Goal: Task Accomplishment & Management: Manage account settings

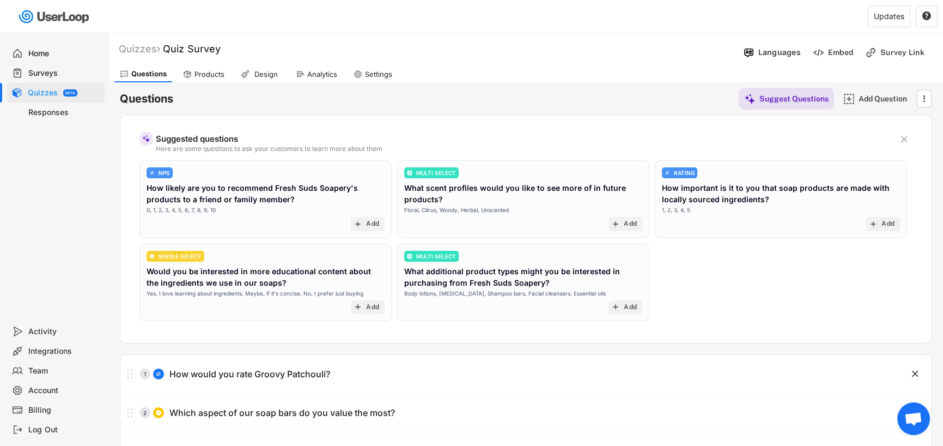
click at [441, 346] on div "Questions Suggest Questions Add Question  Suggested questions Here are some qu…" at bounding box center [526, 276] width 812 height 389
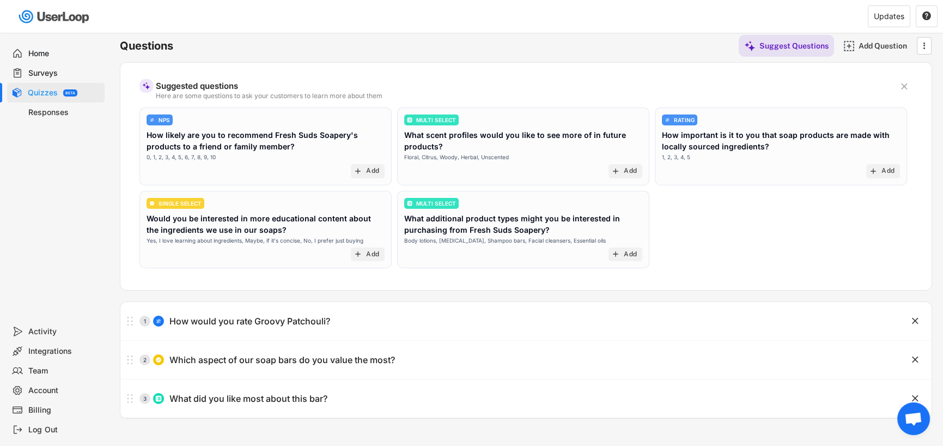
scroll to position [54, 0]
click at [924, 46] on text "" at bounding box center [925, 43] width 2 height 11
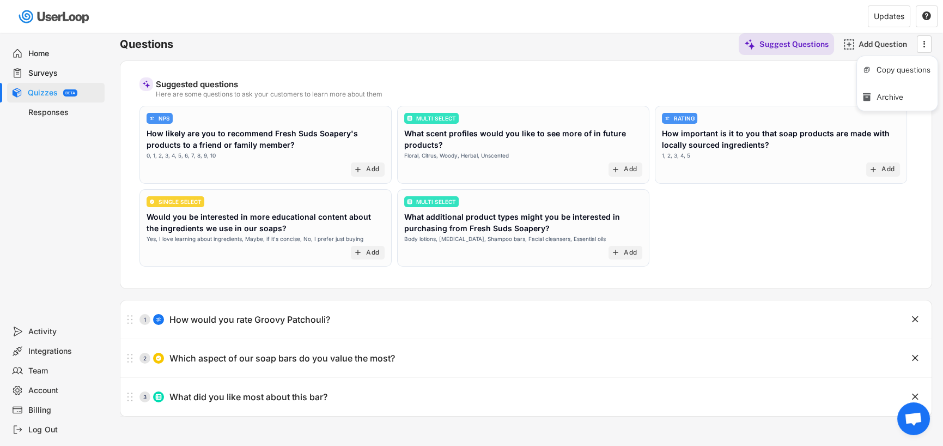
click at [684, 48] on div "Questions Suggest Questions Add Question " at bounding box center [526, 44] width 812 height 22
click at [44, 111] on div "Responses" at bounding box center [64, 112] width 72 height 10
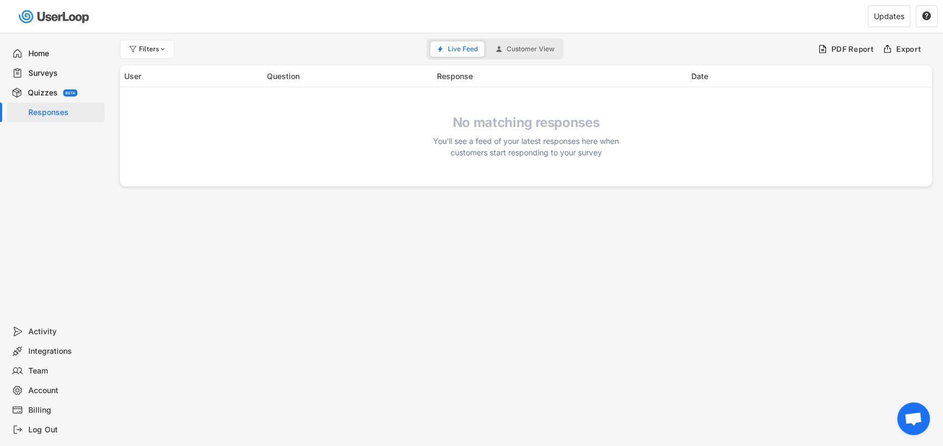
click at [46, 92] on div "Quizzes" at bounding box center [43, 93] width 30 height 10
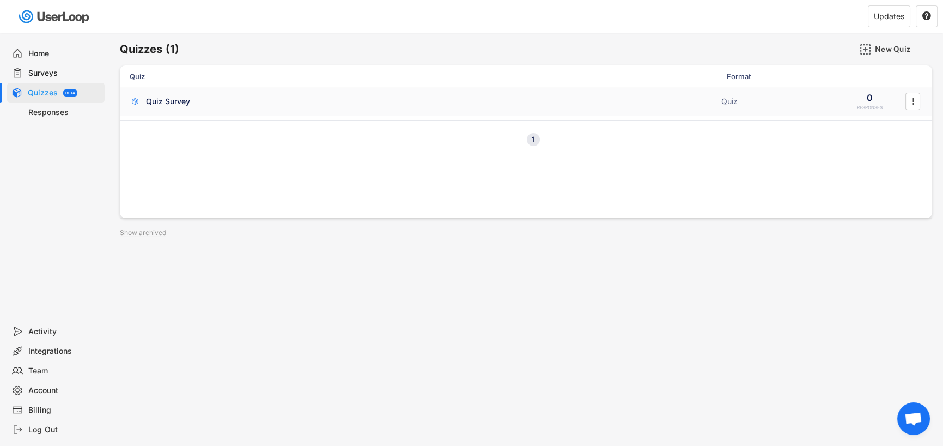
click at [164, 101] on div "Quiz Survey" at bounding box center [168, 101] width 44 height 11
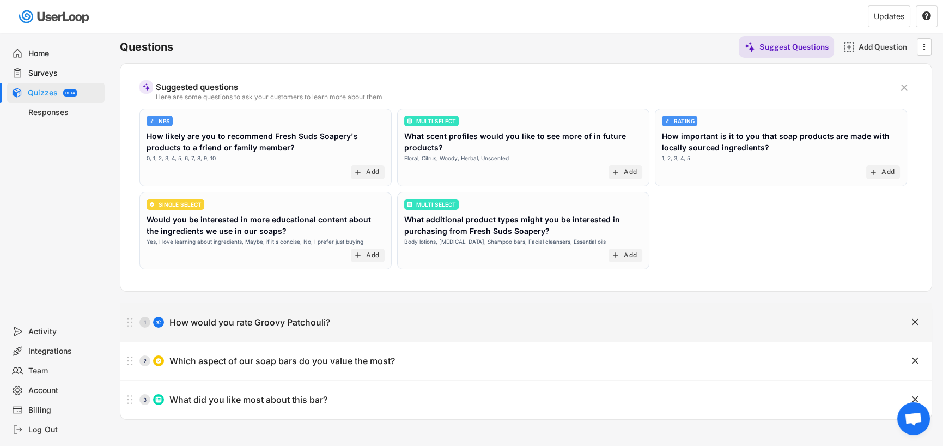
scroll to position [54, 0]
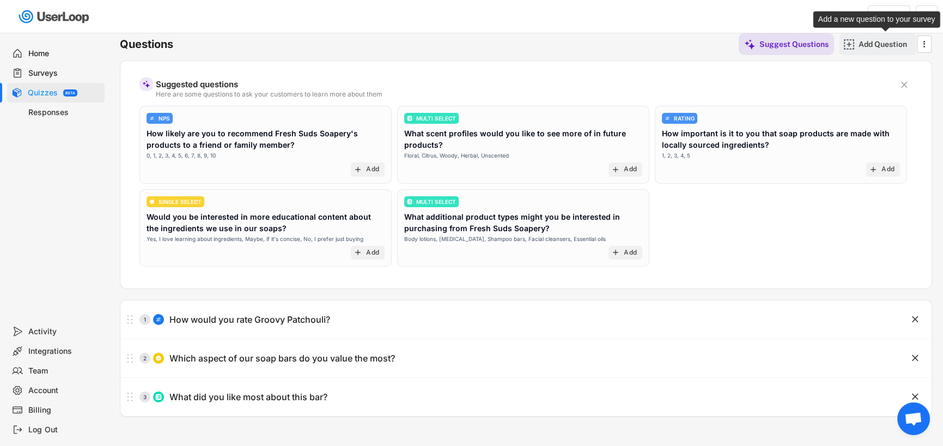
click at [876, 41] on div "Add Question" at bounding box center [886, 44] width 54 height 10
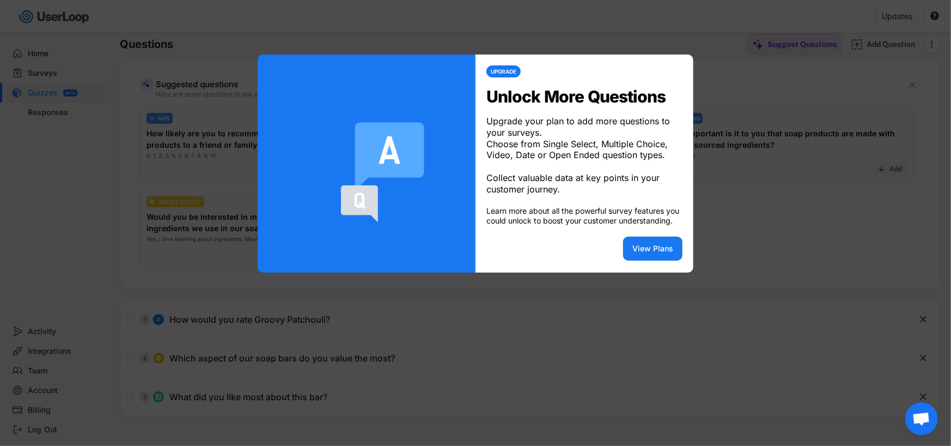
click at [455, 362] on div at bounding box center [475, 223] width 951 height 446
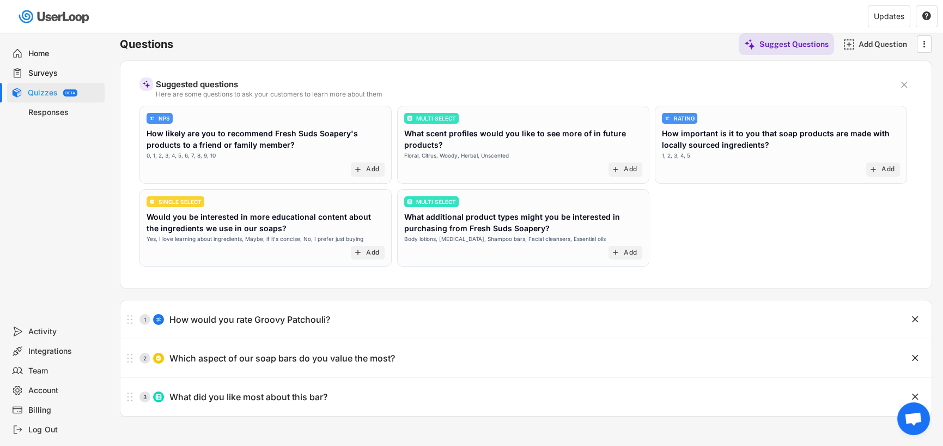
click at [461, 430] on div "Quizzes Quiz Survey Languages Add to Shopify Checkout Embed Survey Link Questio…" at bounding box center [526, 240] width 834 height 525
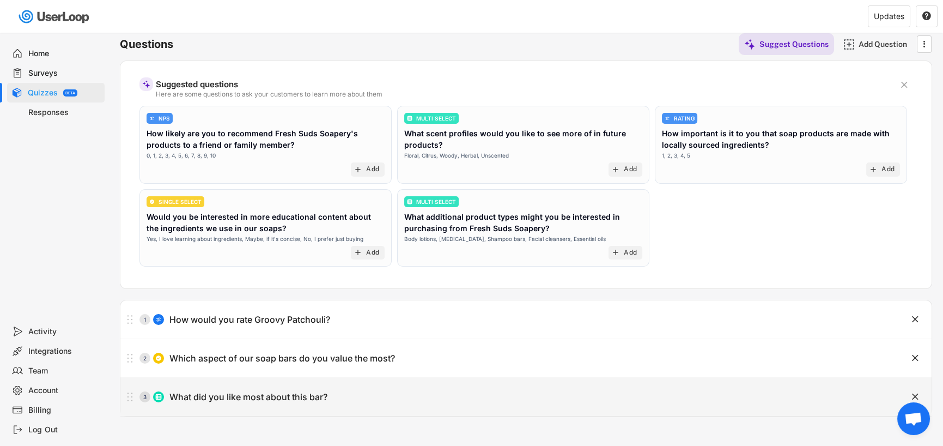
click at [447, 394] on div "3 What did you like most about this bar?" at bounding box center [498, 397] width 757 height 22
type input "What did you like most about this bar?"
type input "The scent"
type input "The colour and style"
type input "All-natural ingredients"
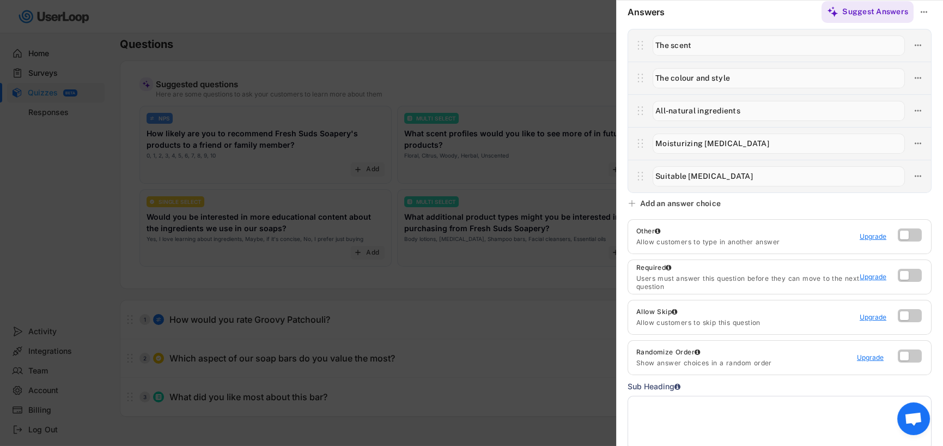
scroll to position [163, 0]
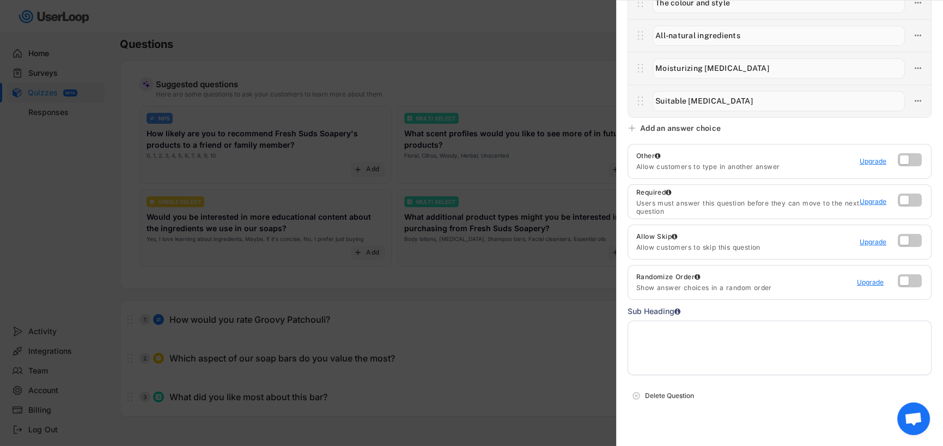
click at [564, 343] on div at bounding box center [471, 223] width 943 height 446
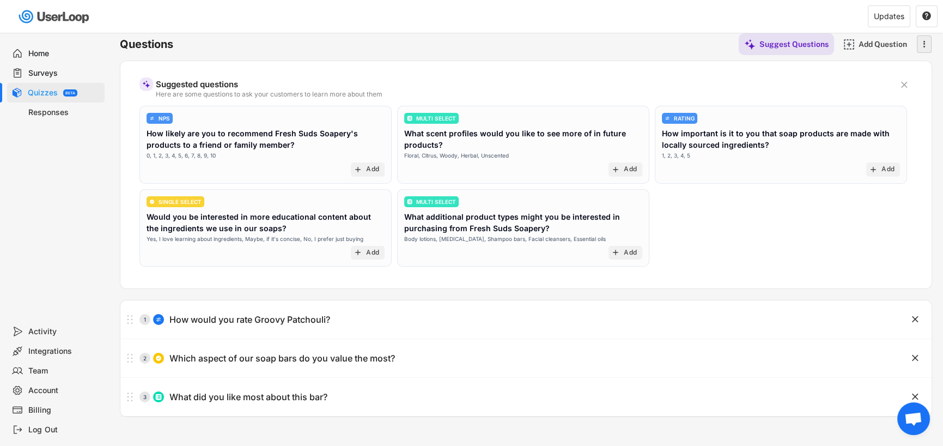
click at [926, 50] on icon "" at bounding box center [924, 44] width 11 height 16
click at [636, 58] on div "Questions Suggest Questions Add Question  Suggested questions Here are some qu…" at bounding box center [526, 222] width 812 height 389
click at [632, 89] on div "Suggested questions Here are some questions to ask your customers to learn more…" at bounding box center [526, 85] width 746 height 26
click at [904, 86] on text "" at bounding box center [904, 84] width 7 height 11
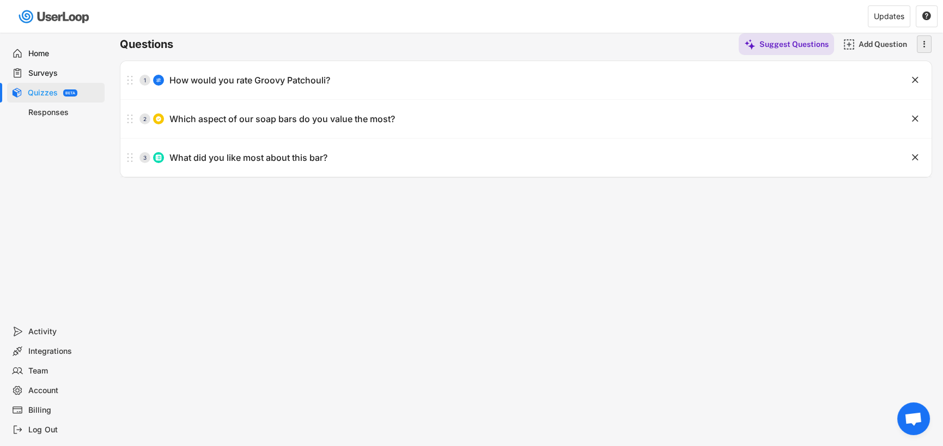
click at [924, 48] on text "" at bounding box center [925, 43] width 2 height 11
click at [422, 228] on div "Quizzes Quiz Survey Languages Add to Shopify Checkout Embed Survey Link Questio…" at bounding box center [526, 240] width 834 height 525
click at [76, 91] on div "BETA" at bounding box center [70, 92] width 14 height 7
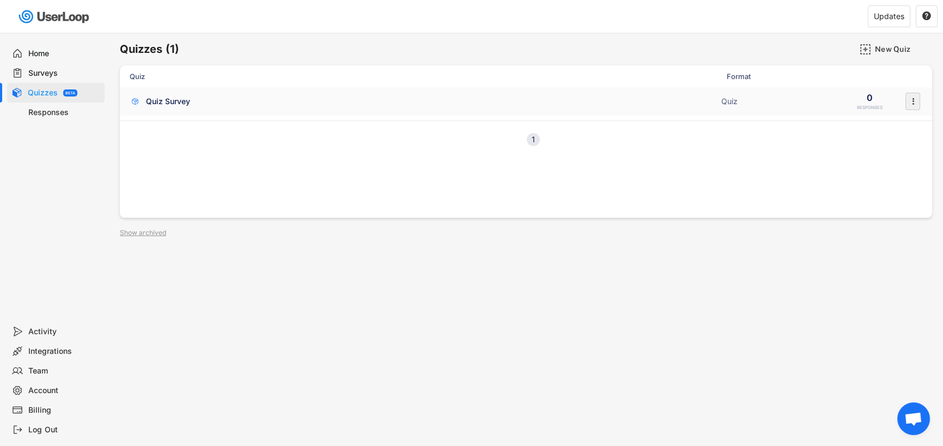
click at [910, 104] on icon "" at bounding box center [913, 101] width 11 height 16
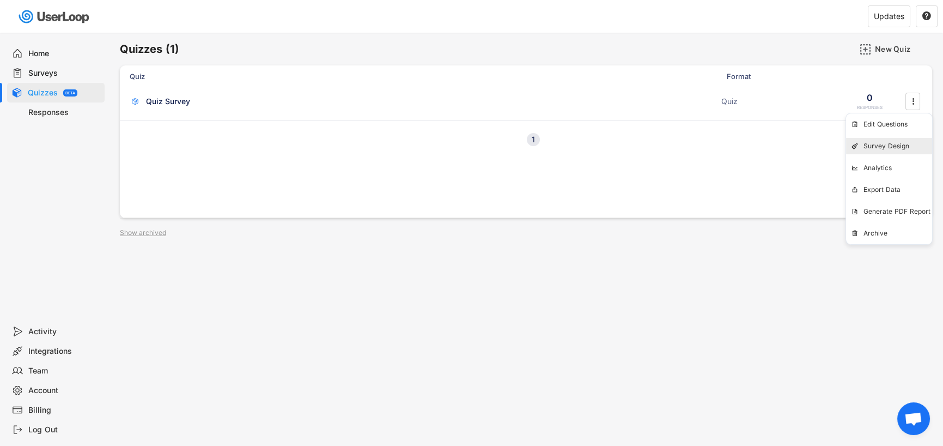
click at [894, 147] on div "Survey Design" at bounding box center [898, 146] width 69 height 9
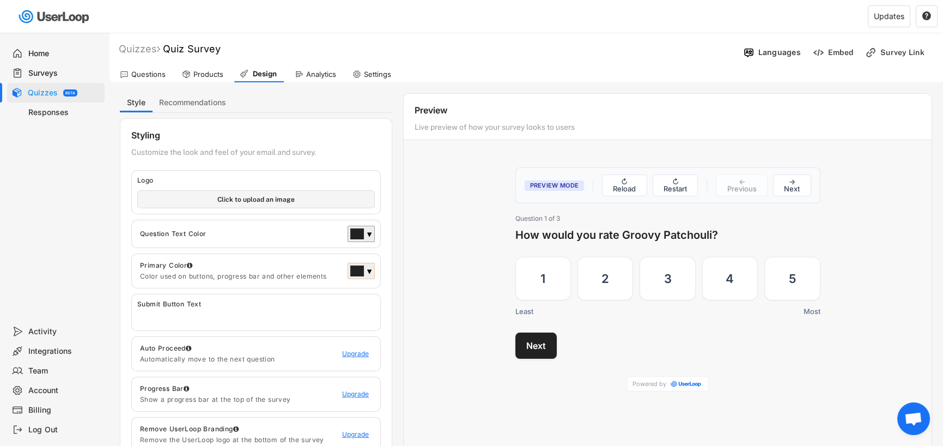
click at [372, 268] on div "▼" at bounding box center [369, 271] width 5 height 11
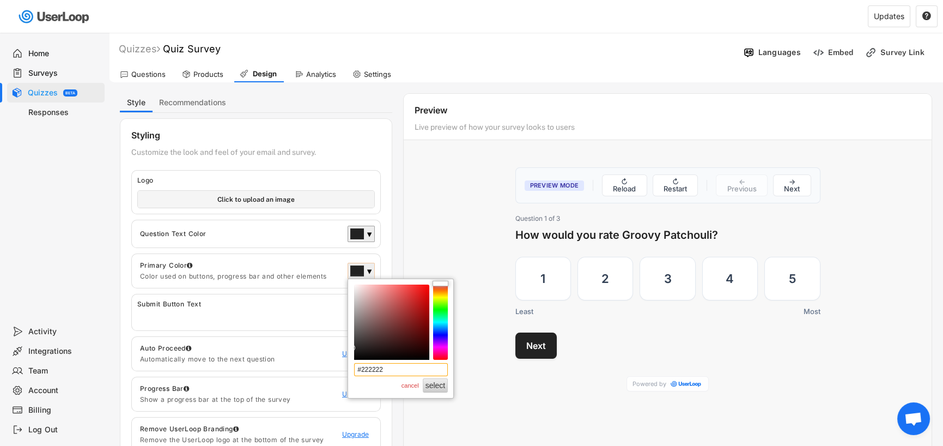
drag, startPoint x: 407, startPoint y: 372, endPoint x: 332, endPoint y: 372, distance: 75.2
click at [332, 372] on body "Quizzes Quiz Survey Languages Embed Survey Link Questions Products Design Analy…" at bounding box center [471, 223] width 943 height 446
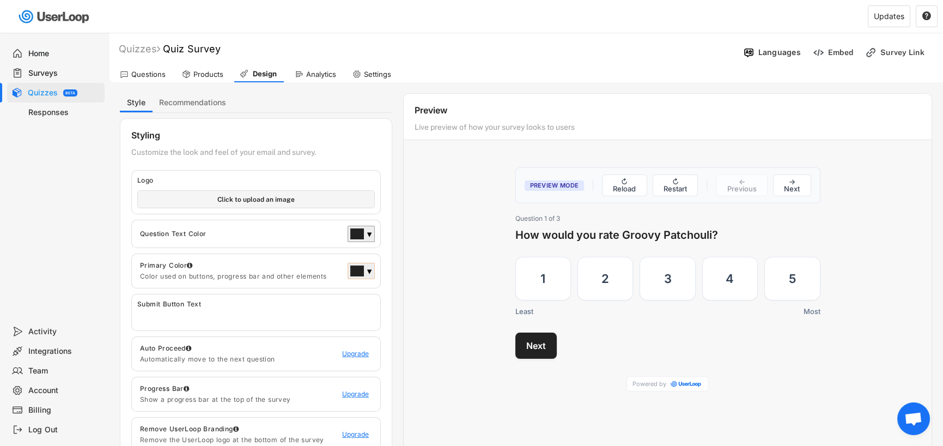
click at [360, 272] on div at bounding box center [357, 271] width 13 height 10
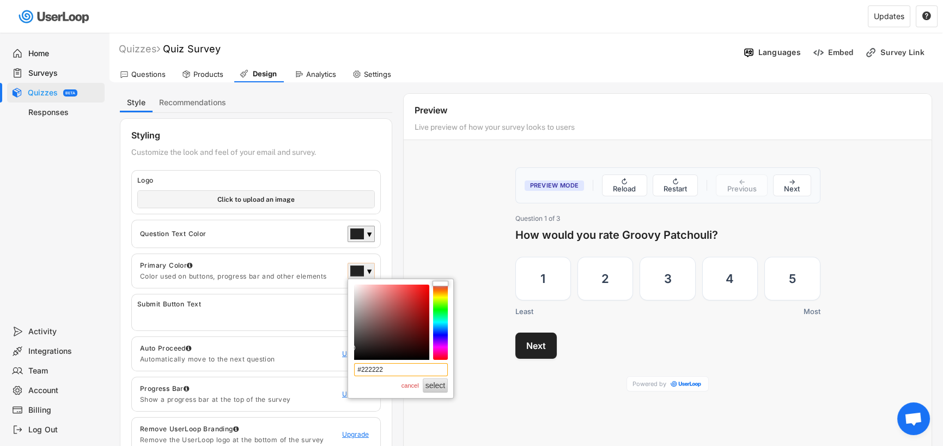
click at [393, 370] on input "#222222" at bounding box center [401, 369] width 94 height 13
paste input "17A2B0"
type input "#17A2B0"
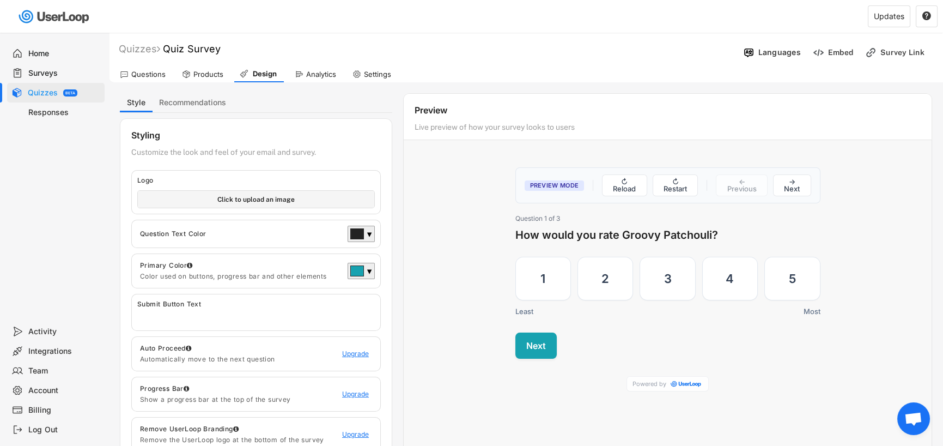
click at [241, 317] on input "input" at bounding box center [258, 316] width 243 height 16
click at [254, 198] on input "file" at bounding box center [256, 199] width 236 height 17
type input "C:\fakepath\FSS-Logo-REVERSED-Feb-2025-500px.png"
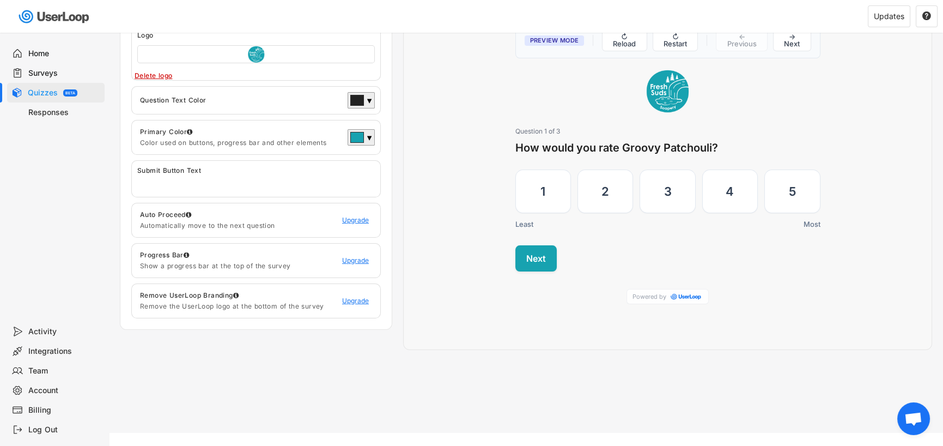
scroll to position [163, 0]
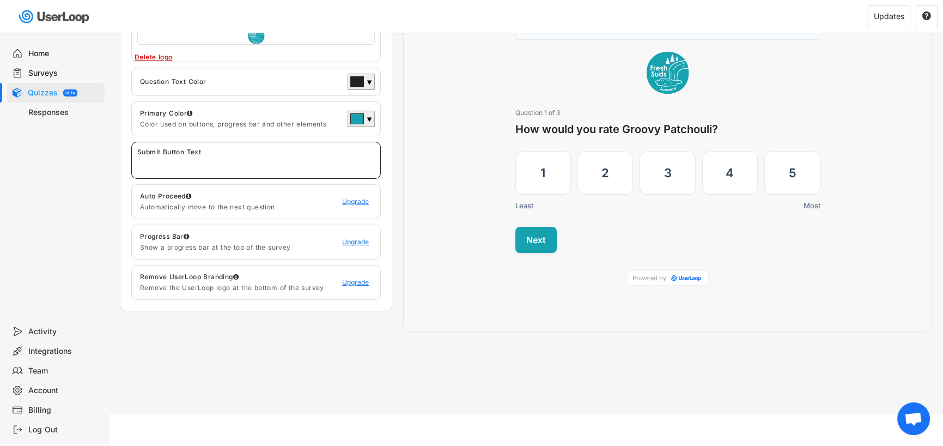
click at [260, 163] on input "input" at bounding box center [258, 164] width 243 height 16
click at [527, 230] on button "Next" at bounding box center [535, 239] width 41 height 26
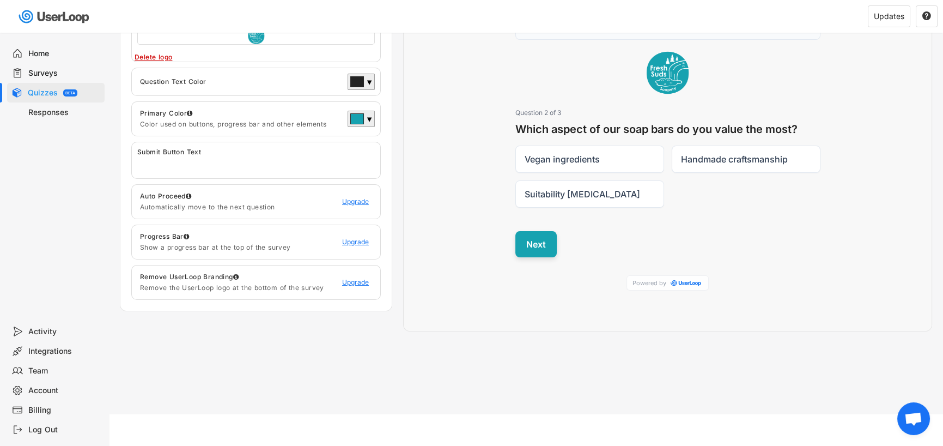
click at [536, 242] on button "Next" at bounding box center [535, 244] width 41 height 26
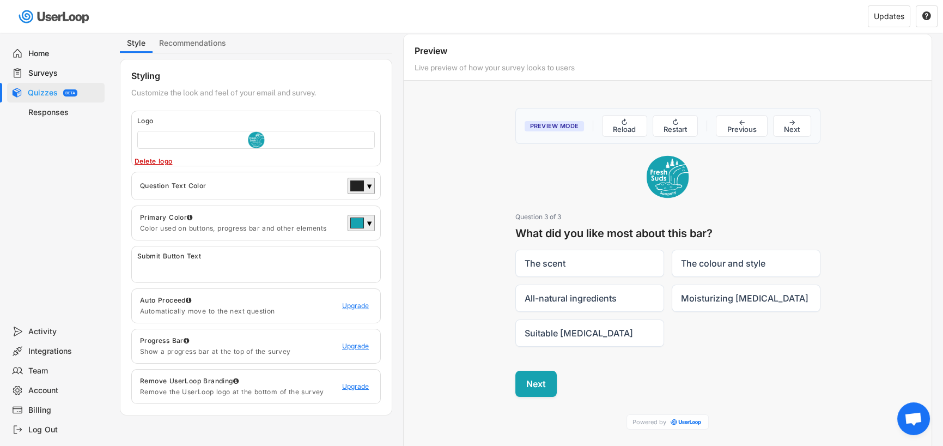
scroll to position [0, 0]
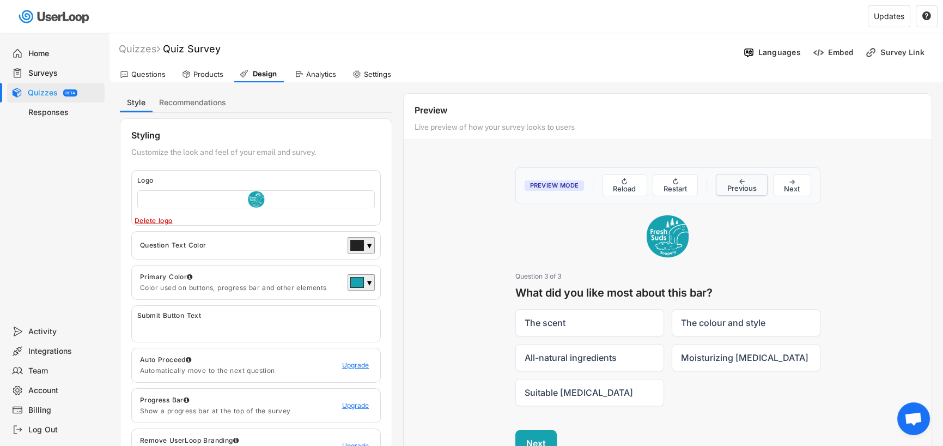
click at [733, 178] on button "← Previous" at bounding box center [742, 185] width 52 height 22
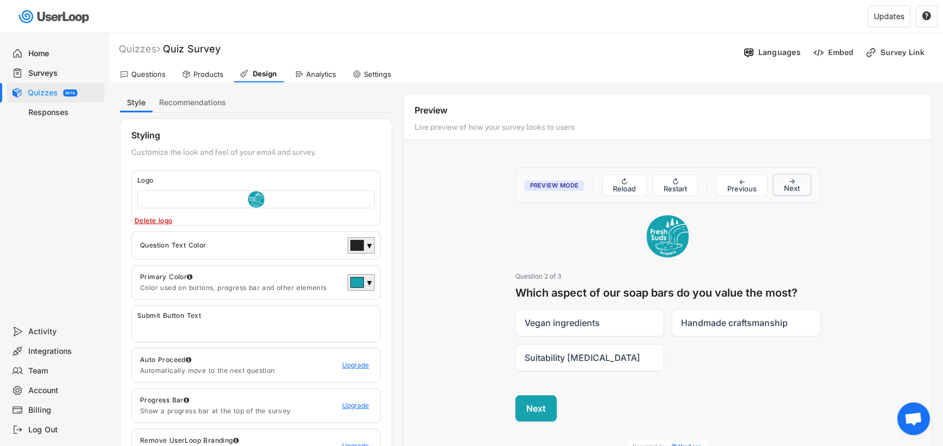
click at [797, 182] on button "→ Next" at bounding box center [792, 185] width 38 height 22
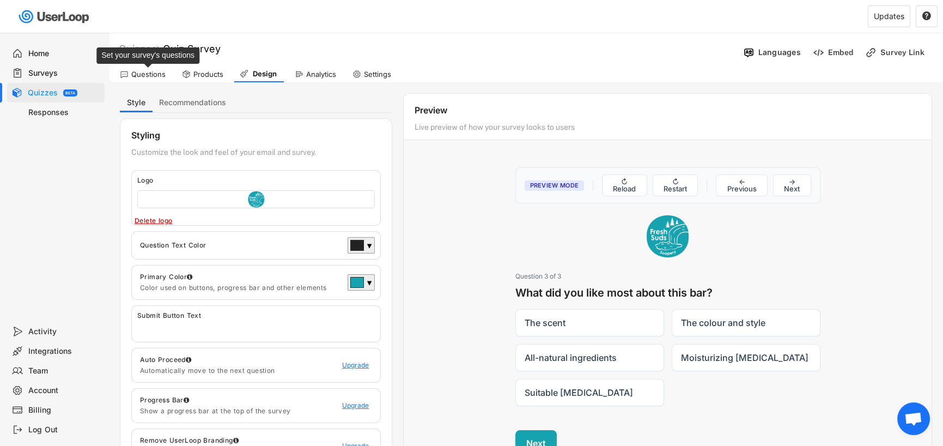
click at [149, 74] on div "Questions" at bounding box center [148, 74] width 34 height 9
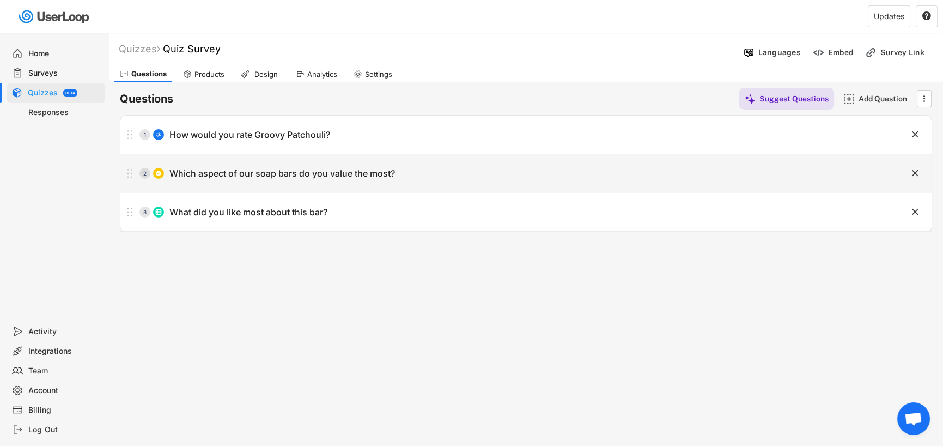
click at [917, 171] on text "" at bounding box center [915, 172] width 7 height 11
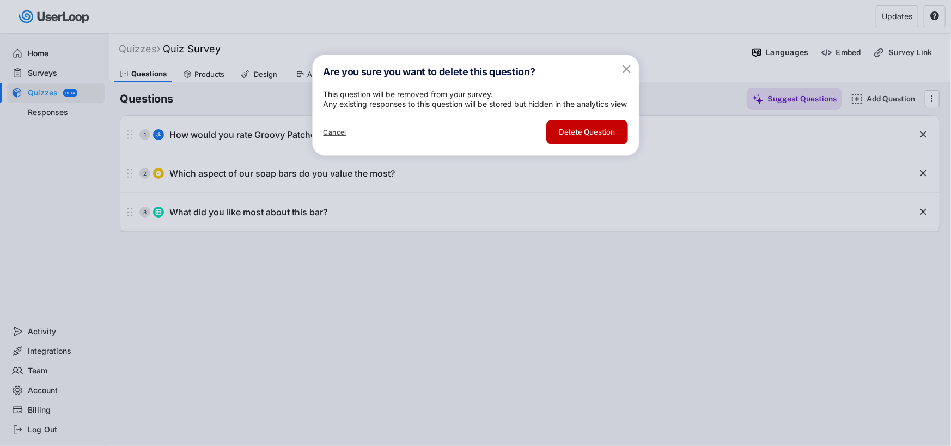
click at [583, 144] on button "Delete Question" at bounding box center [587, 132] width 82 height 25
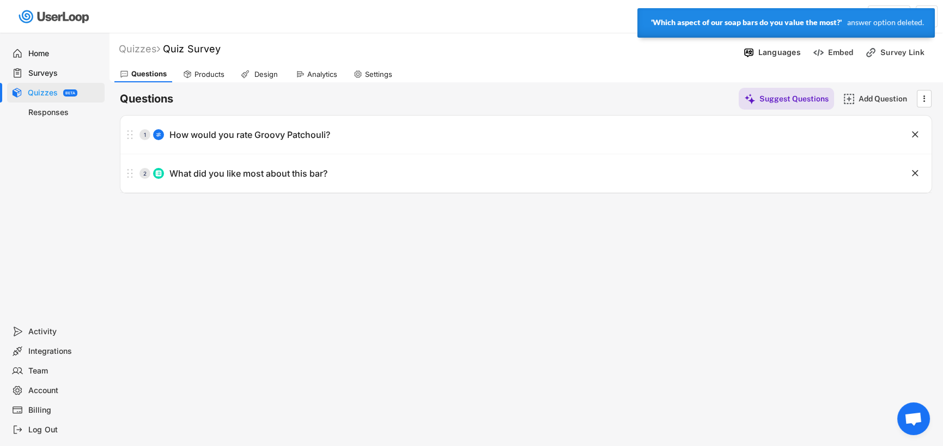
click at [851, 68] on div "Questions Products Design Analytics Settings" at bounding box center [526, 72] width 834 height 19
click at [874, 92] on div "Add Question" at bounding box center [886, 99] width 54 height 22
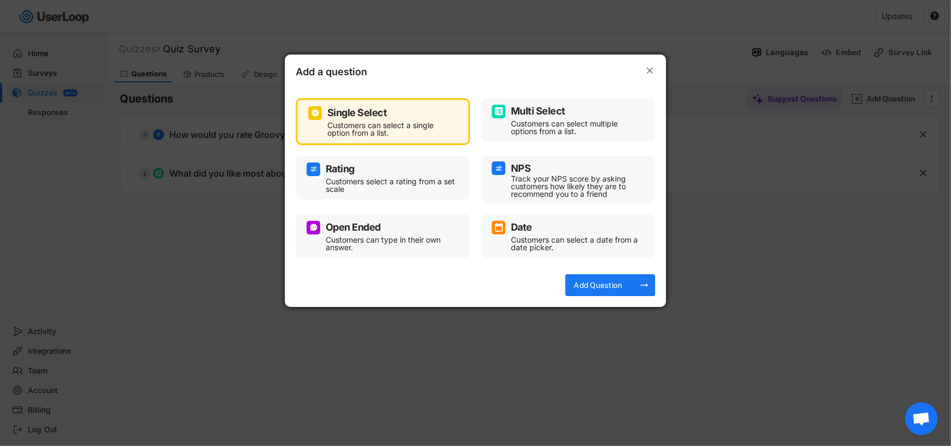
click at [567, 122] on div "Customers can select multiple options from a list." at bounding box center [576, 127] width 131 height 15
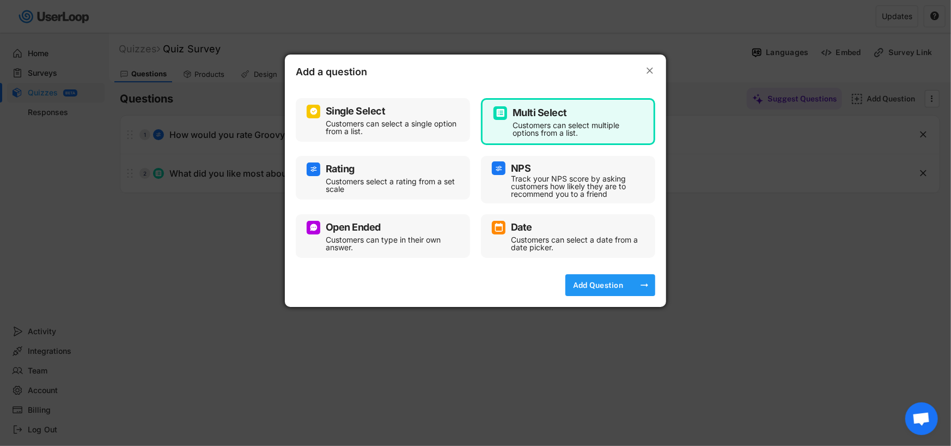
click at [587, 276] on div "Add Question" at bounding box center [598, 285] width 54 height 22
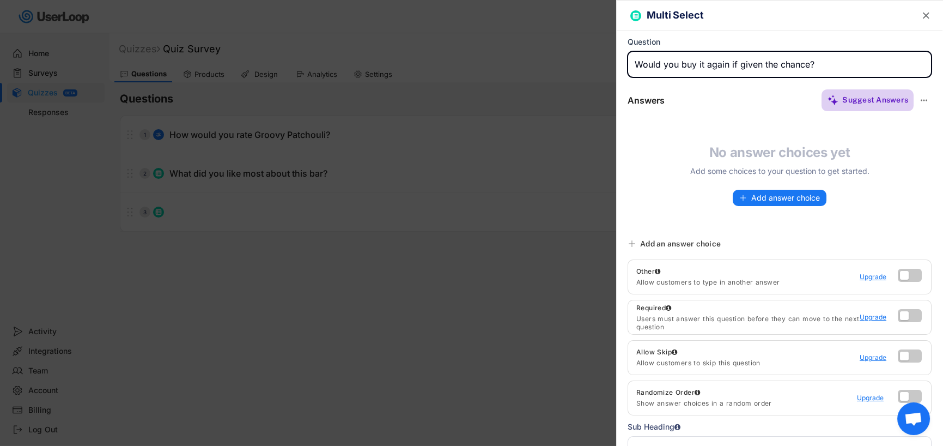
type input "Would you buy it again if given the chance?"
click at [830, 99] on img at bounding box center [832, 99] width 11 height 11
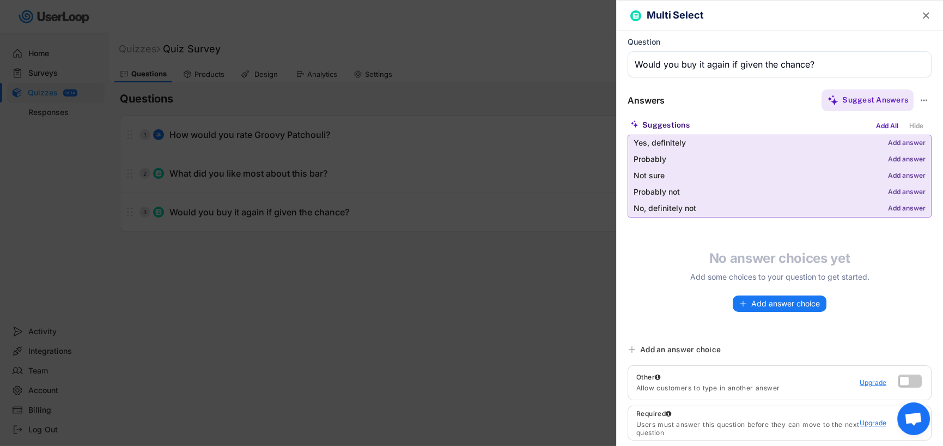
click at [895, 142] on div "Add answer" at bounding box center [907, 143] width 38 height 8
type input "Yes, definitely"
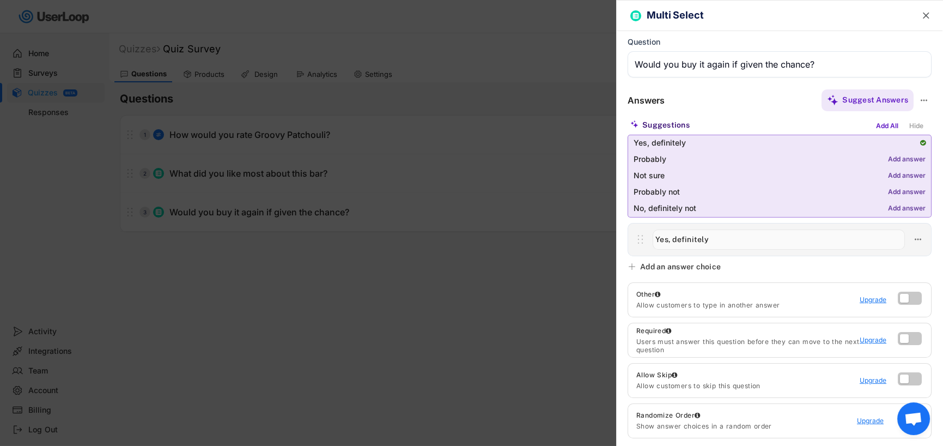
click at [902, 156] on div "Add answer" at bounding box center [907, 160] width 38 height 8
type input "Probably"
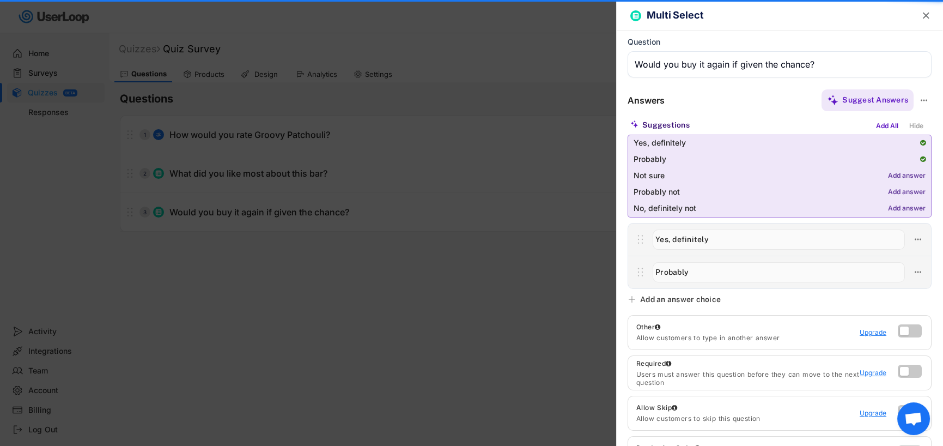
click at [899, 173] on div "Add answer" at bounding box center [907, 176] width 38 height 8
type input "Not sure"
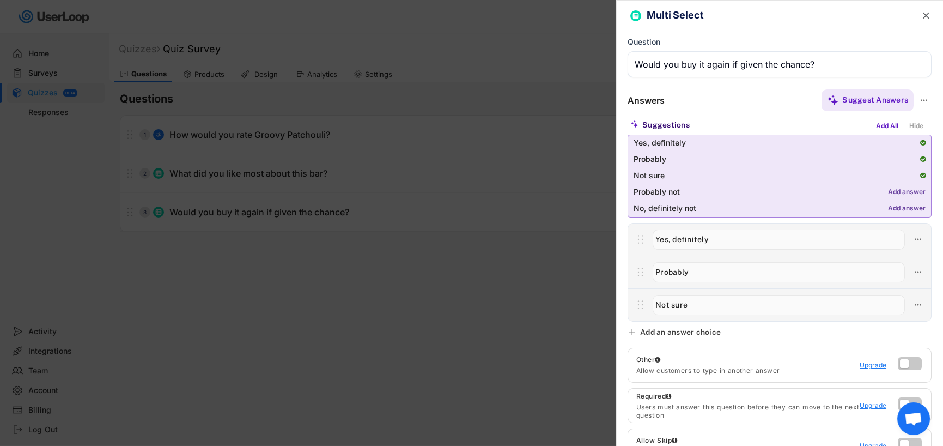
click at [897, 190] on div "Add answer" at bounding box center [907, 193] width 38 height 8
type input "Probably not"
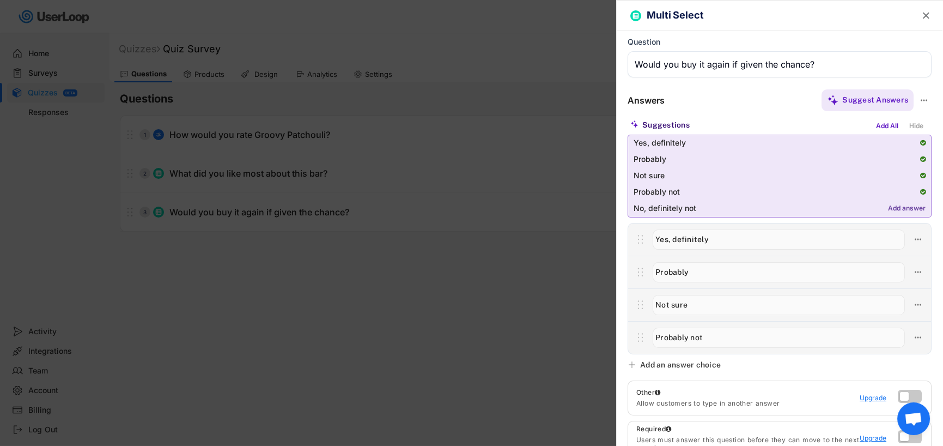
click at [894, 205] on div "Add answer" at bounding box center [907, 209] width 38 height 8
type input "No, definitely not"
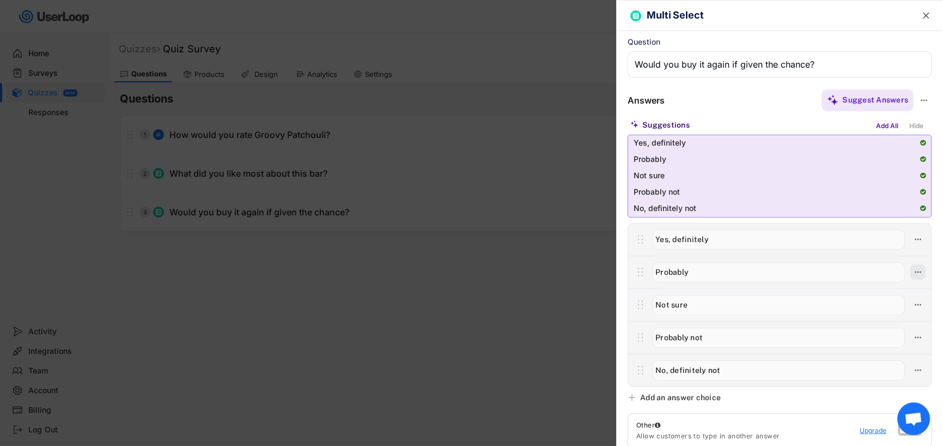
click at [913, 268] on icon at bounding box center [918, 272] width 10 height 10
click at [847, 365] on div "Delete Answer" at bounding box center [848, 368] width 104 height 10
click at [847, 365] on div "Are you sure? Click to confirm." at bounding box center [848, 368] width 104 height 10
type input "Not sure"
type input "Probably not"
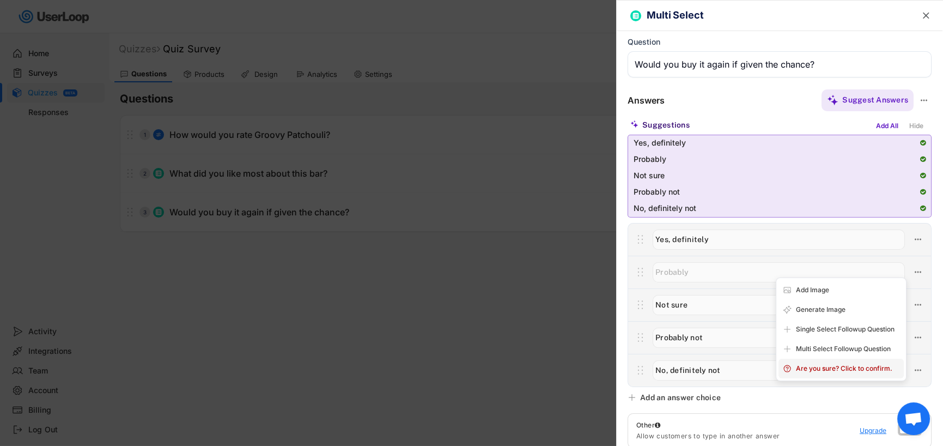
type input "No, definitely not"
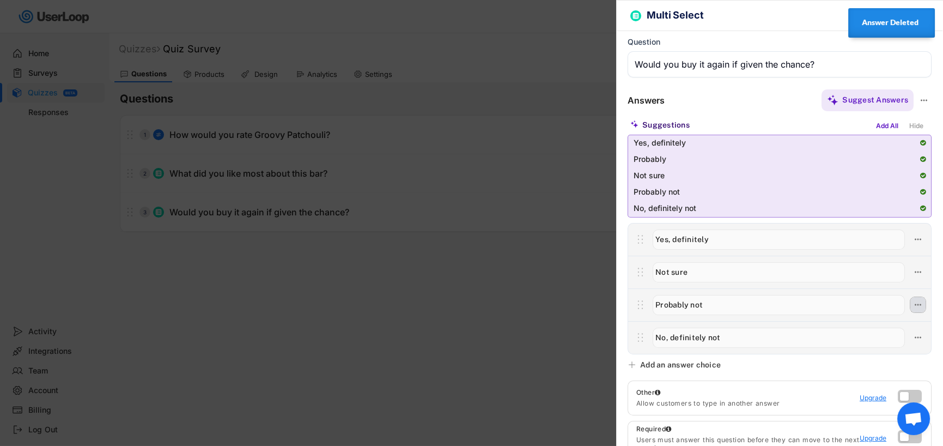
click at [913, 304] on icon at bounding box center [918, 305] width 10 height 10
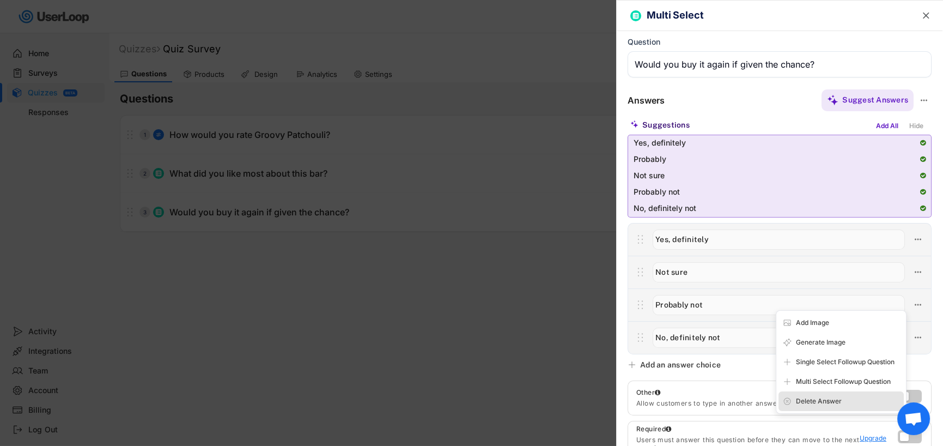
click at [855, 406] on div "Delete Answer" at bounding box center [841, 401] width 125 height 20
click at [876, 399] on div "Are you sure? Click to confirm." at bounding box center [848, 401] width 104 height 10
type input "No, definitely not"
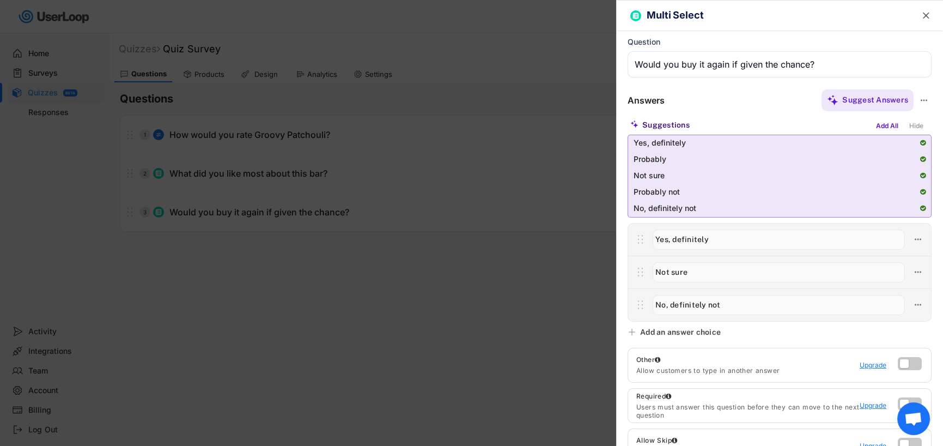
click at [634, 328] on icon at bounding box center [632, 331] width 9 height 9
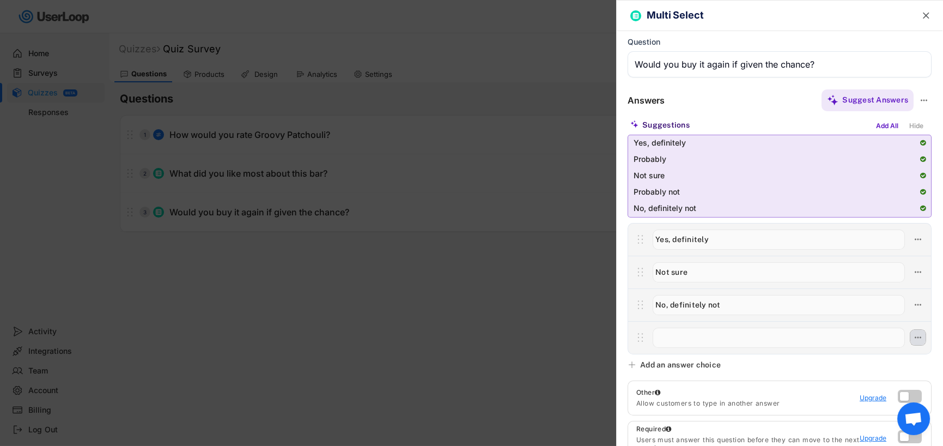
click at [913, 336] on icon at bounding box center [918, 337] width 10 height 10
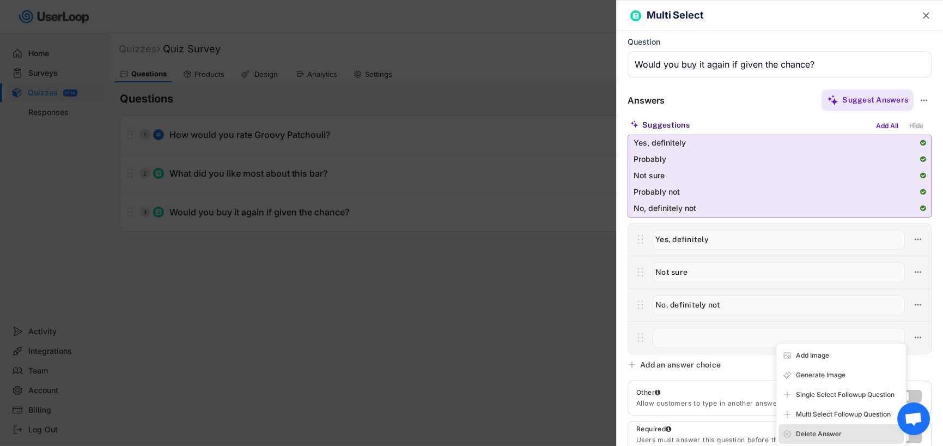
click at [835, 436] on div "Delete Answer" at bounding box center [848, 434] width 104 height 10
click at [836, 433] on div "Are you sure? Click to confirm." at bounding box center [848, 434] width 104 height 10
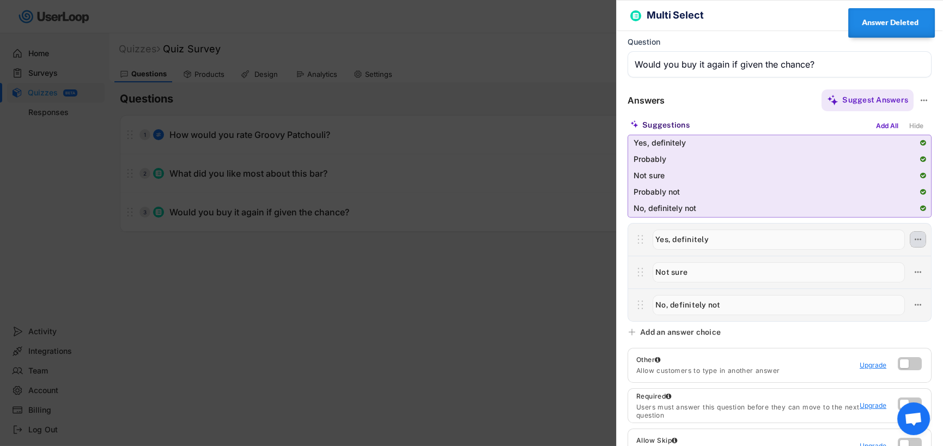
click at [913, 234] on icon at bounding box center [918, 239] width 10 height 10
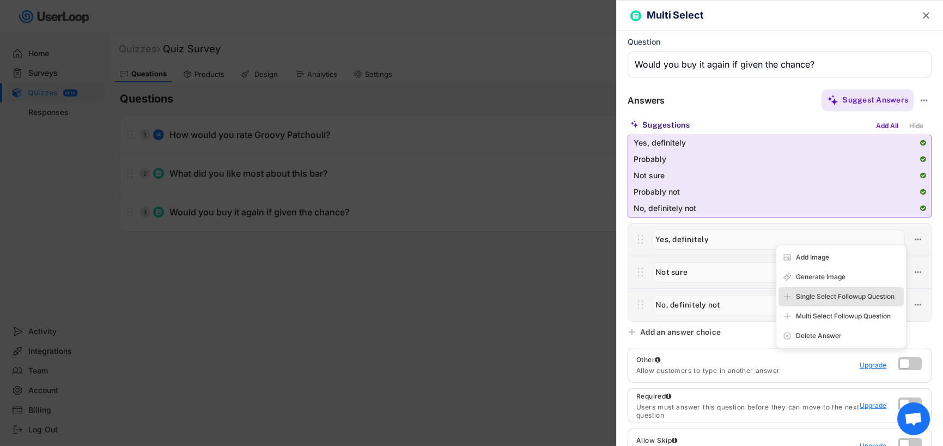
click at [850, 294] on div "Single Select Followup Question" at bounding box center [848, 296] width 104 height 10
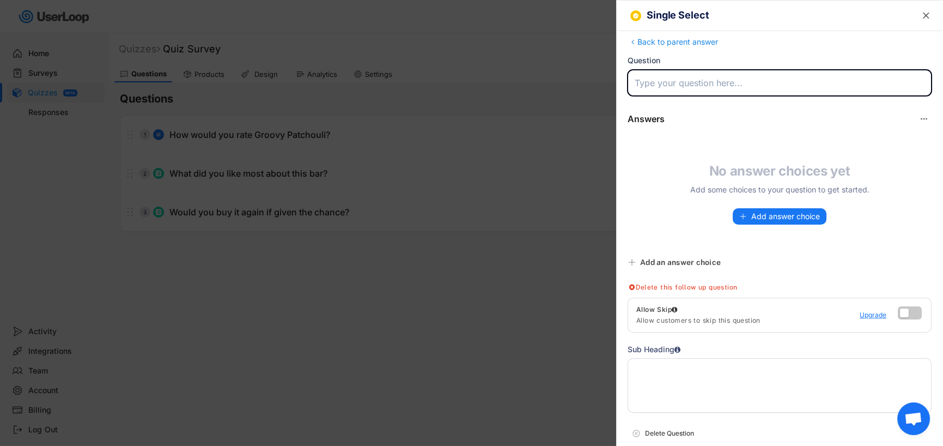
click at [690, 81] on input "input" at bounding box center [780, 83] width 304 height 26
click at [650, 82] on input "input" at bounding box center [780, 83] width 304 height 26
type input "Would you be interested in a subscription?"
click at [782, 217] on span "Add answer choice" at bounding box center [785, 216] width 69 height 8
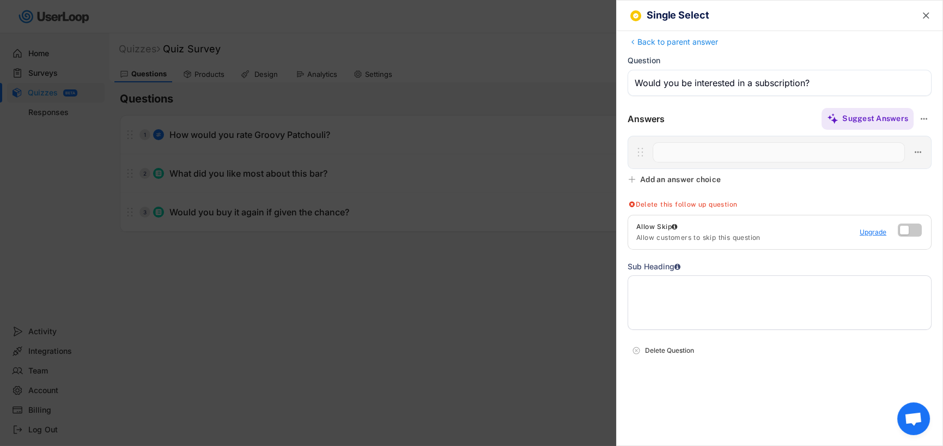
click at [781, 147] on input "input" at bounding box center [779, 152] width 252 height 20
type input "Yes"
click at [700, 179] on div "Add an answer choice" at bounding box center [680, 179] width 81 height 10
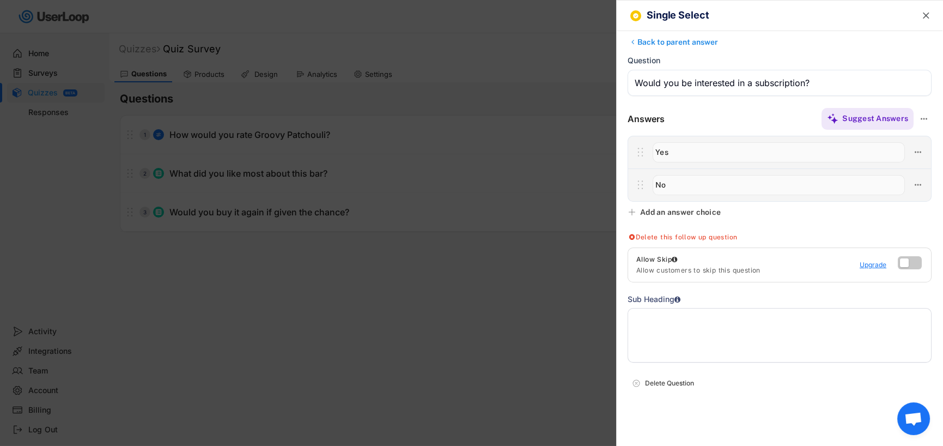
type input "No"
click at [679, 37] on div "Back to parent answer" at bounding box center [780, 43] width 304 height 13
type input "Would you buy it again if given the chance?"
type input "Yes, definitely"
type input "Not sure"
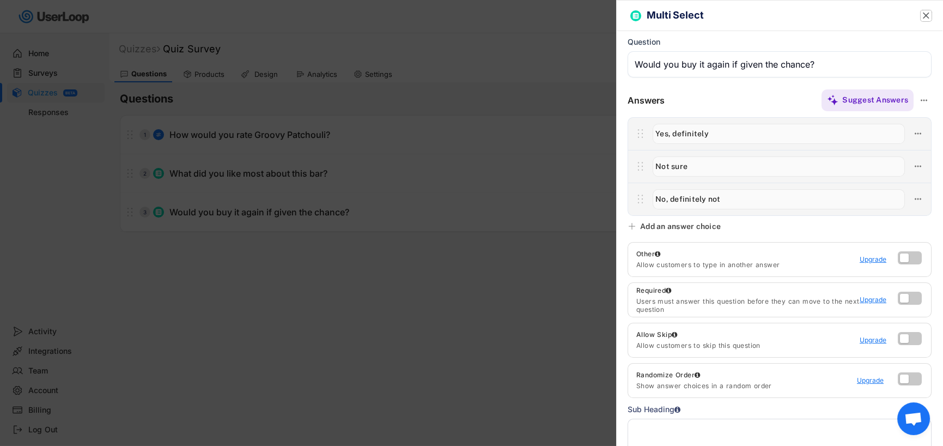
click at [923, 14] on text "" at bounding box center [926, 15] width 7 height 11
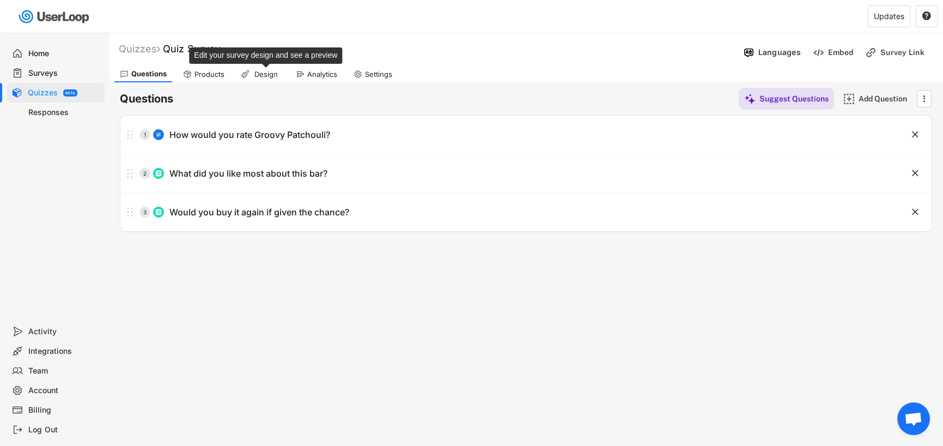
click at [264, 72] on div "Design" at bounding box center [265, 74] width 27 height 9
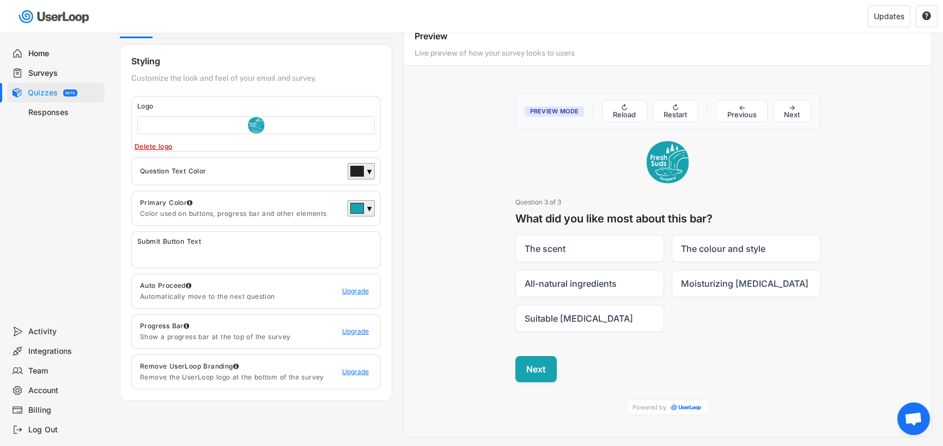
scroll to position [54, 0]
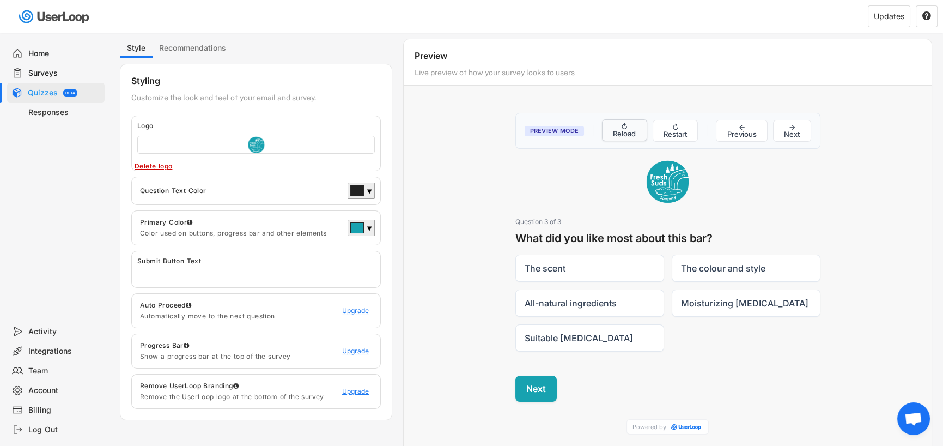
click at [622, 125] on button "↻ Reload" at bounding box center [624, 130] width 45 height 22
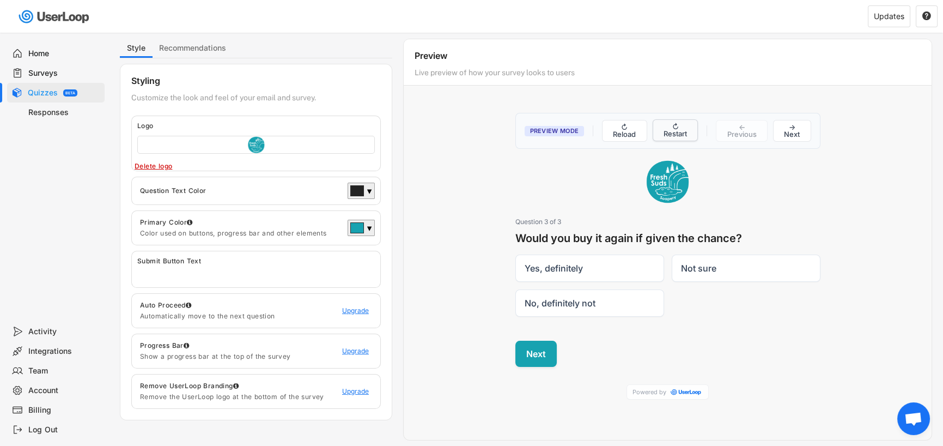
click at [671, 127] on button "↻ Restart" at bounding box center [676, 130] width 46 height 22
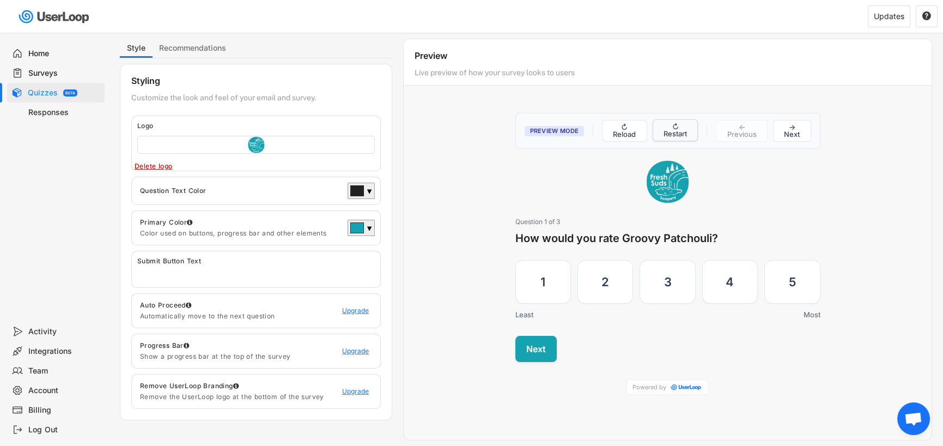
click at [676, 132] on button "↻ Restart" at bounding box center [676, 130] width 46 height 22
click at [544, 349] on button "Next" at bounding box center [535, 348] width 41 height 26
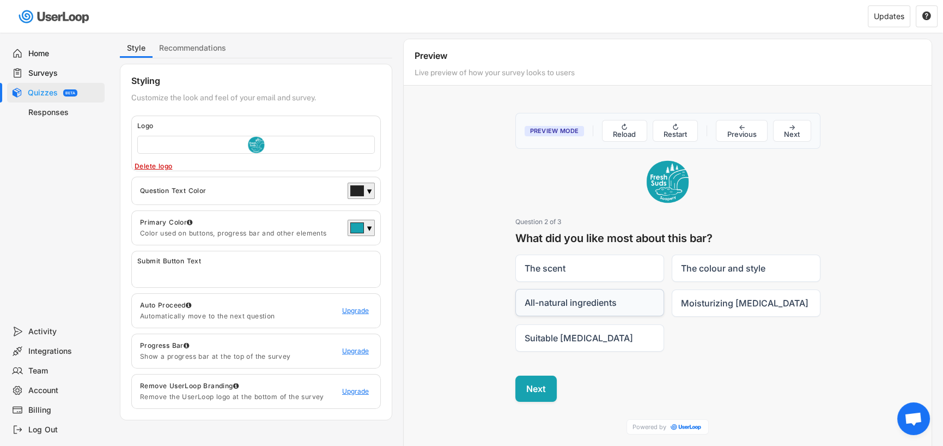
click at [585, 300] on label "All-natural ingredients" at bounding box center [589, 302] width 149 height 27
click at [515, 289] on input "All-natural ingredients" at bounding box center [515, 289] width 1 height 1
checkbox input "true"
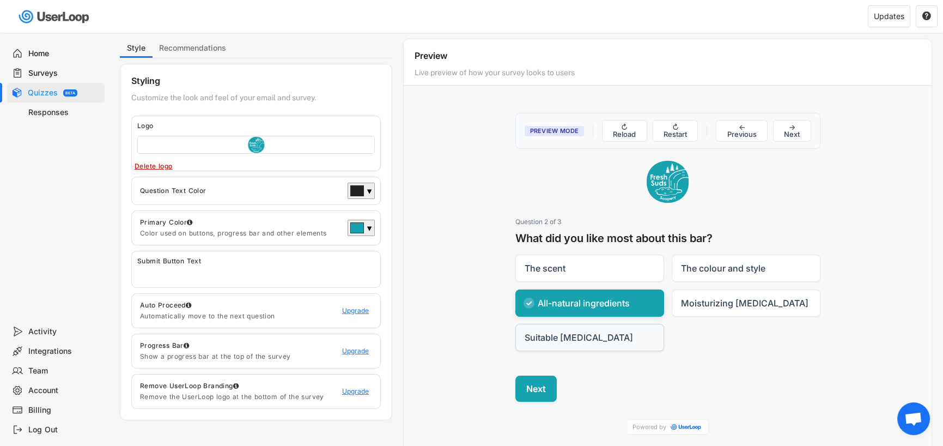
click at [590, 337] on label "Suitable [MEDICAL_DATA]" at bounding box center [589, 337] width 149 height 27
click at [515, 324] on input "Suitable [MEDICAL_DATA]" at bounding box center [515, 324] width 1 height 1
checkbox input "true"
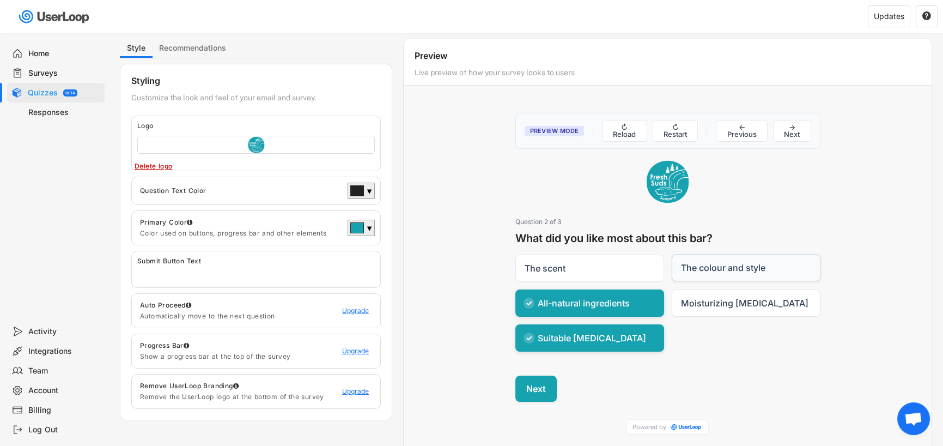
click at [707, 266] on label "The colour and style" at bounding box center [746, 267] width 149 height 27
click at [672, 254] on input "The colour and style" at bounding box center [671, 254] width 1 height 1
checkbox input "true"
click at [535, 387] on button "Next" at bounding box center [535, 388] width 41 height 26
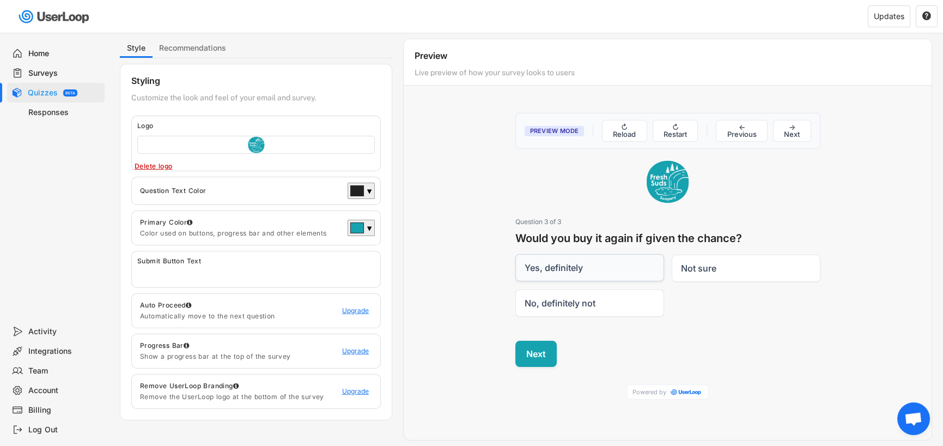
click at [551, 266] on label "Yes, definitely" at bounding box center [589, 267] width 149 height 27
click at [515, 254] on input "Yes, definitely" at bounding box center [515, 254] width 1 height 1
checkbox input "true"
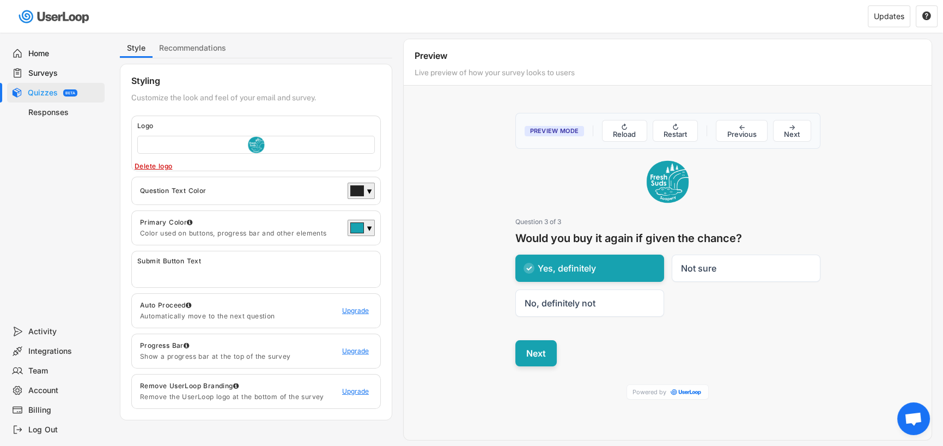
click at [533, 349] on button "Next" at bounding box center [535, 353] width 41 height 26
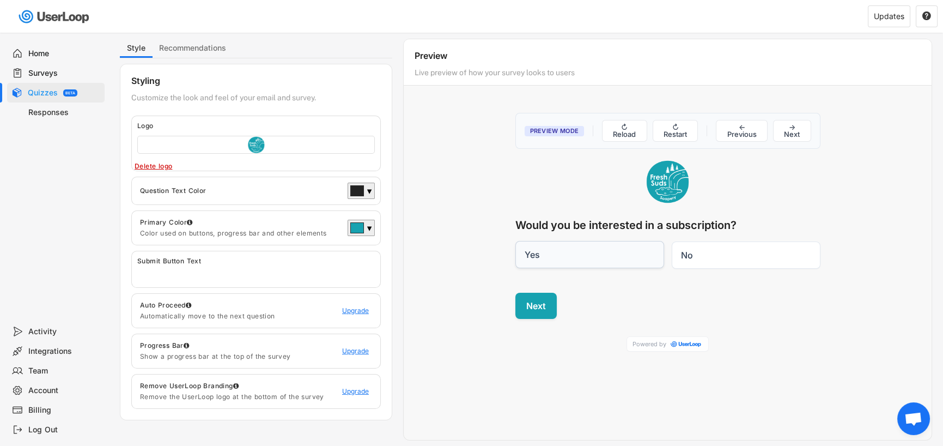
click at [592, 253] on label "Yes" at bounding box center [589, 254] width 149 height 27
click at [515, 241] on input "Yes" at bounding box center [515, 241] width 1 height 1
radio input "true"
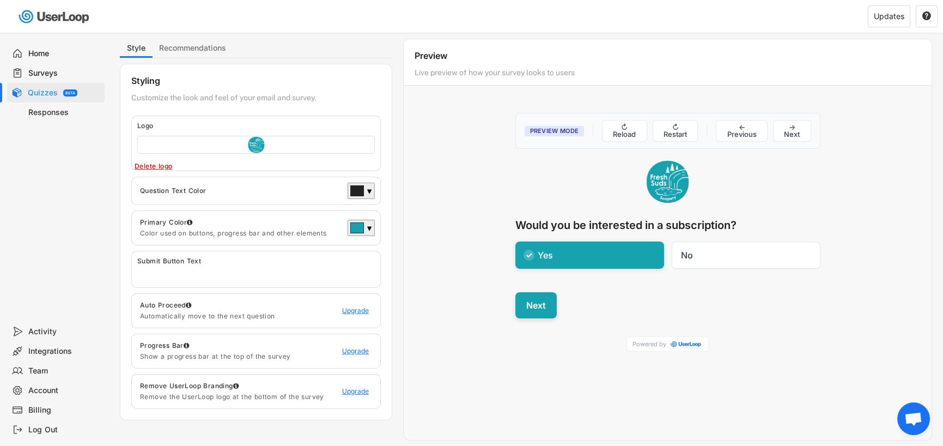
click at [531, 309] on button "Next" at bounding box center [535, 305] width 41 height 26
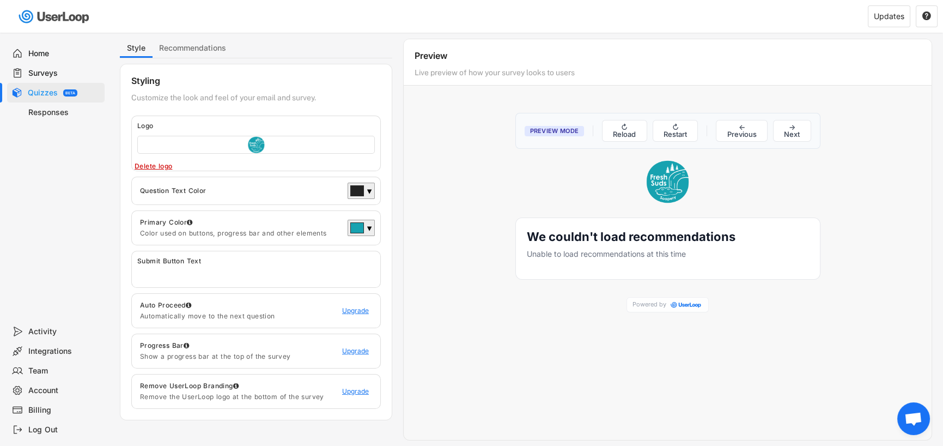
click at [560, 252] on p "Unable to load recommendations at this time" at bounding box center [668, 253] width 282 height 11
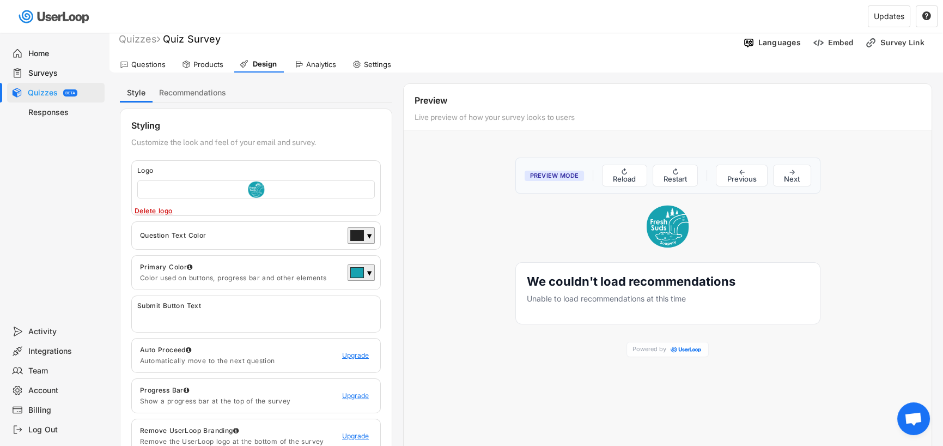
scroll to position [0, 0]
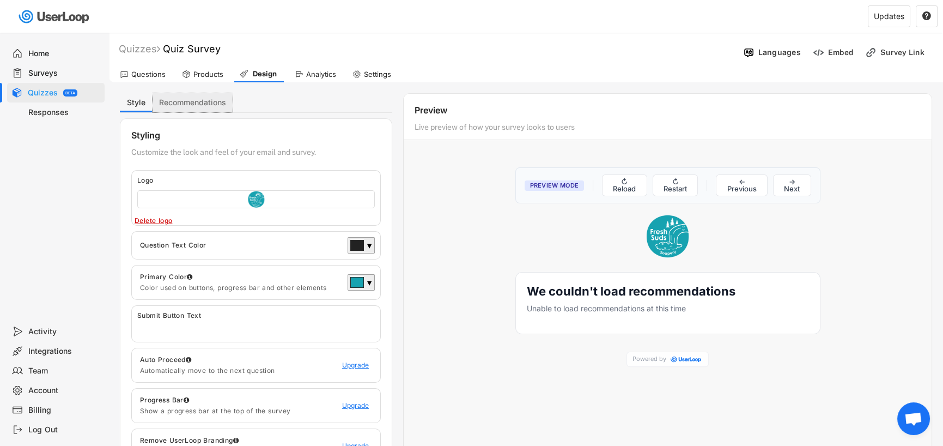
click at [180, 103] on button "Recommendations" at bounding box center [193, 102] width 80 height 19
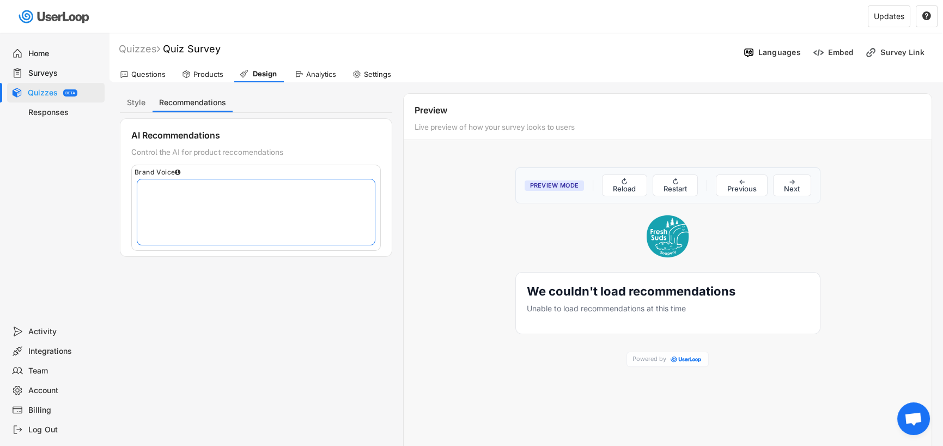
click at [187, 190] on textarea at bounding box center [256, 211] width 238 height 65
type textarea "Thank you for taking the time to answer our questions about [PERSON_NAME]."
click at [134, 96] on button "Style" at bounding box center [136, 102] width 33 height 19
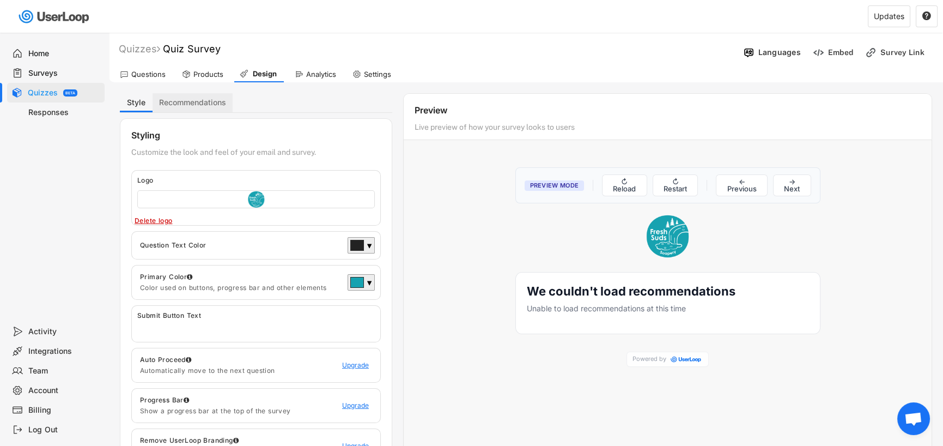
click at [175, 98] on button "Recommendations" at bounding box center [193, 102] width 80 height 19
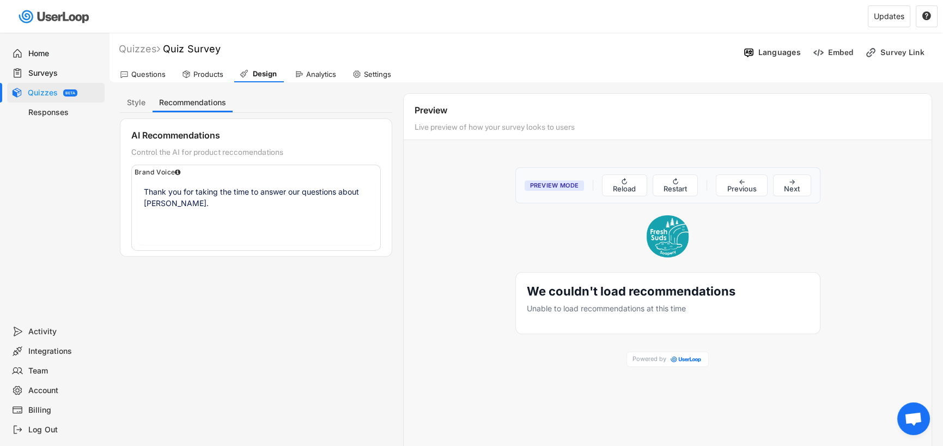
click at [308, 71] on div "Analytics" at bounding box center [321, 74] width 30 height 9
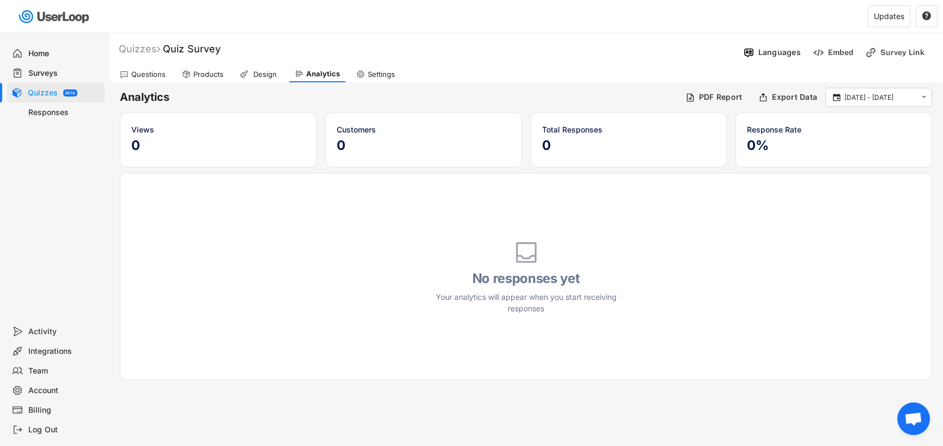
click at [368, 74] on div "Settings" at bounding box center [381, 74] width 27 height 9
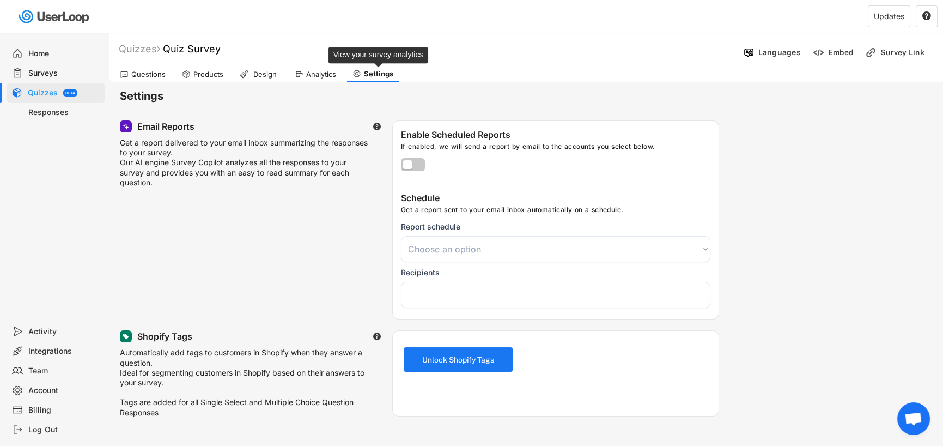
select select
click at [321, 71] on div "Analytics" at bounding box center [321, 74] width 30 height 9
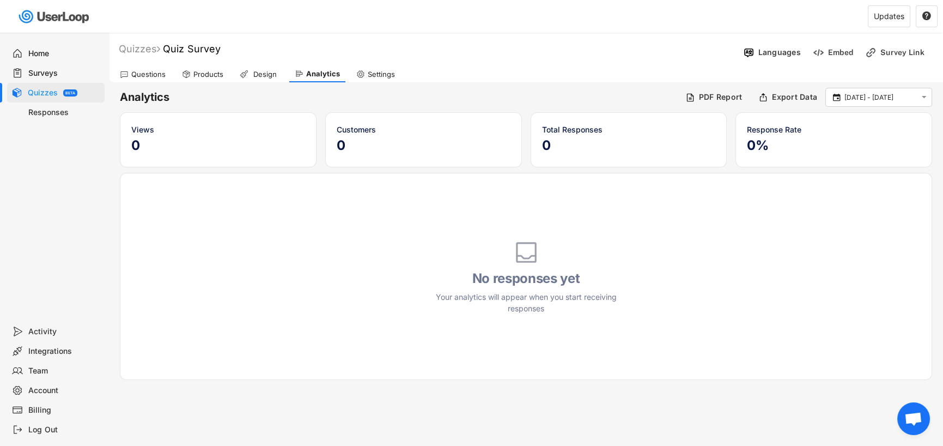
click at [273, 68] on div "Design" at bounding box center [259, 74] width 50 height 16
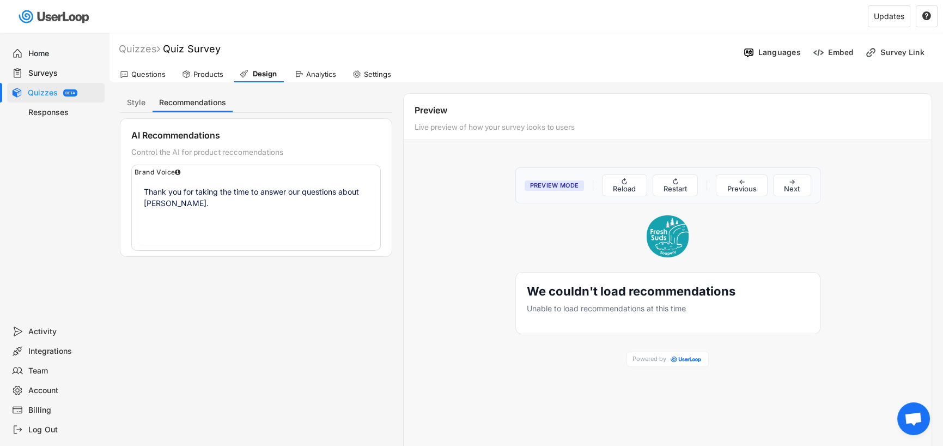
click at [548, 299] on div "We couldn't load recommendations Unable to load recommendations at this time" at bounding box center [668, 298] width 282 height 31
click at [677, 183] on button "↻ Restart" at bounding box center [676, 185] width 46 height 22
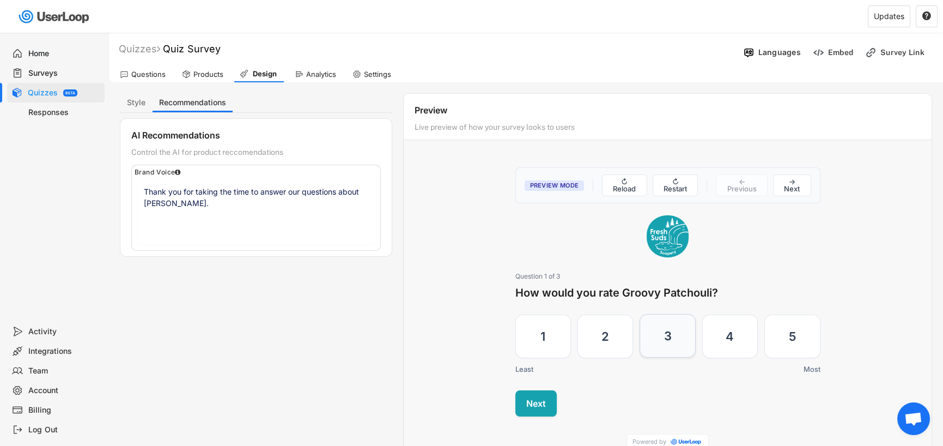
click at [671, 339] on label "3" at bounding box center [668, 336] width 56 height 44
click at [640, 314] on input "3" at bounding box center [639, 314] width 1 height 1
radio input "true"
click at [536, 399] on button "Next" at bounding box center [535, 403] width 41 height 26
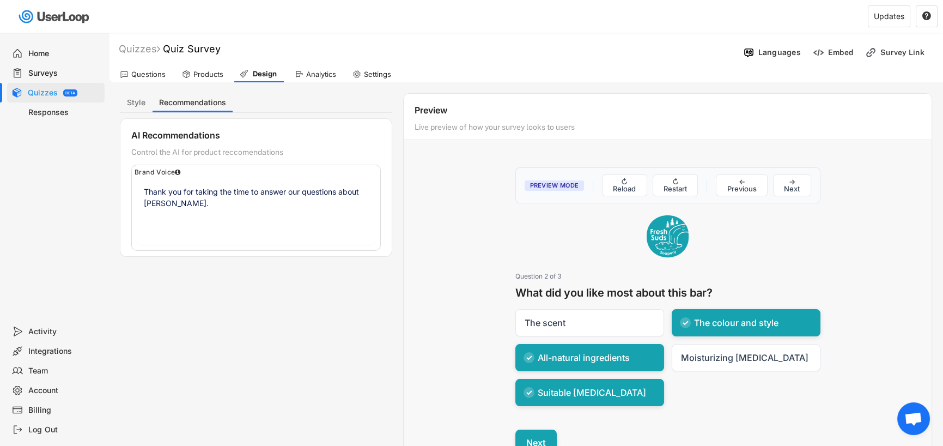
click at [530, 435] on button "Next" at bounding box center [535, 442] width 41 height 26
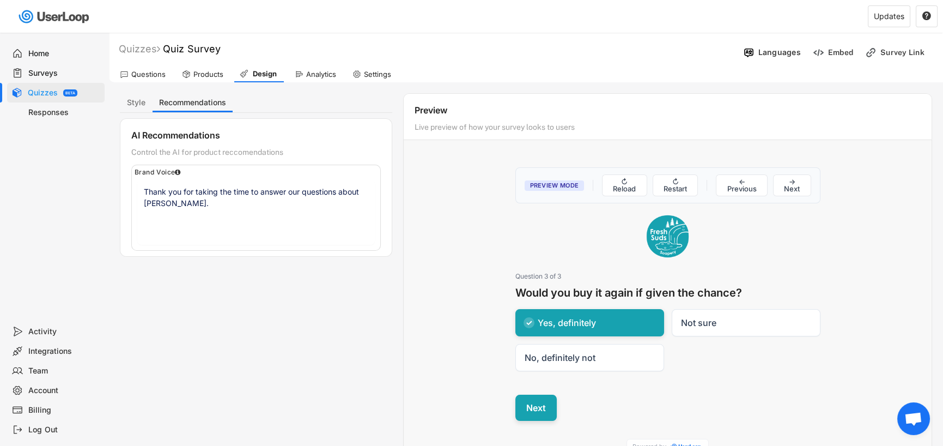
click at [531, 394] on button "Next" at bounding box center [535, 407] width 41 height 26
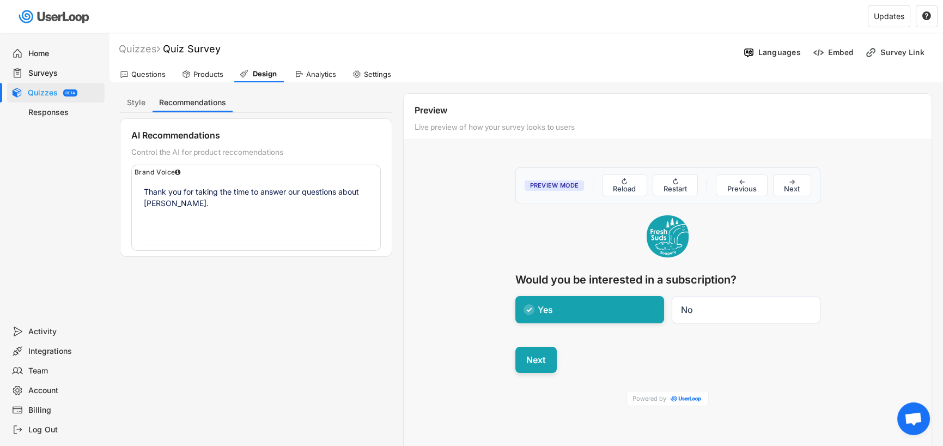
click at [540, 362] on button "Next" at bounding box center [535, 360] width 41 height 26
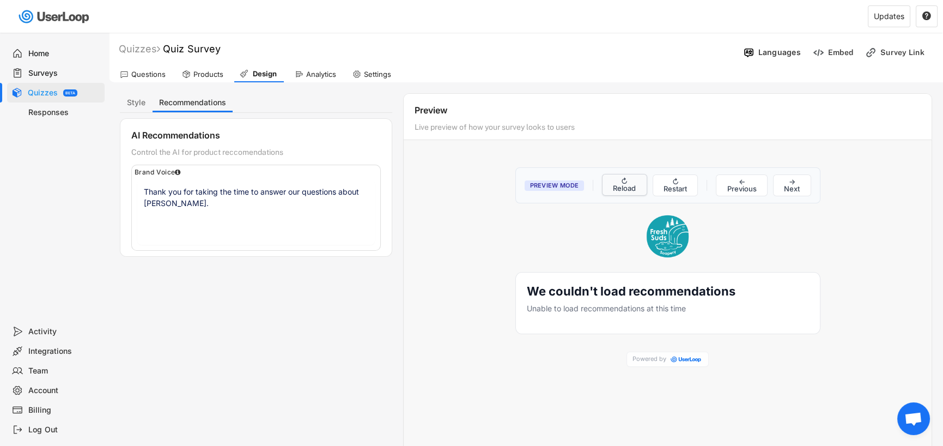
click at [623, 185] on button "↻ Reload" at bounding box center [624, 185] width 45 height 22
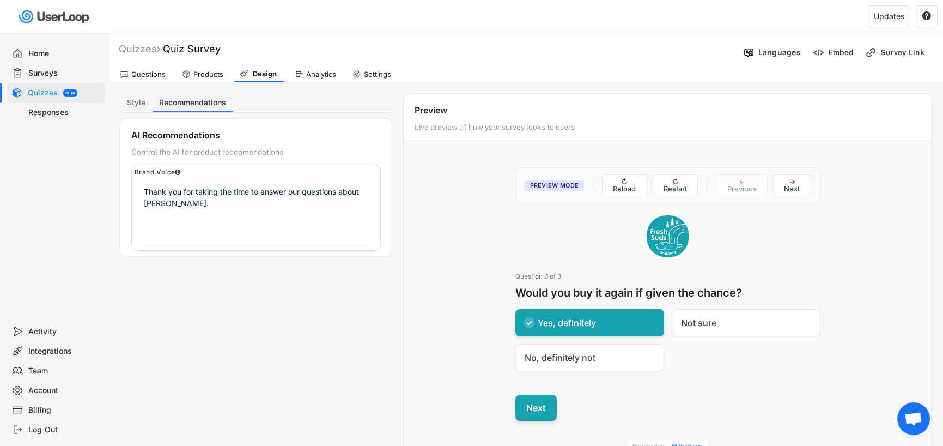
click at [540, 401] on button "Next" at bounding box center [535, 407] width 41 height 26
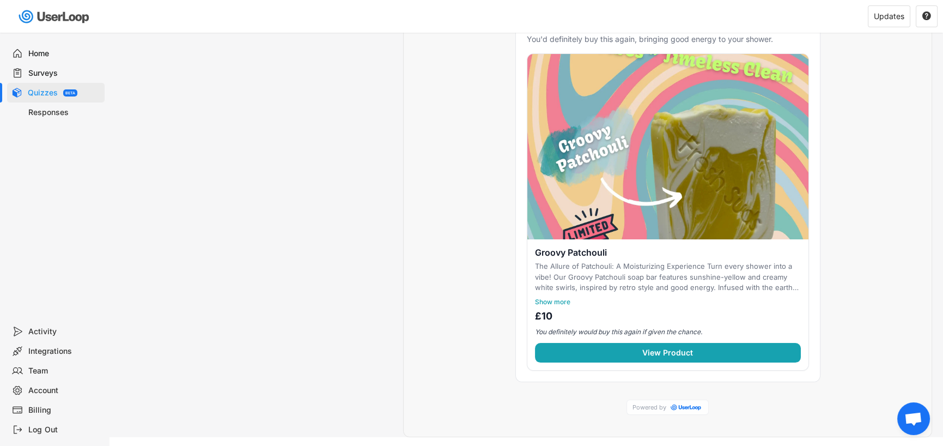
scroll to position [293, 0]
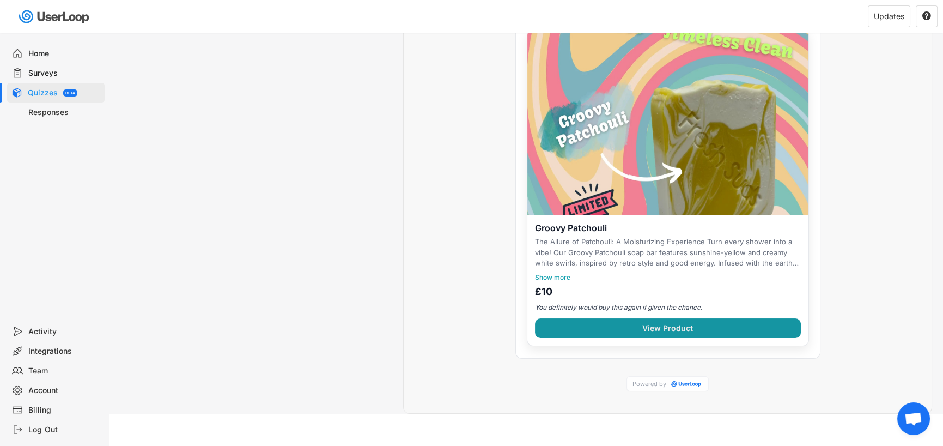
click at [658, 322] on span "View Product" at bounding box center [668, 328] width 266 height 20
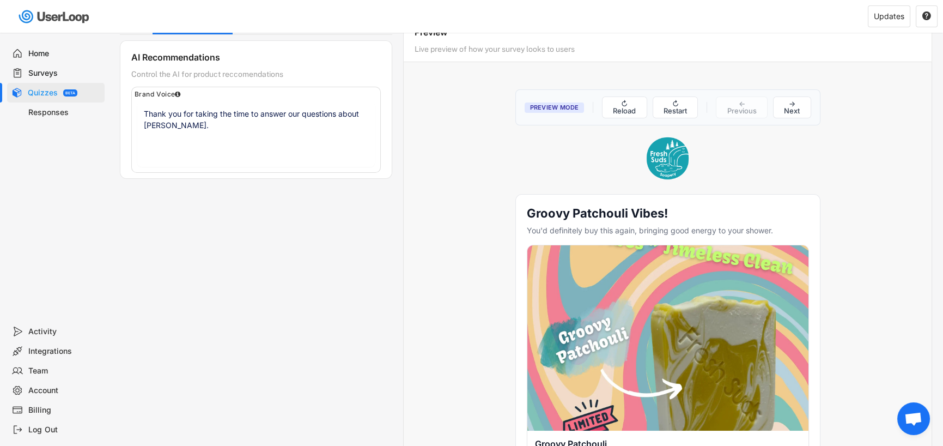
scroll to position [75, 0]
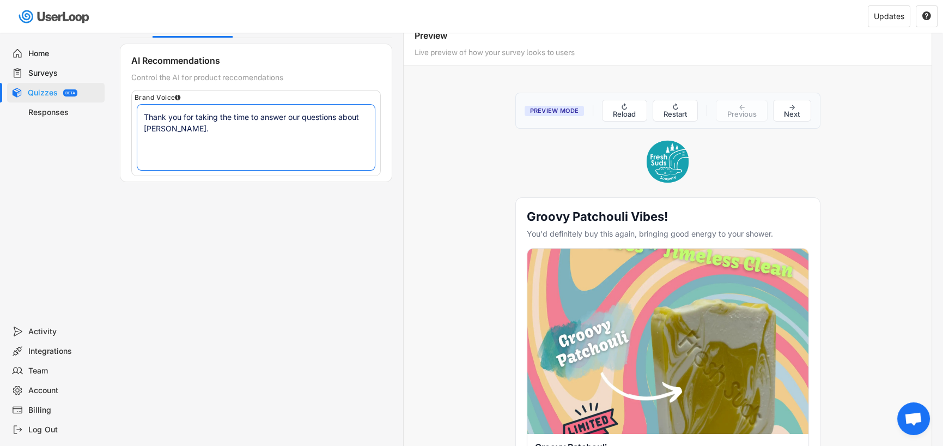
click at [262, 156] on textarea "Thank you for taking the time to answer our questions about [PERSON_NAME]." at bounding box center [256, 137] width 238 height 65
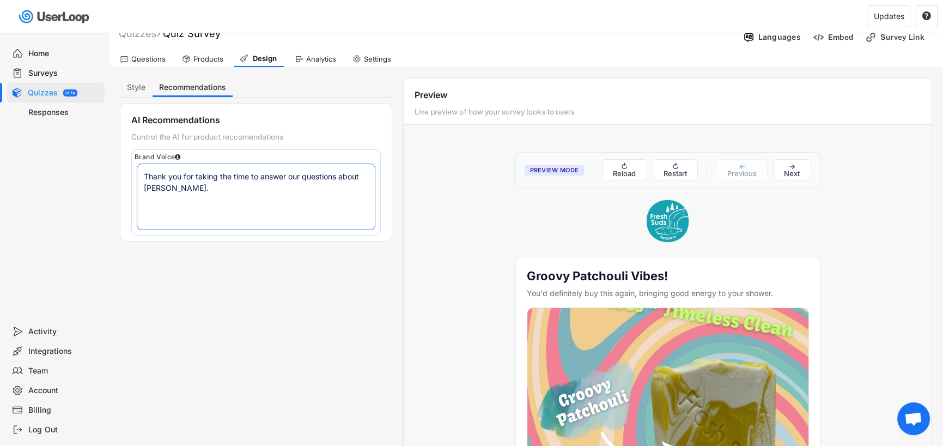
scroll to position [0, 0]
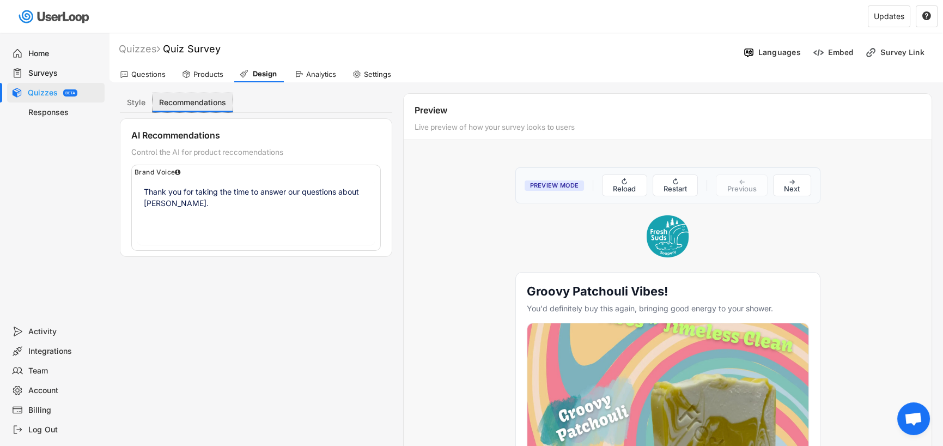
click at [201, 106] on button "Recommendations" at bounding box center [193, 102] width 80 height 19
click at [240, 173] on div "Brand Voice Thank you for taking the time to answer our questions about [PERSON…" at bounding box center [256, 208] width 250 height 86
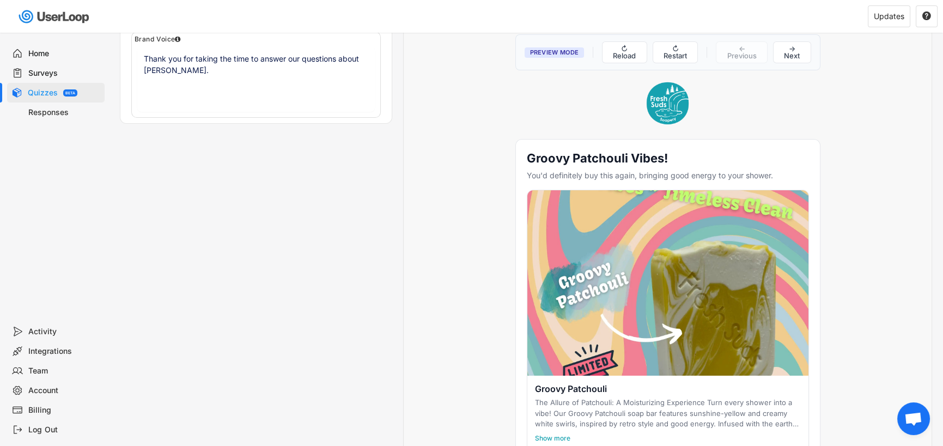
scroll to position [163, 0]
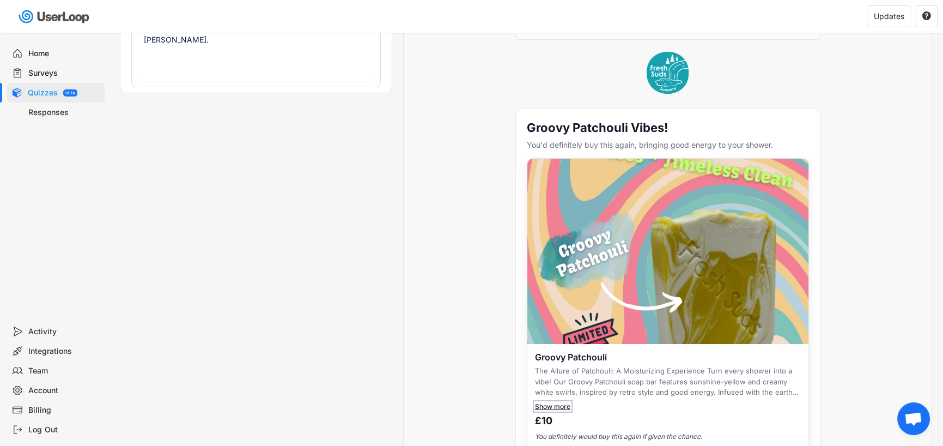
click at [552, 403] on button "Show more" at bounding box center [552, 406] width 35 height 8
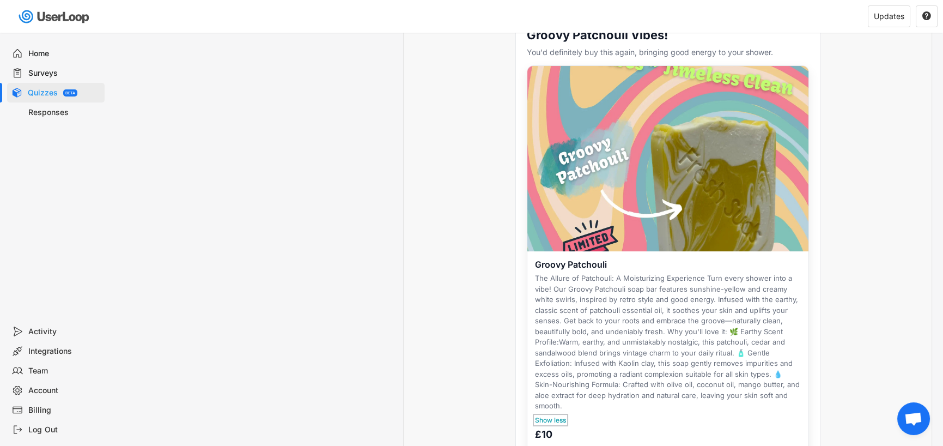
scroll to position [327, 0]
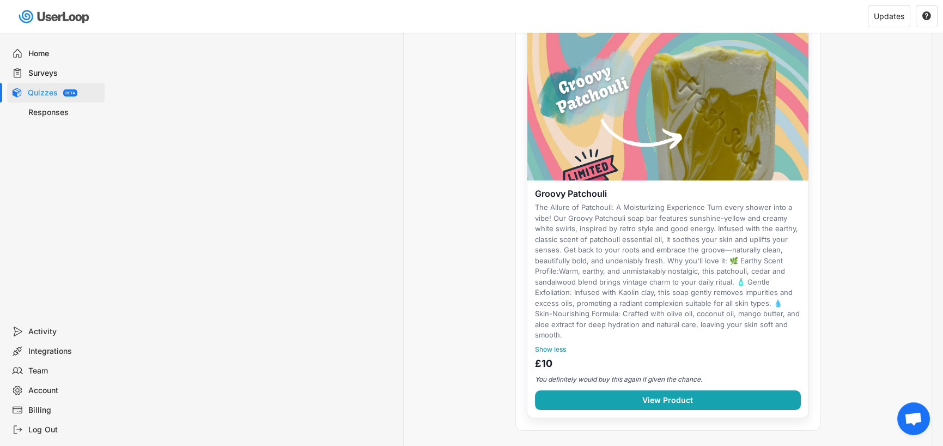
click at [546, 375] on p "You definitely would buy this again if given the chance." at bounding box center [668, 379] width 266 height 9
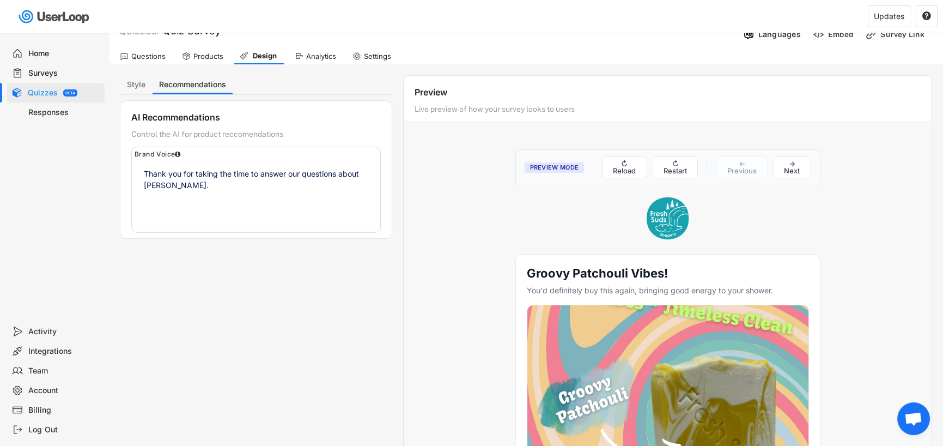
scroll to position [0, 0]
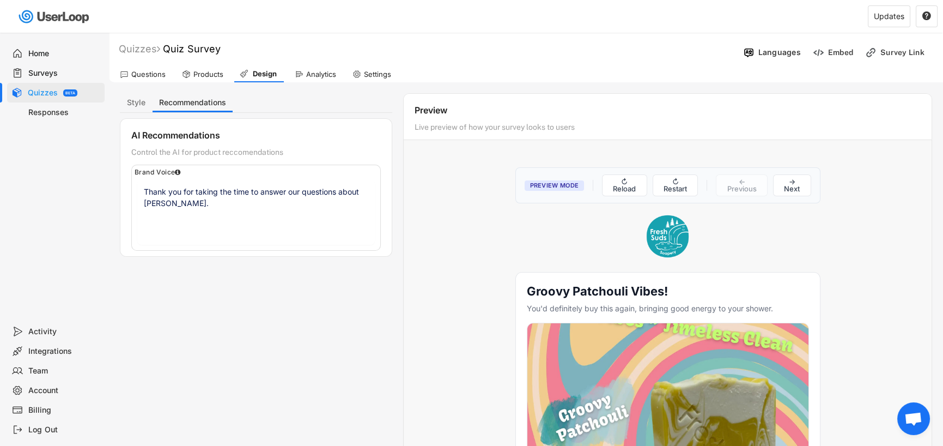
click at [502, 125] on div "Live preview of how your survey looks to users" at bounding box center [626, 129] width 422 height 15
click at [203, 72] on div "Products" at bounding box center [208, 74] width 30 height 9
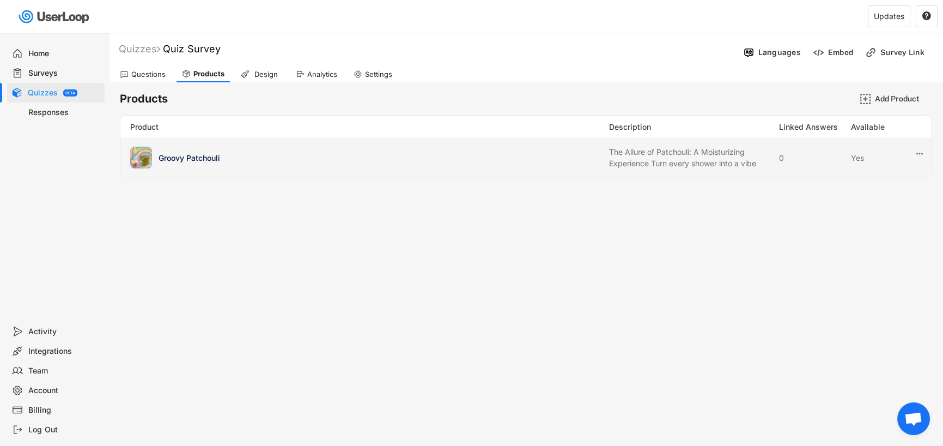
click at [861, 153] on div "Yes" at bounding box center [878, 157] width 54 height 11
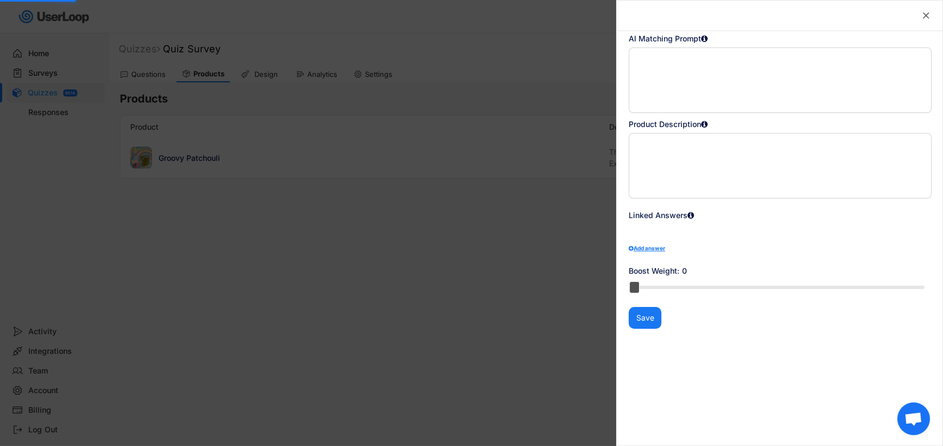
type textarea "The Allure of Patchouli: A Moisturizing Experience Turn every shower into a vib…"
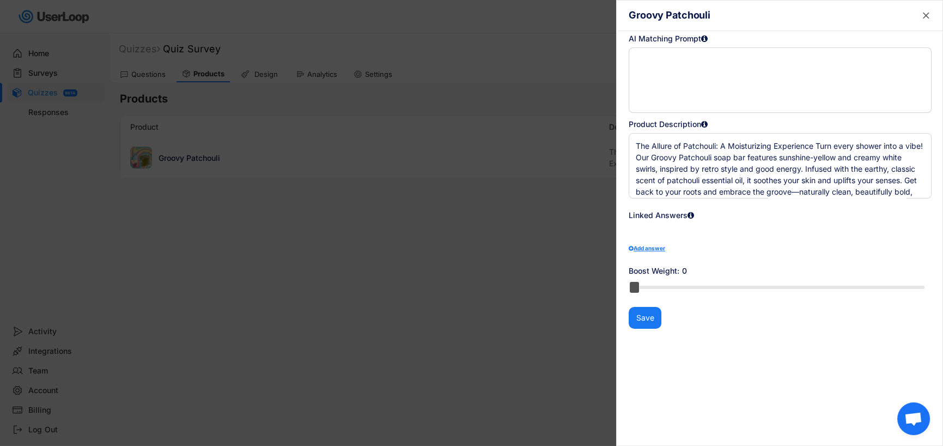
click at [922, 14] on icon "" at bounding box center [926, 15] width 11 height 11
click at [926, 15] on text "" at bounding box center [926, 15] width 7 height 11
click at [651, 315] on button "Save" at bounding box center [645, 318] width 33 height 22
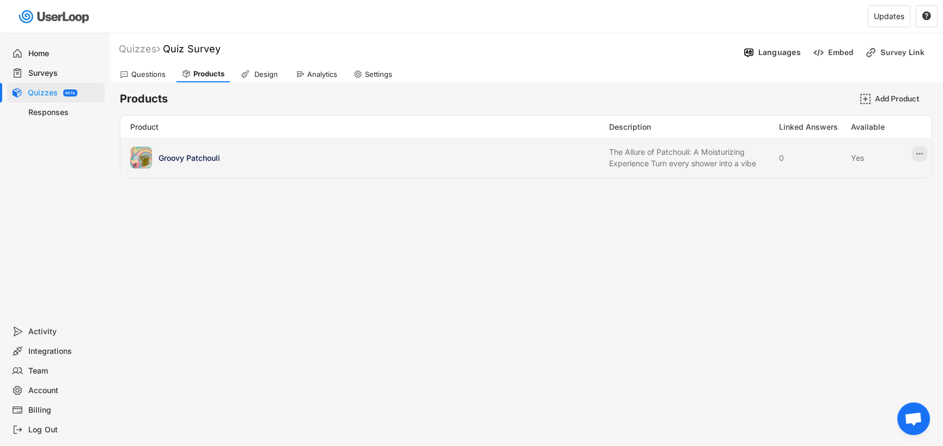
click at [919, 150] on icon at bounding box center [920, 154] width 10 height 10
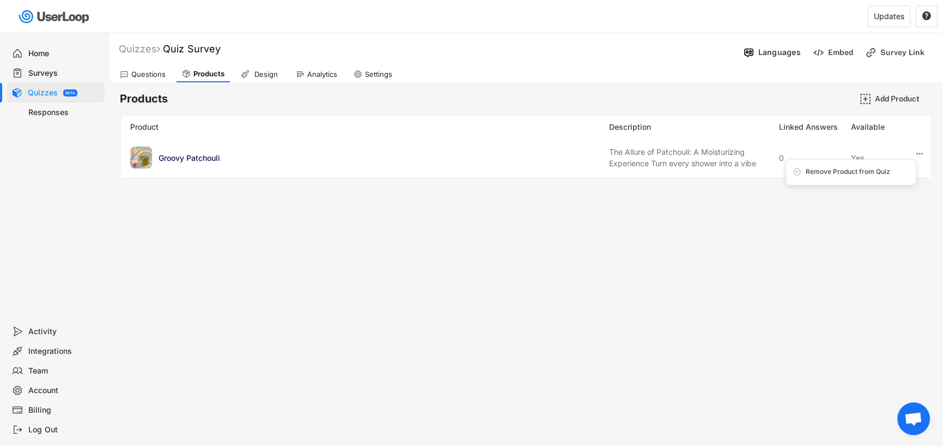
click at [842, 211] on div "Quizzes Quiz Survey Languages Embed Survey Link Questions Products Design Analy…" at bounding box center [471, 223] width 943 height 446
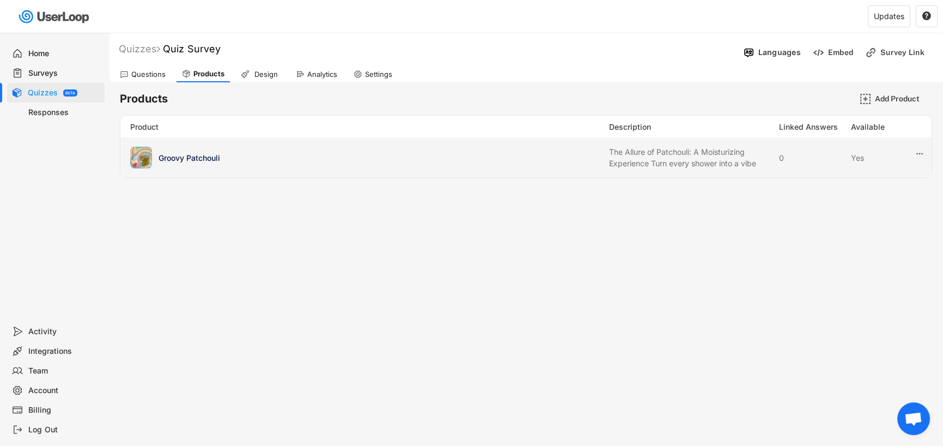
click at [420, 161] on div "Groovy Patchouli" at bounding box center [381, 157] width 444 height 11
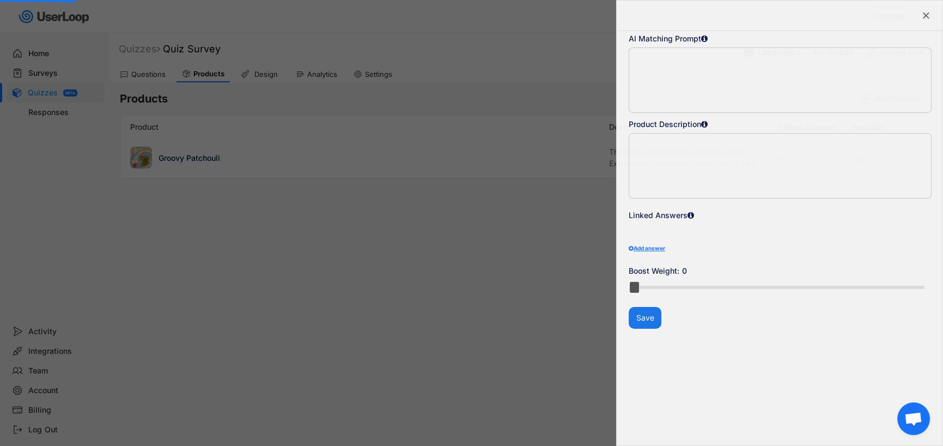
type textarea "The Allure of Patchouli: A Moisturizing Experience Turn every shower into a vib…"
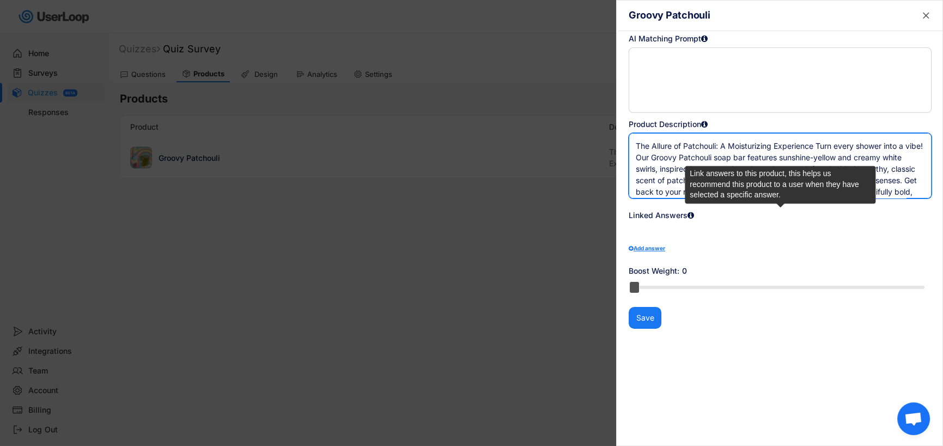
click at [692, 212] on div at bounding box center [691, 215] width 7 height 8
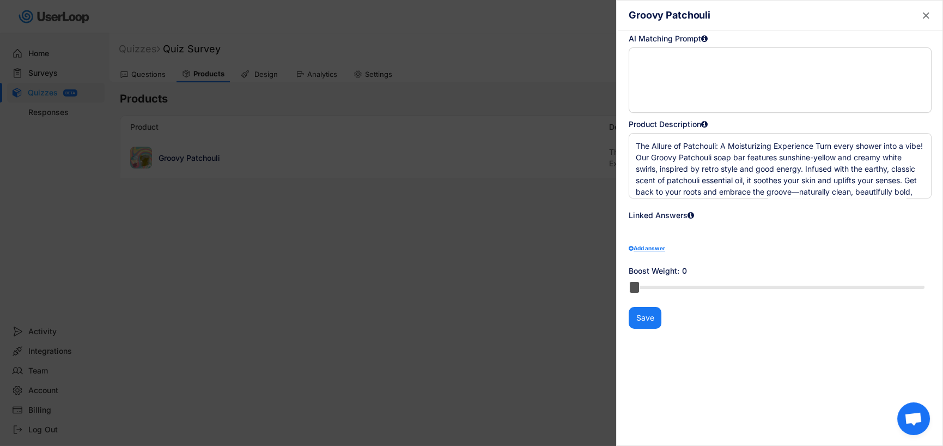
click at [652, 245] on div "Add answer" at bounding box center [780, 247] width 303 height 5
select select ""PLACEHOLDER_1427118222253""
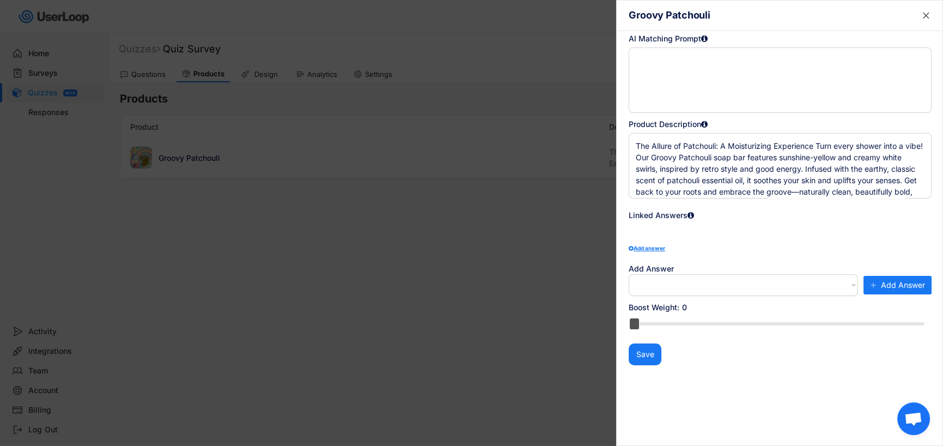
click at [664, 281] on select "Which aspect of our soap bars do you value the most? | Sustainability Which asp…" at bounding box center [743, 285] width 229 height 22
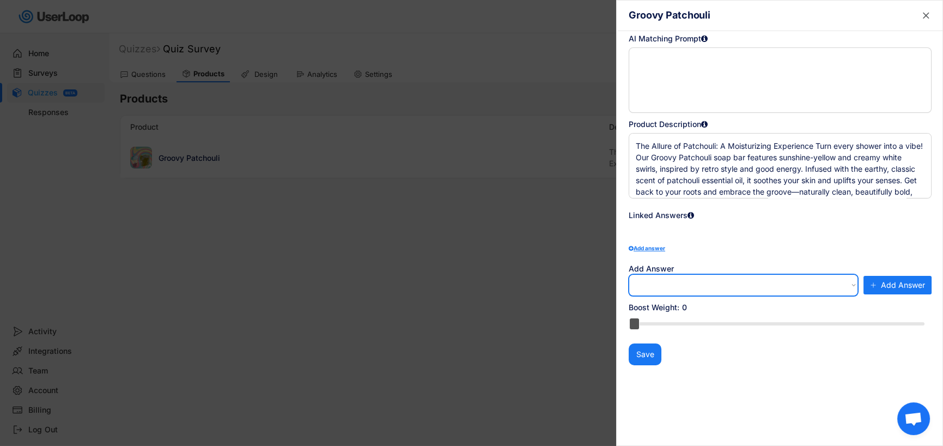
click at [925, 15] on text "" at bounding box center [926, 15] width 7 height 11
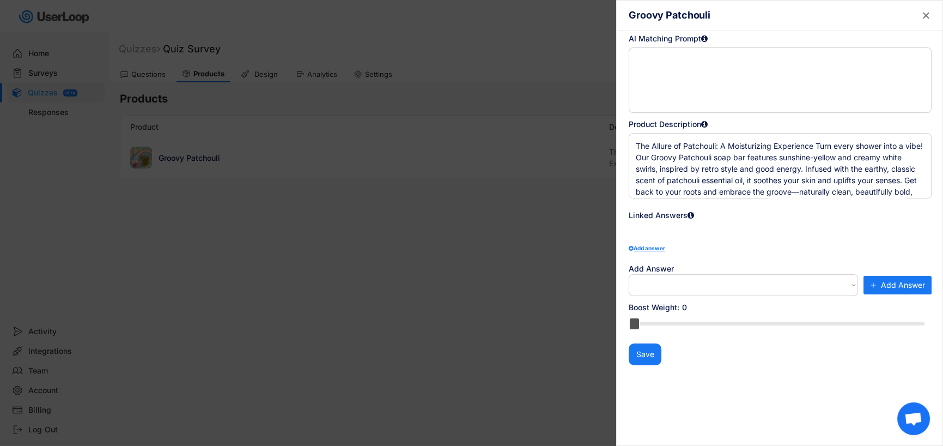
click at [927, 15] on text "" at bounding box center [926, 15] width 7 height 11
click at [574, 67] on div at bounding box center [471, 223] width 943 height 446
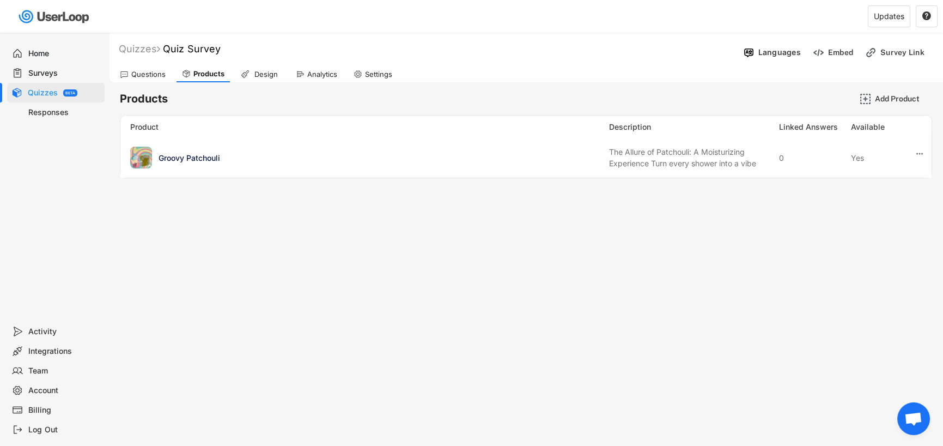
click at [262, 72] on div "Design" at bounding box center [265, 74] width 27 height 9
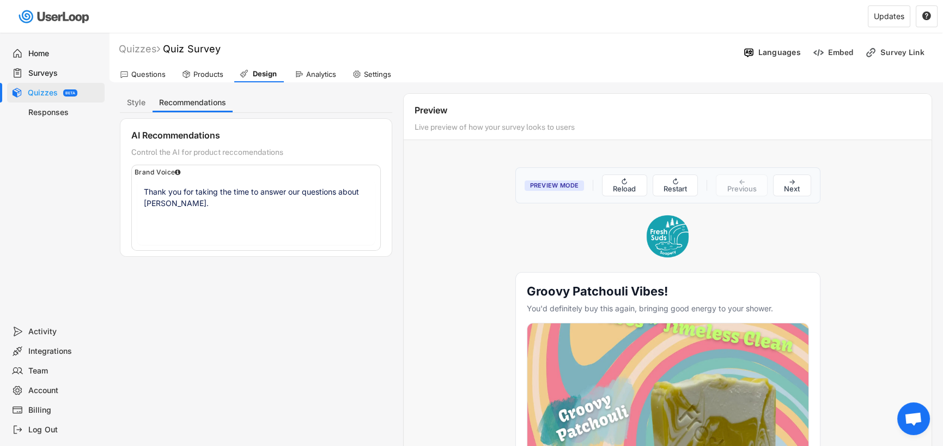
click at [447, 119] on div "Preview Live preview of how your survey looks to users" at bounding box center [668, 117] width 528 height 46
click at [559, 182] on span "Preview Mode" at bounding box center [555, 185] width 60 height 10
click at [614, 177] on button "↻ Reload" at bounding box center [624, 185] width 45 height 22
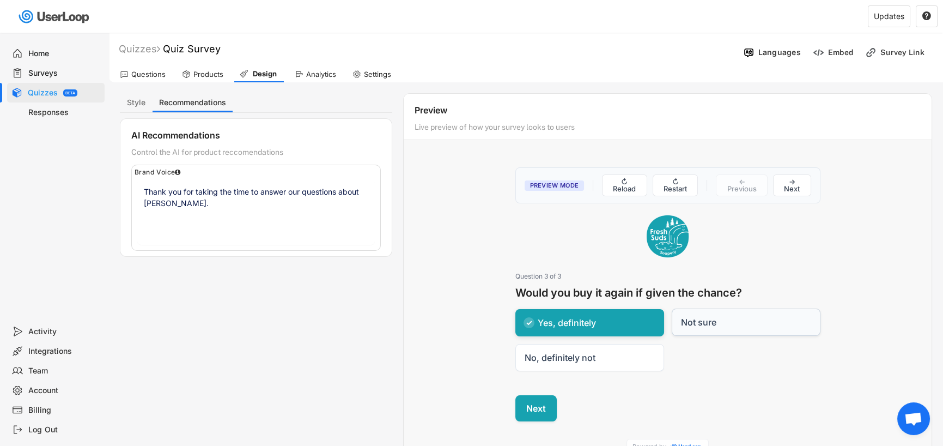
click at [697, 310] on label "Not sure" at bounding box center [746, 321] width 149 height 27
click at [672, 309] on input "Not sure" at bounding box center [671, 308] width 1 height 1
checkbox input "true"
click at [604, 326] on label "Yes, definitely" at bounding box center [589, 321] width 149 height 27
click at [515, 309] on input "Yes, definitely" at bounding box center [515, 308] width 1 height 1
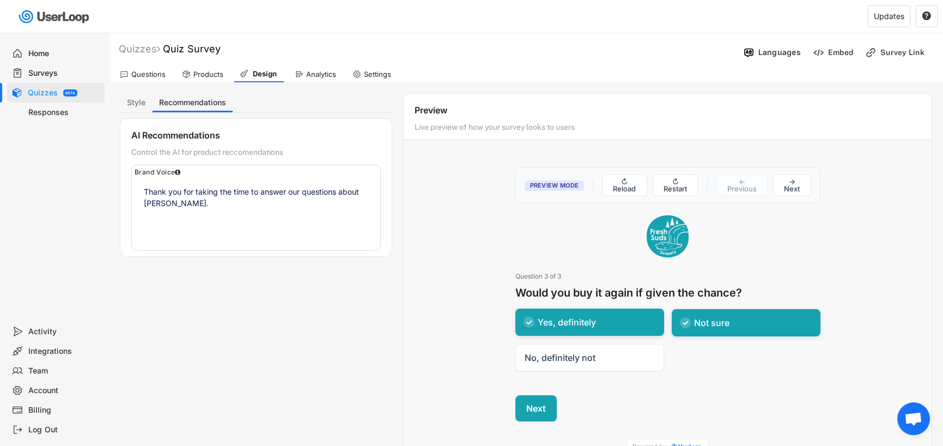
checkbox input "false"
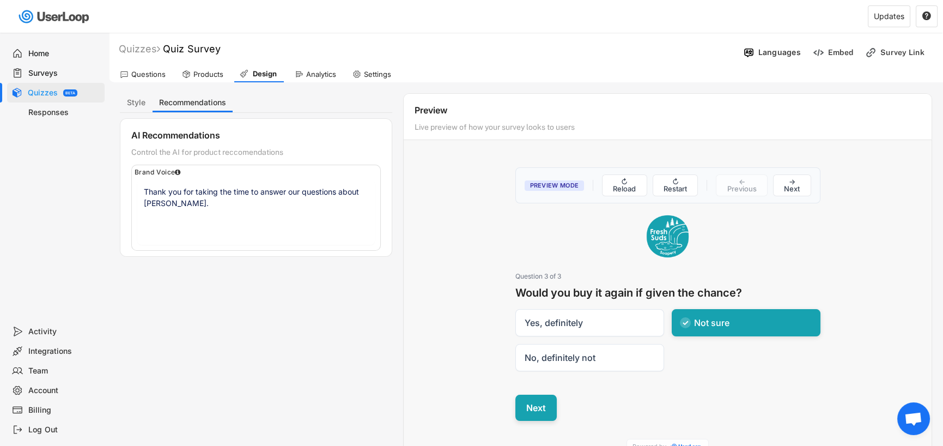
click at [537, 406] on button "Next" at bounding box center [535, 407] width 41 height 26
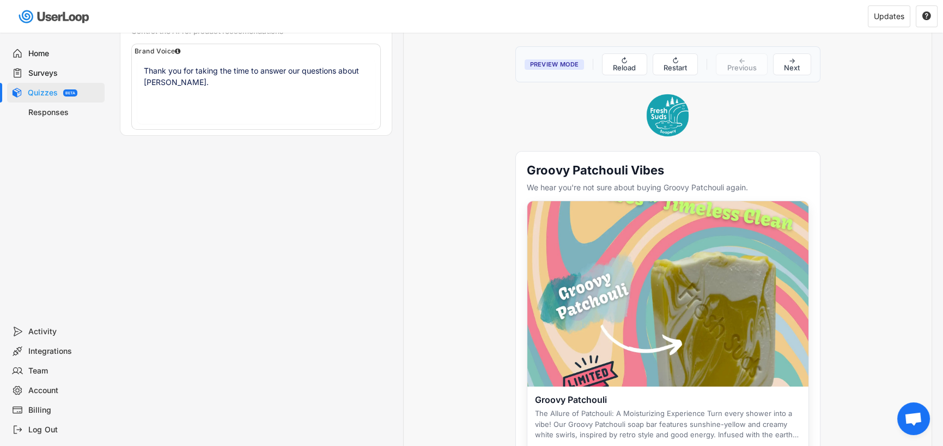
scroll to position [272, 0]
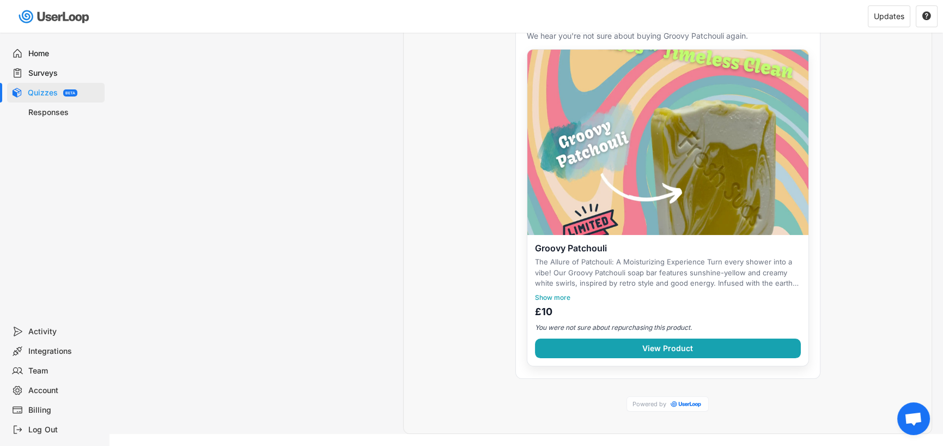
click at [543, 309] on span "£10" at bounding box center [543, 312] width 17 height 10
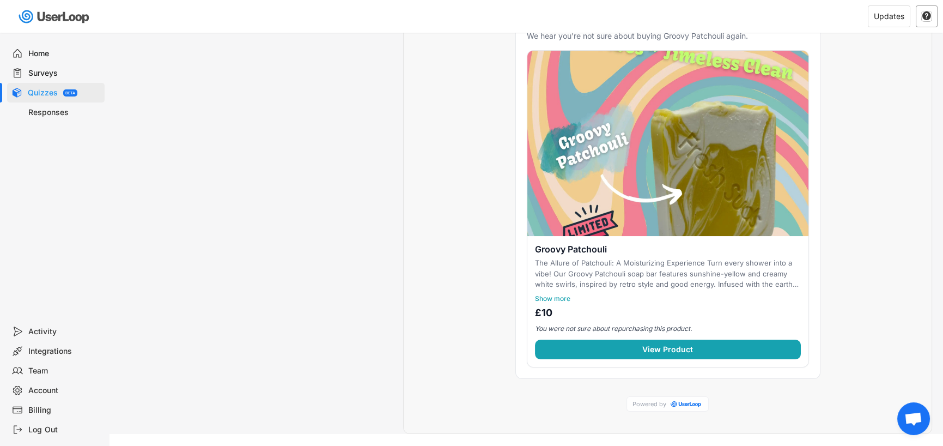
click at [926, 16] on text "" at bounding box center [926, 16] width 9 height 10
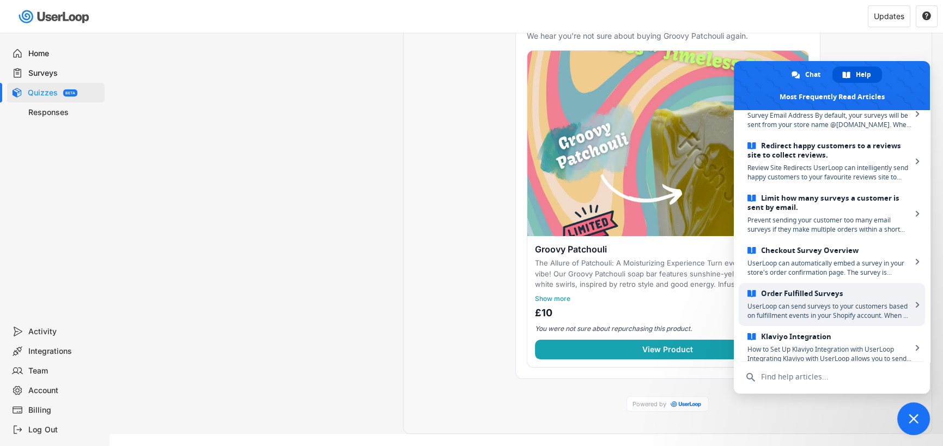
scroll to position [207, 0]
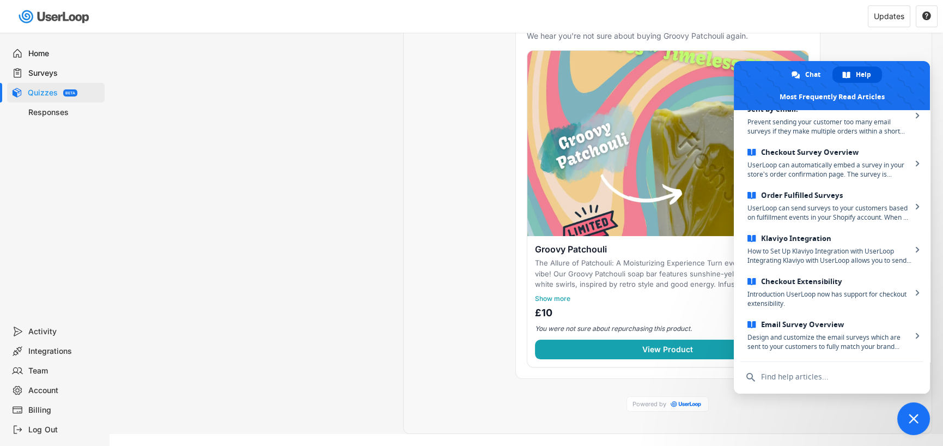
click at [444, 242] on div "Preview Mode ↻ Reload ↻ Restart ← Previous → Next Would you be interested in a …" at bounding box center [668, 153] width 528 height 538
click at [862, 40] on div "Preview Mode ↻ Reload ↻ Restart ← Previous → Next Would you be interested in a …" at bounding box center [668, 153] width 528 height 538
click at [879, 13] on div "Updates" at bounding box center [889, 17] width 31 height 8
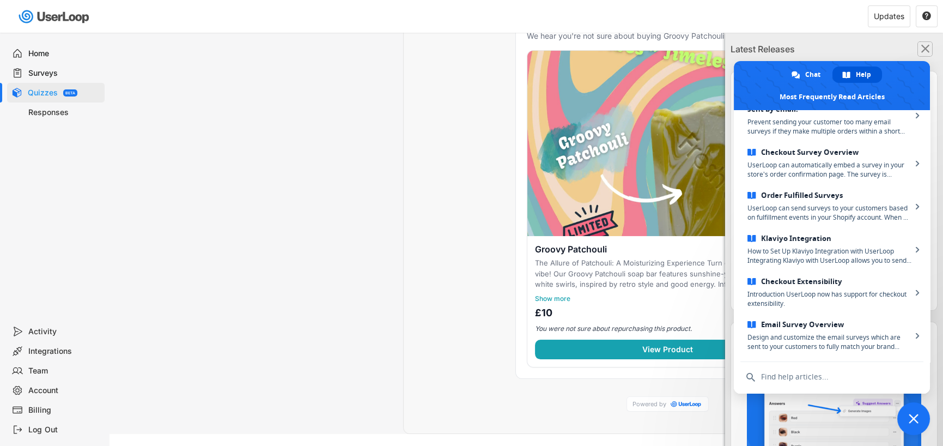
click at [921, 46] on text "" at bounding box center [925, 48] width 9 height 14
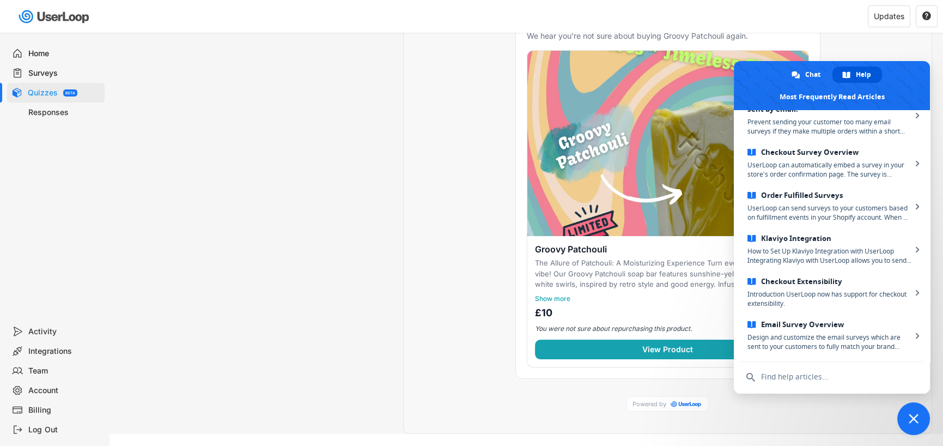
click at [910, 420] on span "Close chat" at bounding box center [914, 419] width 10 height 10
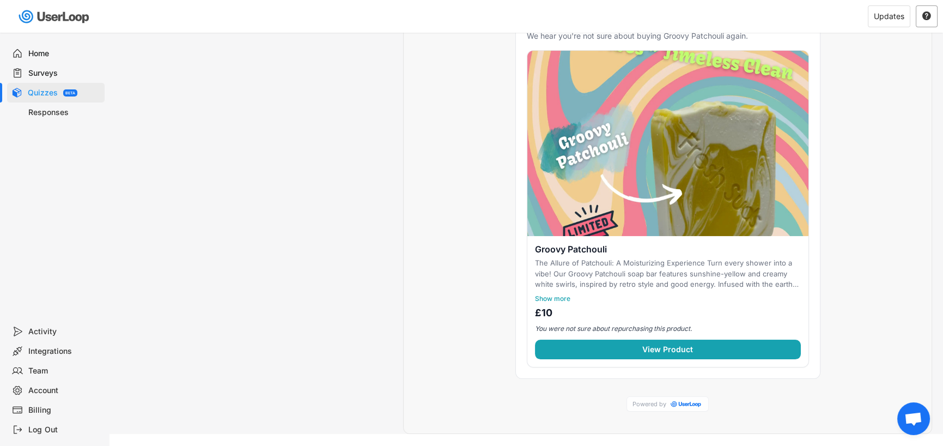
click at [926, 16] on text "" at bounding box center [926, 16] width 9 height 10
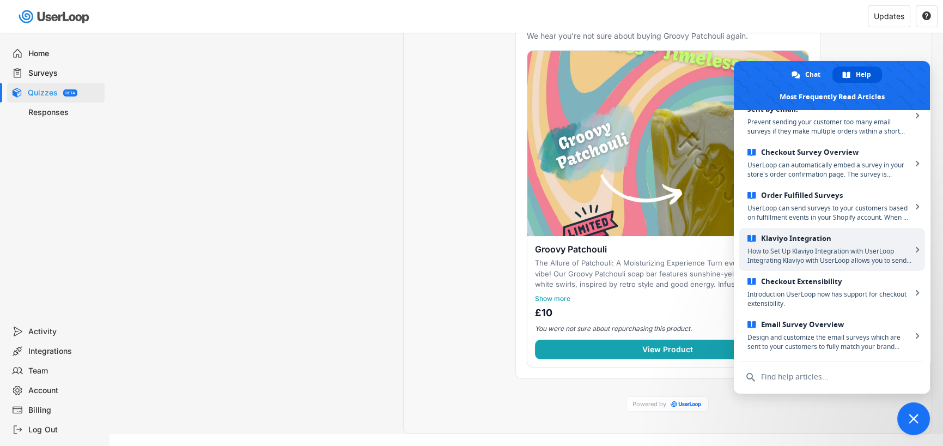
click at [822, 255] on span "How to Set Up Klaviyo Integration with UserLoop Integrating Klaviyo with UserLo…" at bounding box center [830, 255] width 164 height 19
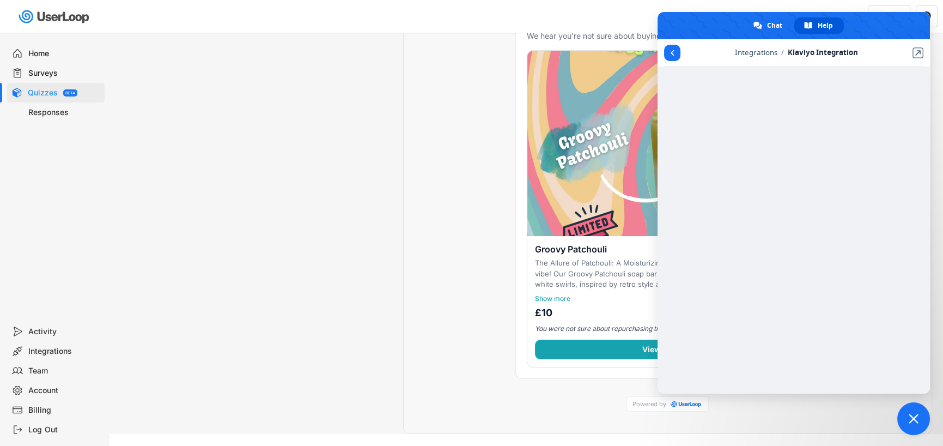
click at [397, 132] on div "Style Recommendations Styling Customize the look and feel of your email and sur…" at bounding box center [526, 127] width 812 height 613
click at [910, 419] on span "Close chat" at bounding box center [914, 419] width 10 height 10
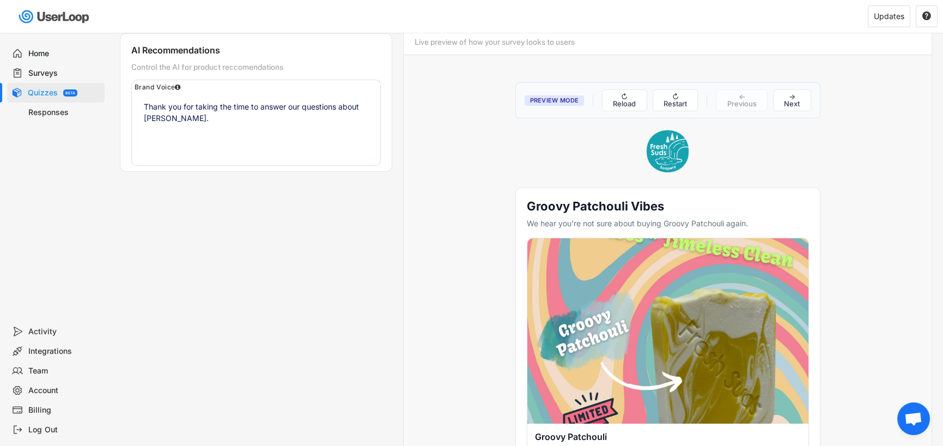
scroll to position [0, 0]
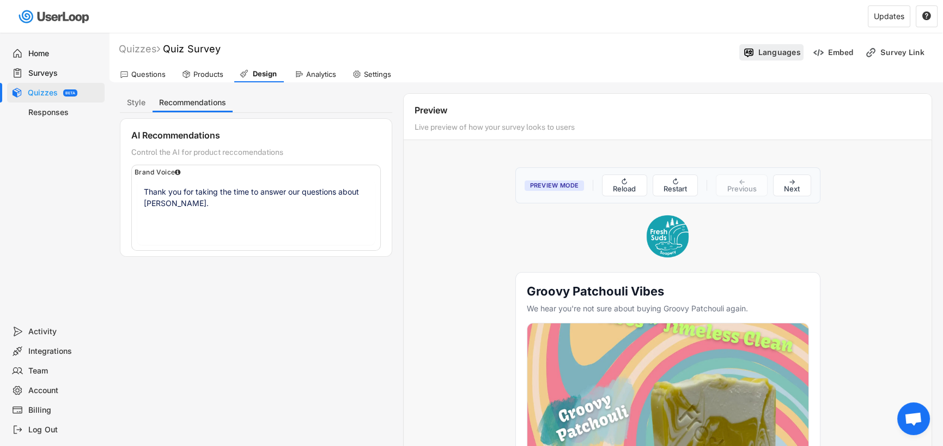
click at [776, 47] on div "Languages" at bounding box center [779, 52] width 42 height 10
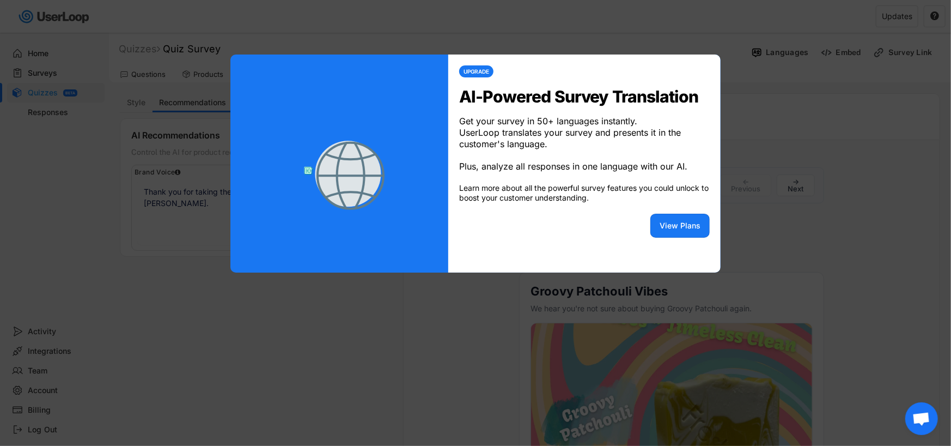
click at [733, 142] on div at bounding box center [475, 223] width 951 height 446
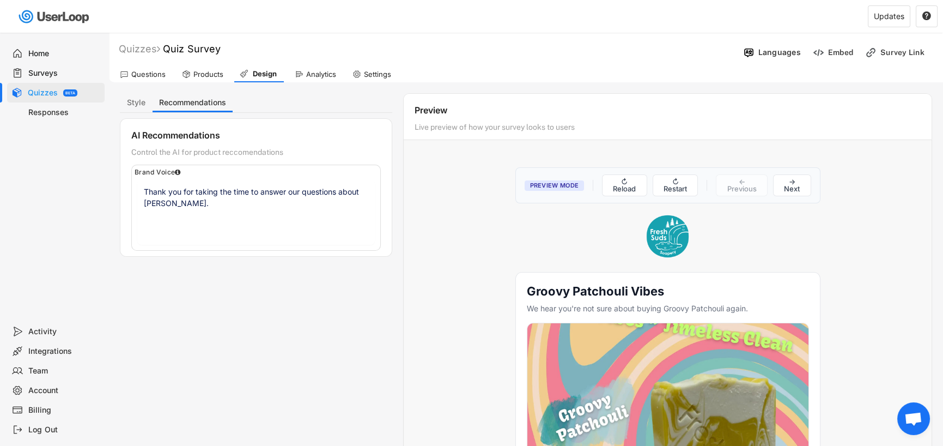
click at [38, 108] on div "Responses" at bounding box center [64, 112] width 72 height 10
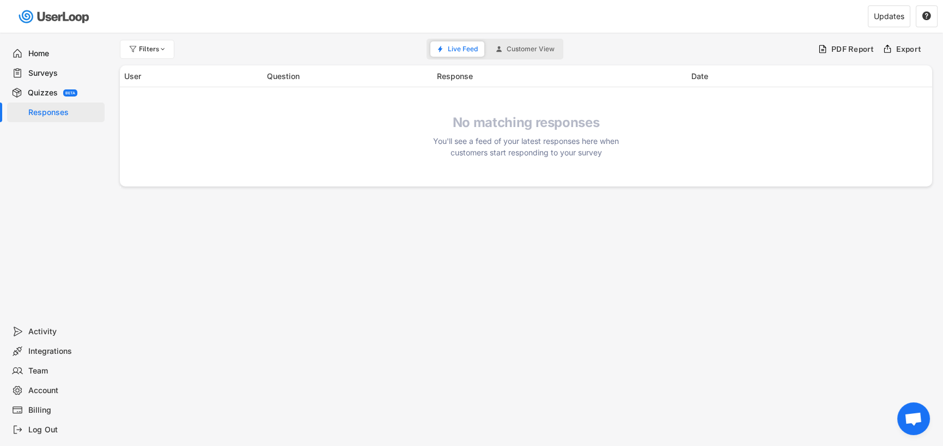
click at [45, 45] on div "Home" at bounding box center [56, 54] width 98 height 20
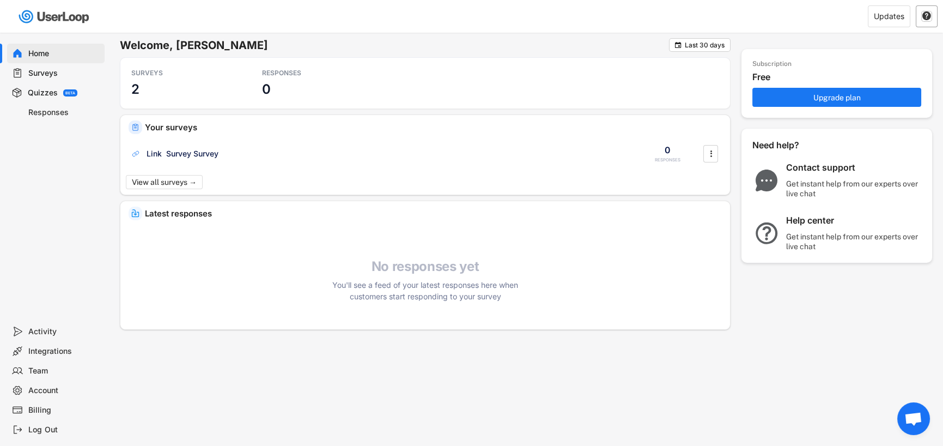
click at [927, 14] on text "" at bounding box center [926, 16] width 9 height 10
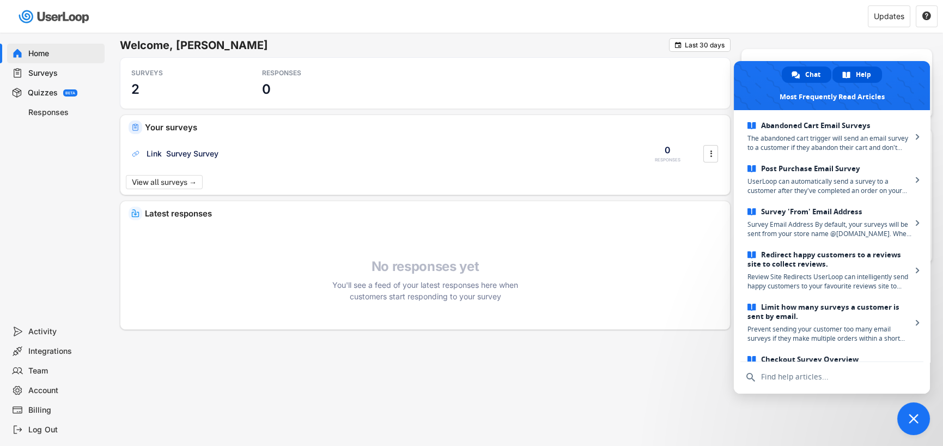
click at [815, 74] on span "Chat" at bounding box center [812, 74] width 15 height 16
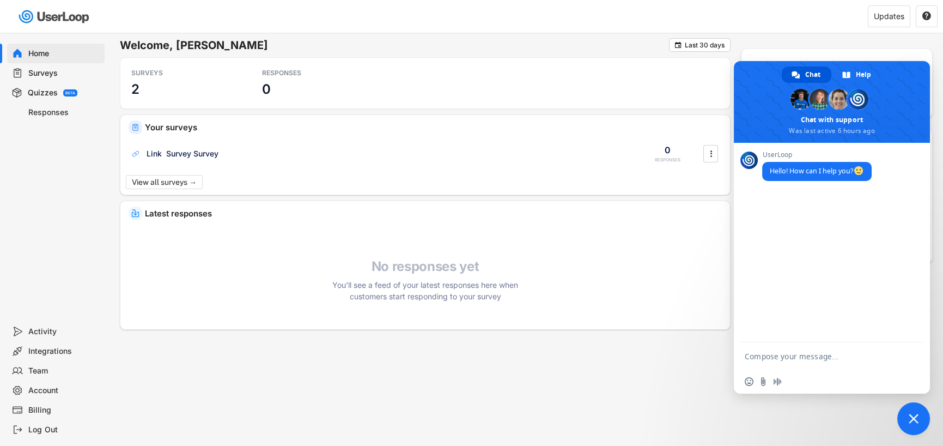
click at [769, 351] on textarea "Compose your message..." at bounding box center [820, 356] width 150 height 10
type textarea "h"
click at [919, 419] on span "Close chat" at bounding box center [913, 418] width 33 height 33
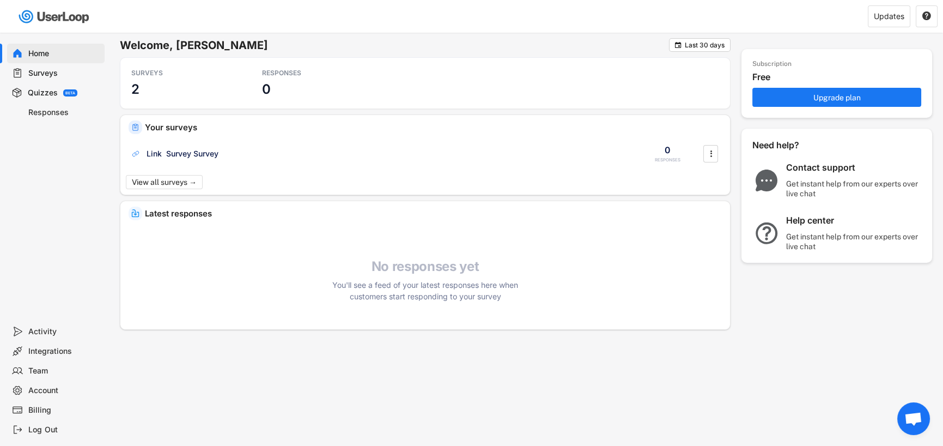
click at [48, 54] on div "Home" at bounding box center [64, 53] width 72 height 10
click at [37, 16] on img at bounding box center [54, 16] width 77 height 22
click at [61, 64] on div "Surveys" at bounding box center [56, 73] width 98 height 20
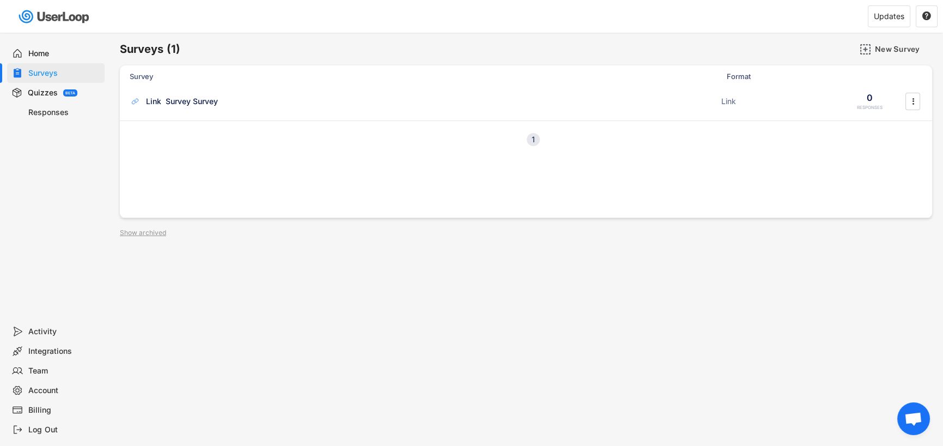
click at [59, 81] on div "Surveys" at bounding box center [56, 73] width 98 height 20
click at [45, 90] on div "Quizzes" at bounding box center [43, 93] width 30 height 10
click at [42, 390] on div "Account" at bounding box center [64, 390] width 72 height 10
select select ""en""
select select ""1_week""
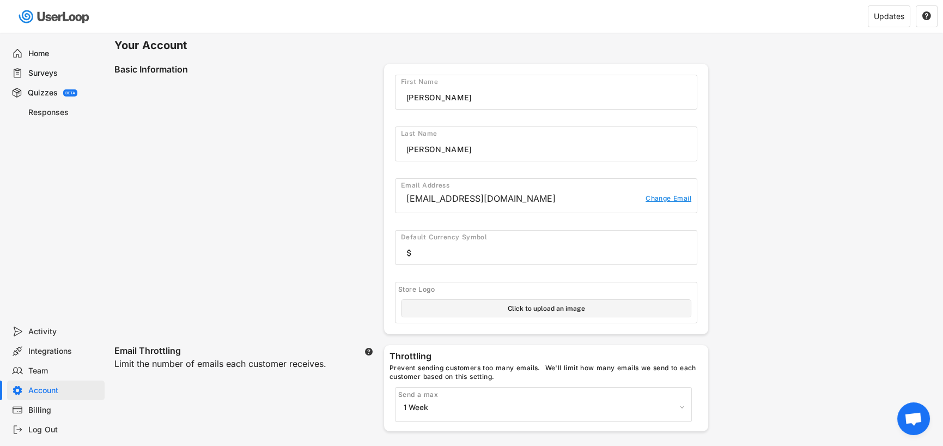
click at [460, 253] on input "input" at bounding box center [551, 253] width 290 height 16
type input "$"
click at [512, 310] on input "file" at bounding box center [546, 308] width 289 height 17
type input "C:\fakepath\FSS-Logo-REVERSED-Feb-2025-500px.png"
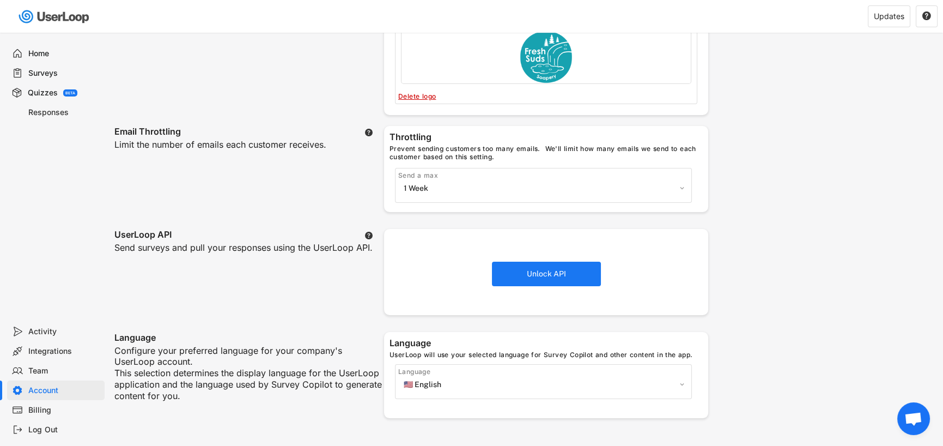
scroll to position [272, 0]
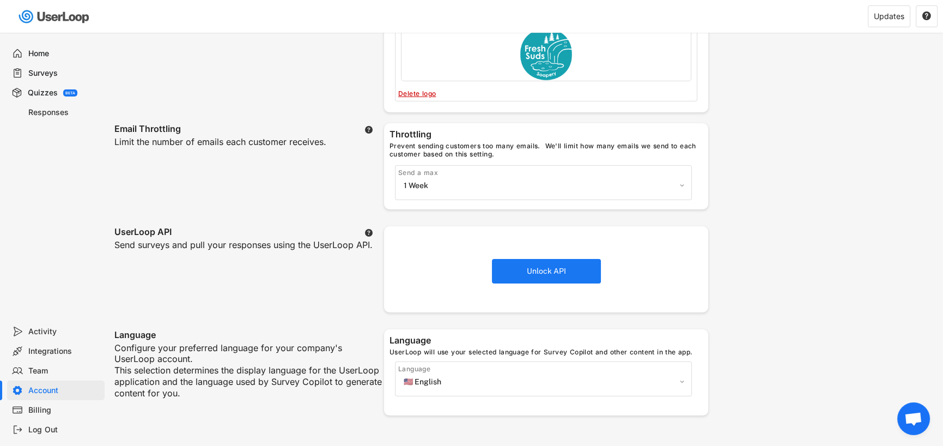
click at [447, 378] on select "🇺🇸 English 🇫🇷 Français 🇩🇪 Deutsch 🇪🇸 Español" at bounding box center [543, 381] width 285 height 16
click at [461, 381] on select "🇺🇸 English 🇫🇷 Français 🇩🇪 Deutsch 🇪🇸 Español" at bounding box center [543, 381] width 285 height 16
click at [409, 381] on select "🇺🇸 English 🇫🇷 Français 🇩🇪 Deutsch 🇪🇸 Español" at bounding box center [543, 381] width 285 height 16
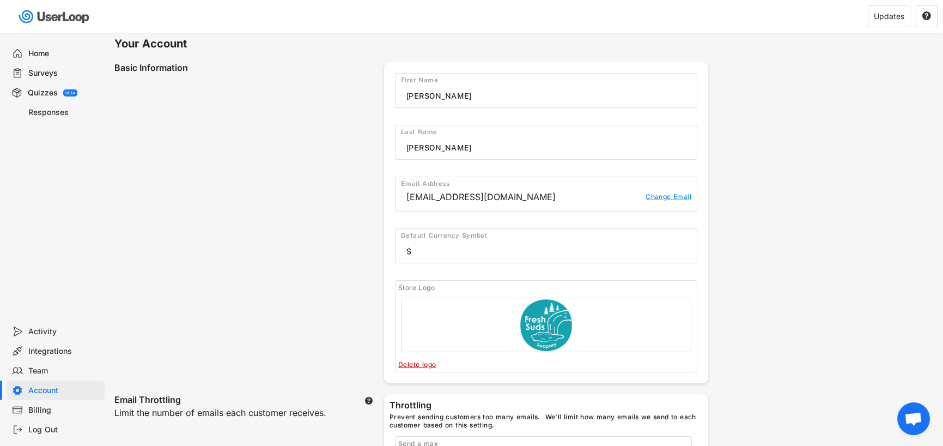
scroll to position [0, 0]
click at [464, 239] on div "Default Currency Symbol" at bounding box center [549, 237] width 296 height 9
click at [41, 369] on div "Team" at bounding box center [64, 371] width 72 height 10
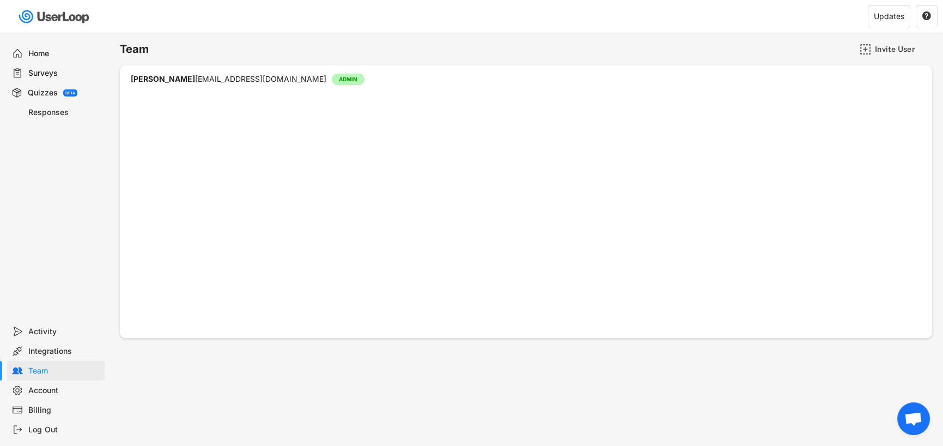
click at [34, 347] on div "Integrations" at bounding box center [64, 351] width 72 height 10
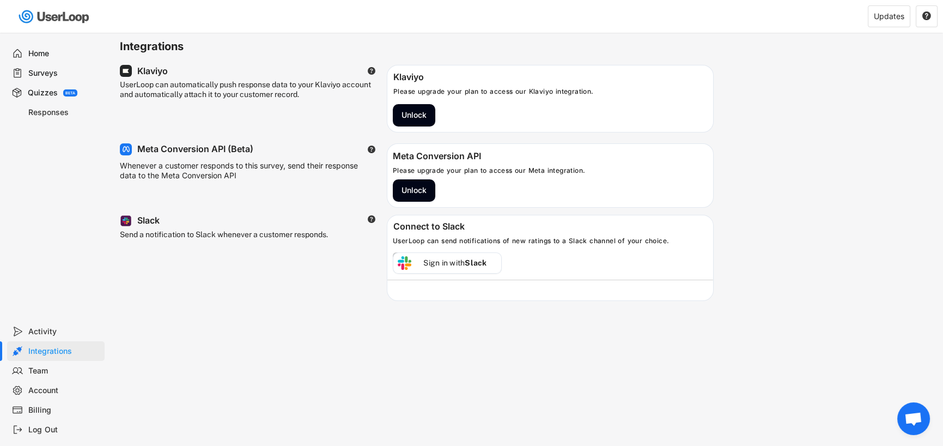
click at [38, 330] on div "Activity" at bounding box center [64, 331] width 72 height 10
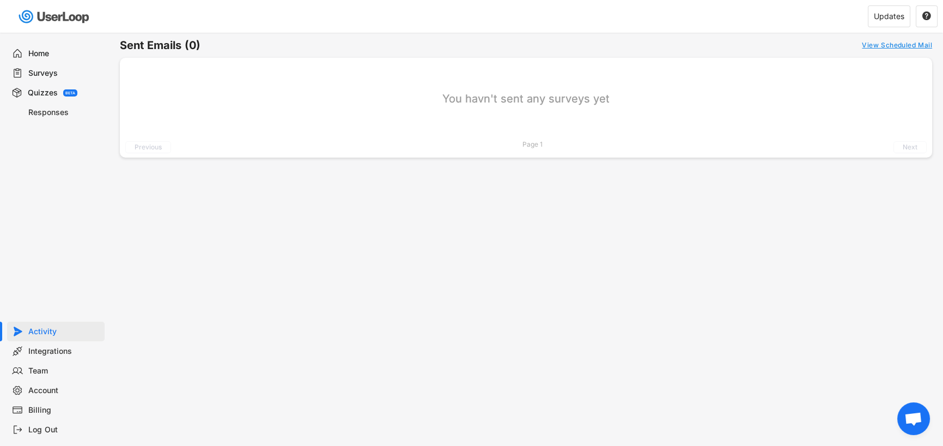
click at [39, 410] on div "Billing" at bounding box center [64, 410] width 72 height 10
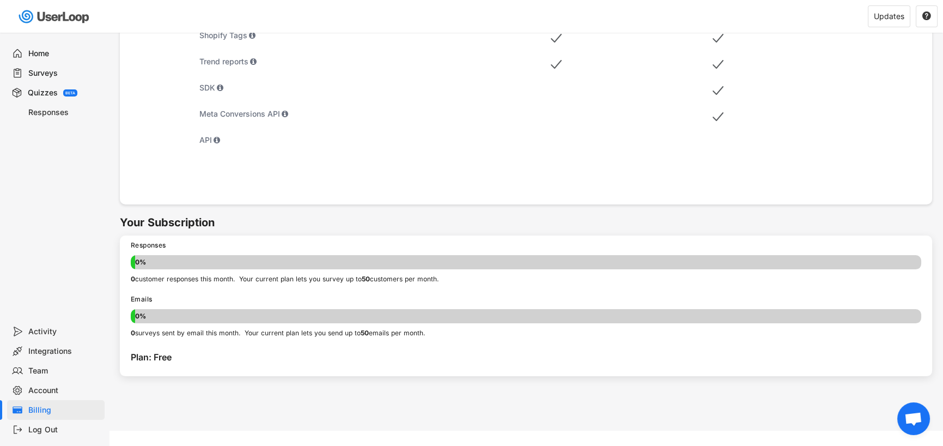
scroll to position [562, 0]
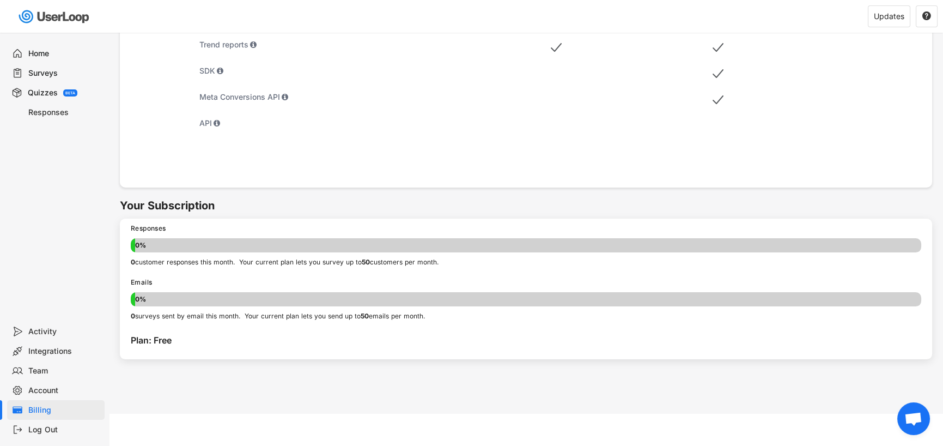
click at [39, 392] on div "Account" at bounding box center [64, 390] width 72 height 10
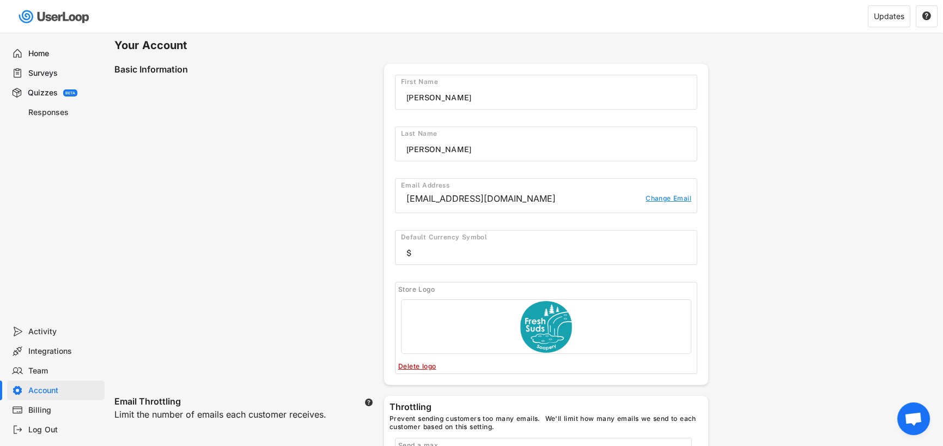
click at [132, 66] on div "Basic Information" at bounding box center [249, 70] width 270 height 13
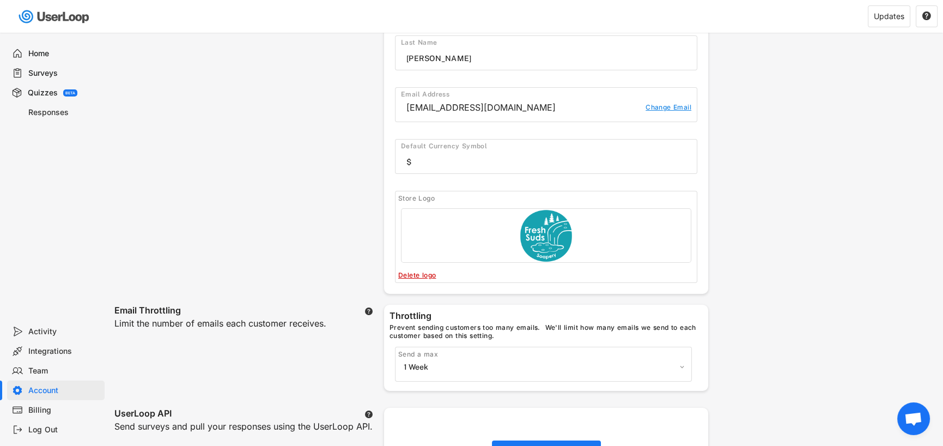
scroll to position [109, 0]
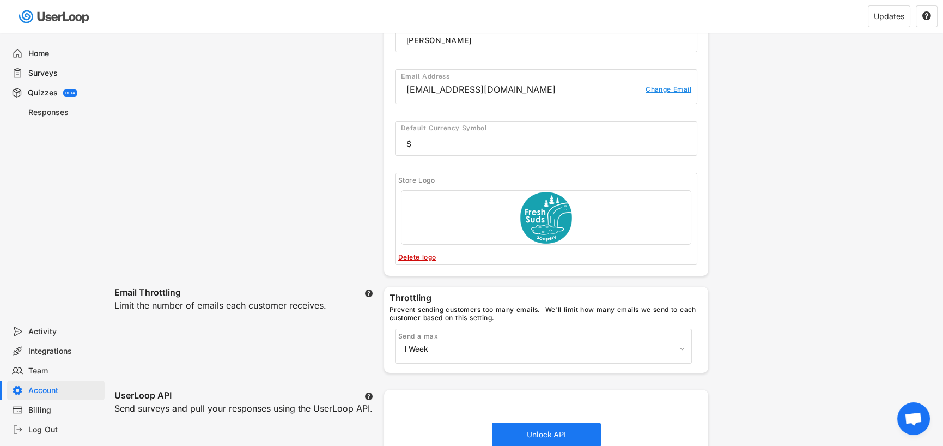
click at [367, 293] on text "" at bounding box center [369, 292] width 8 height 9
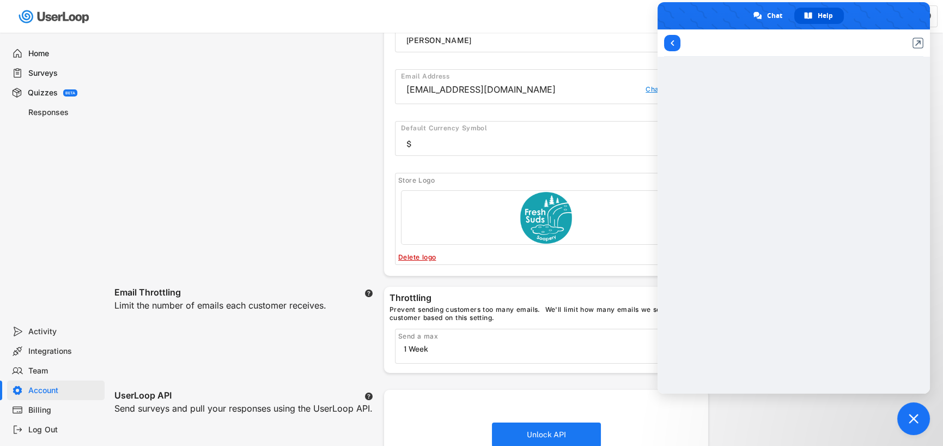
click at [517, 337] on div "Send a max" at bounding box center [544, 336] width 293 height 9
click at [215, 199] on div "Basic Information First Name Last Name Email Address freshsudssoapery@gmail.com…" at bounding box center [411, 115] width 594 height 321
click at [917, 424] on span "Close chat" at bounding box center [913, 418] width 33 height 33
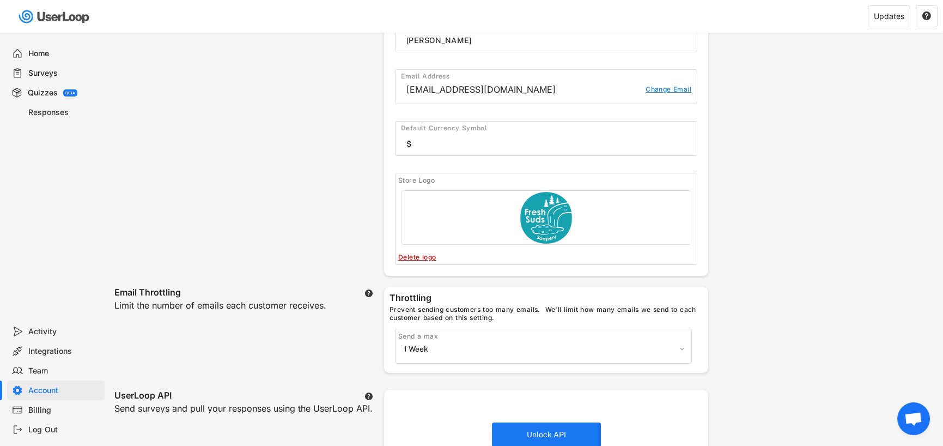
click at [566, 341] on select "1 Week 2 Weeks 1 Month 2 Months 3 Months 6 Months No throttling" at bounding box center [543, 349] width 285 height 16
click at [787, 352] on div "Your Account Basic Information First Name Last Name Email Address freshsudssoap…" at bounding box center [526, 438] width 834 height 1028
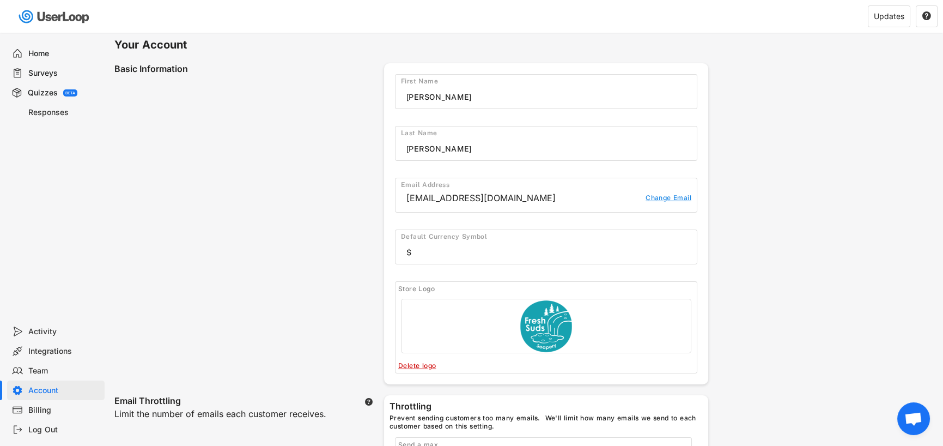
scroll to position [0, 0]
click at [40, 367] on div "Team" at bounding box center [64, 371] width 72 height 10
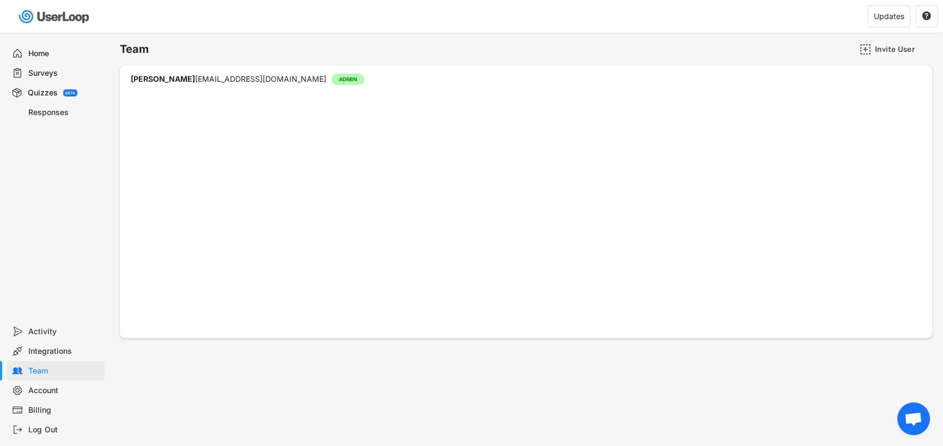
click at [47, 388] on div "Account" at bounding box center [64, 390] width 72 height 10
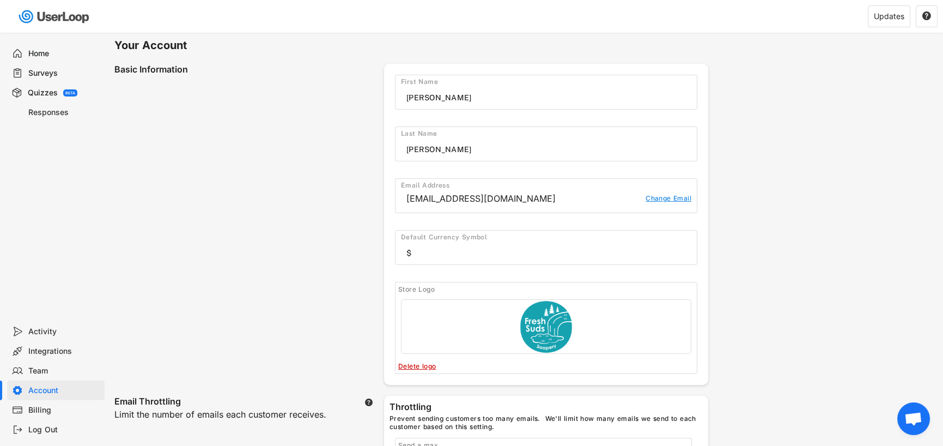
click at [41, 408] on div "Billing" at bounding box center [64, 410] width 72 height 10
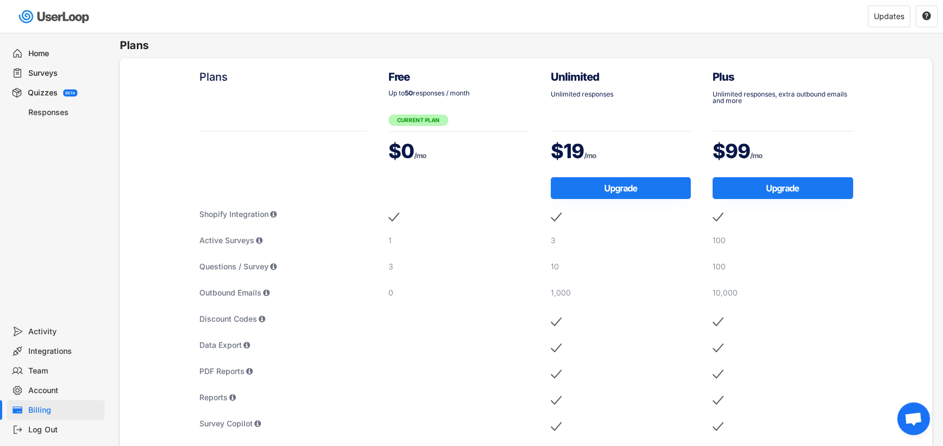
click at [44, 327] on div "Activity" at bounding box center [64, 331] width 72 height 10
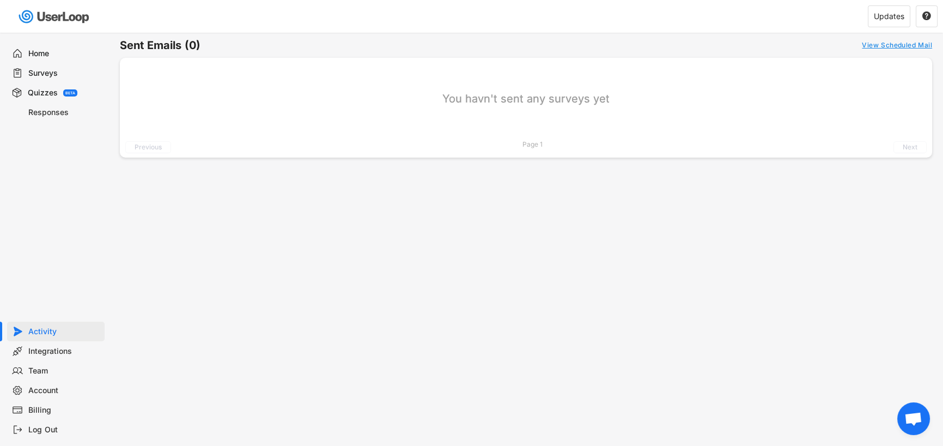
click at [41, 361] on div "Team" at bounding box center [56, 371] width 98 height 20
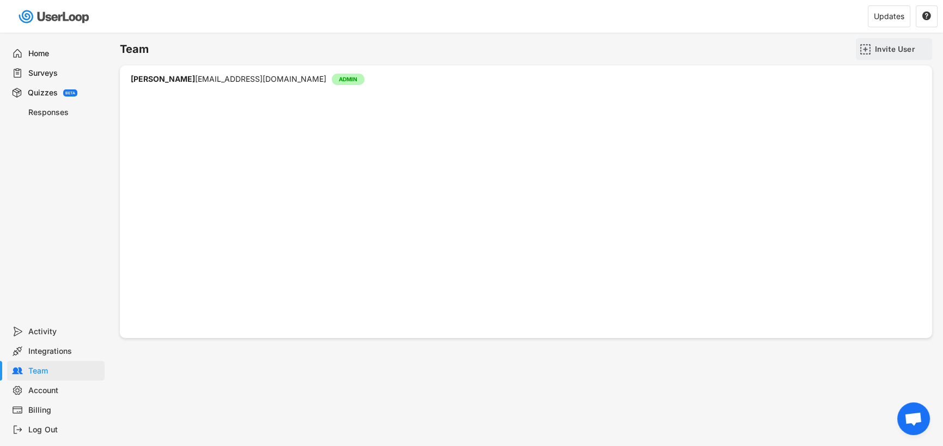
click at [875, 48] on div "Invite User" at bounding box center [902, 49] width 54 height 10
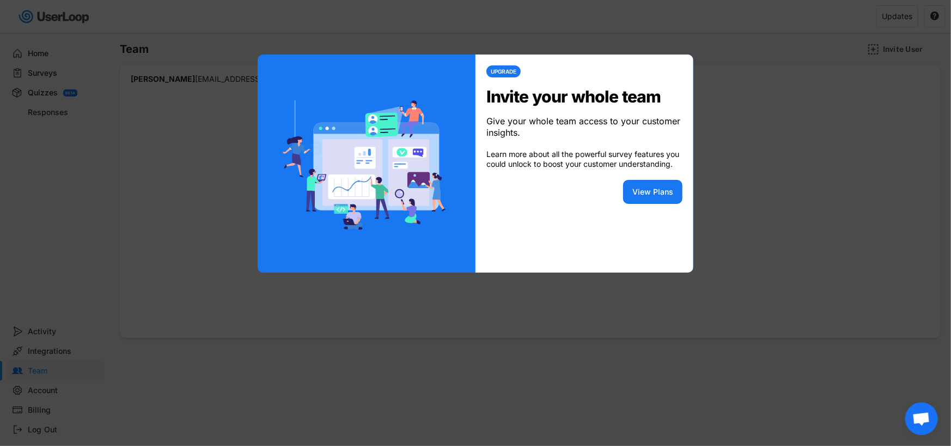
click at [721, 205] on div at bounding box center [475, 223] width 951 height 446
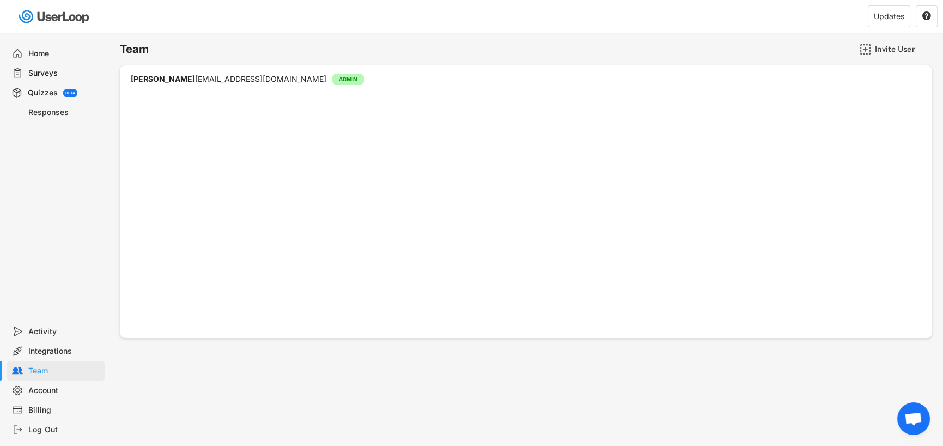
click at [40, 48] on div "Home" at bounding box center [64, 53] width 72 height 10
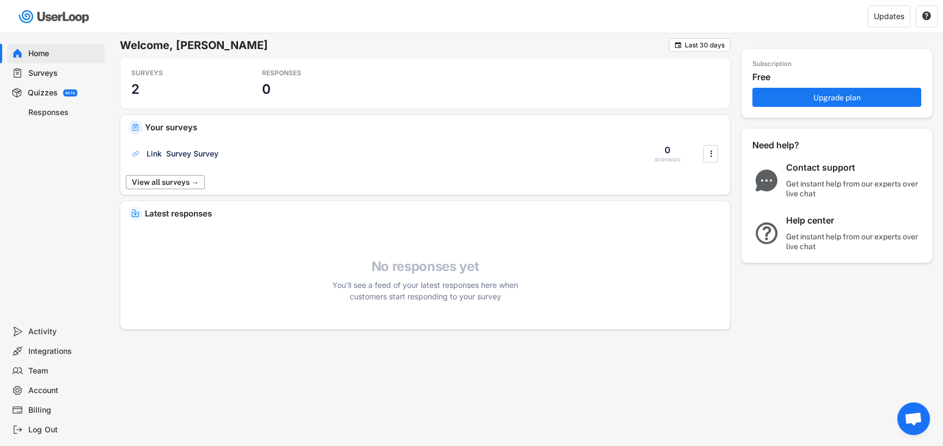
click at [175, 179] on button "View all surveys →" at bounding box center [165, 182] width 79 height 14
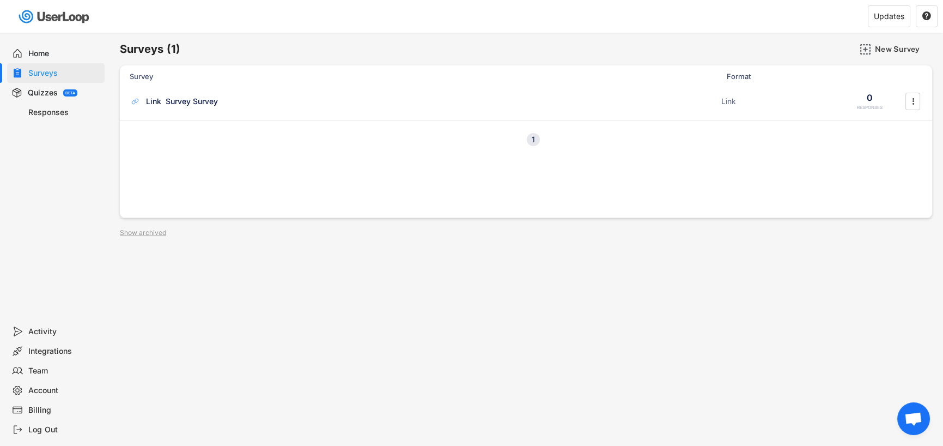
click at [44, 90] on div "Quizzes" at bounding box center [43, 93] width 30 height 10
click at [169, 95] on div "Quiz Survey ACTIVE" at bounding box center [422, 100] width 585 height 11
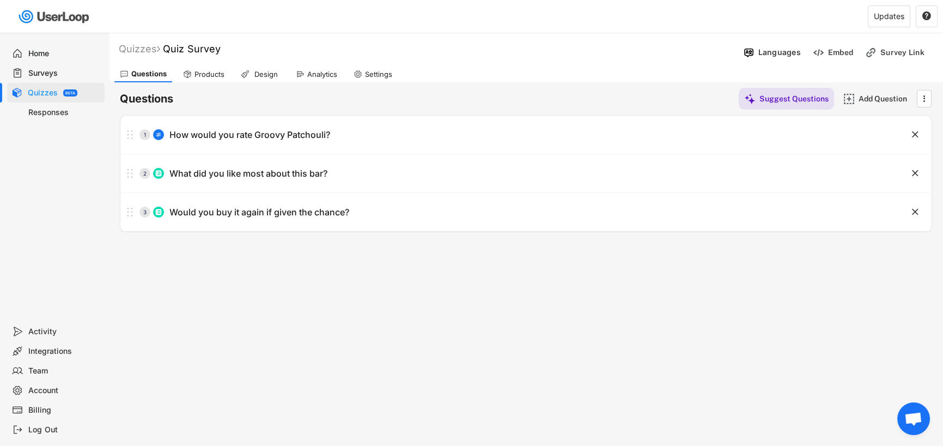
click at [374, 70] on div "Settings" at bounding box center [378, 74] width 27 height 9
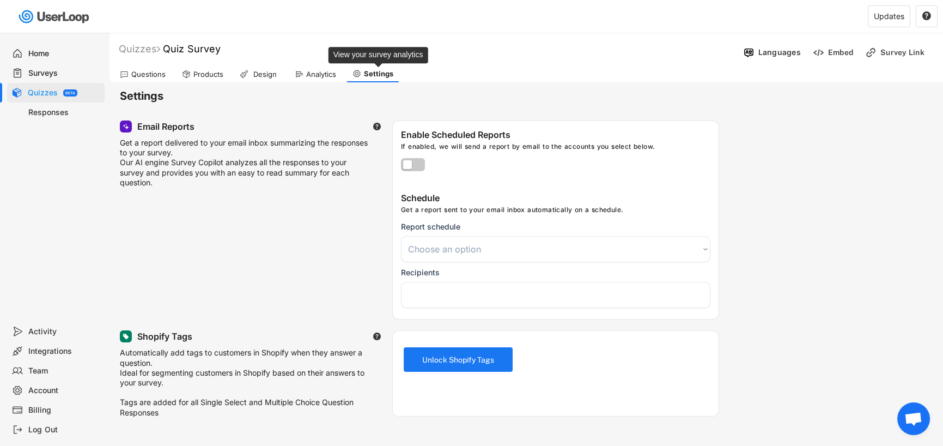
select select
click at [506, 253] on select "Choose an option Daily Weekly Monthly" at bounding box center [555, 249] width 309 height 26
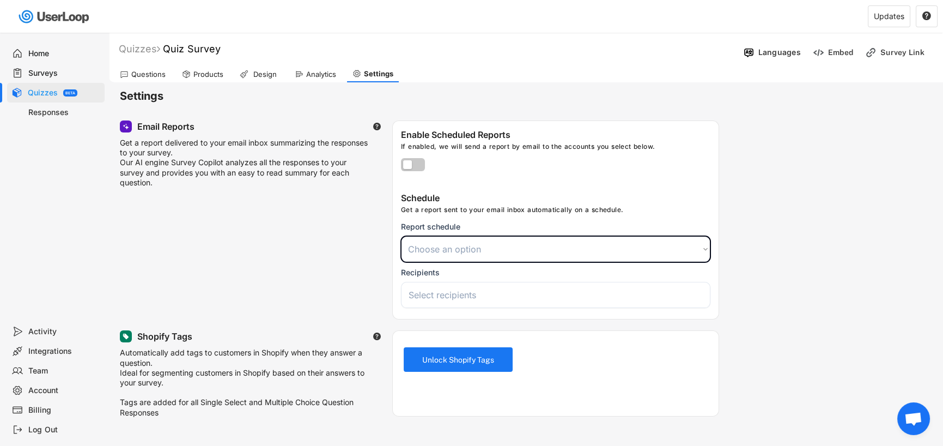
select select ""daily""
click at [401, 236] on select "Choose an option Daily Weekly Monthly" at bounding box center [555, 249] width 309 height 26
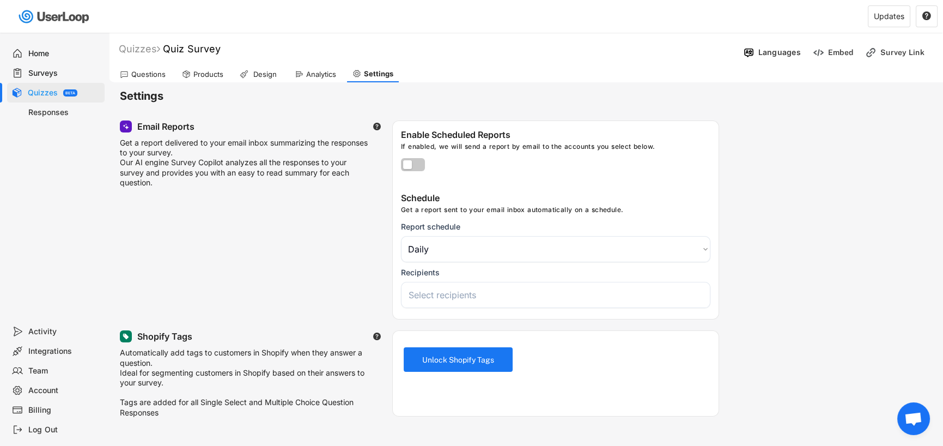
click at [494, 299] on input "search" at bounding box center [559, 294] width 300 height 11
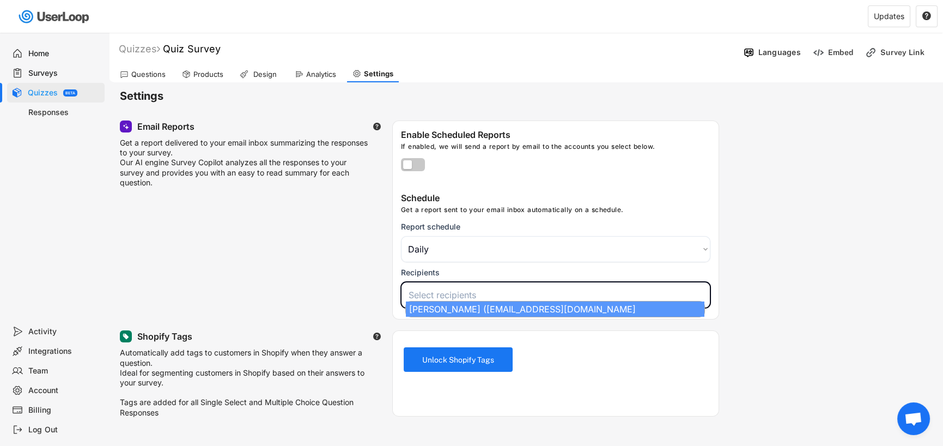
select select "1348695171700984260__LOOKUP__1759195244750x684092752853772400"
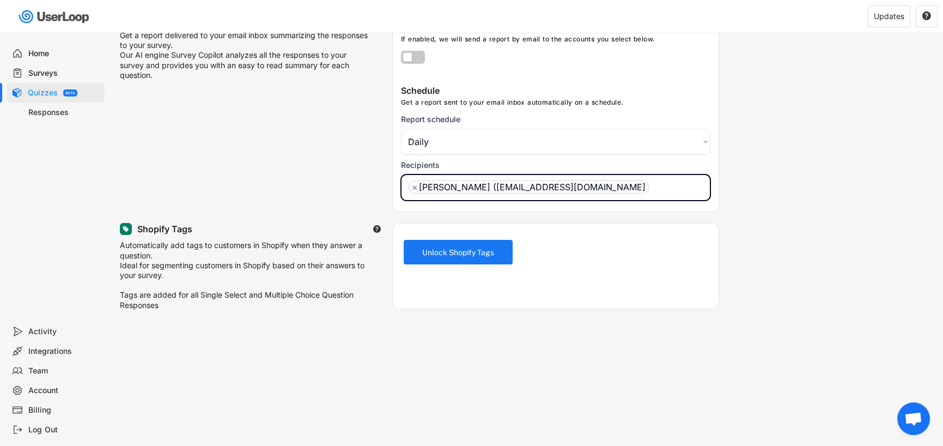
scroll to position [109, 0]
click at [448, 248] on button "Unlock Shopify Tags" at bounding box center [458, 250] width 109 height 25
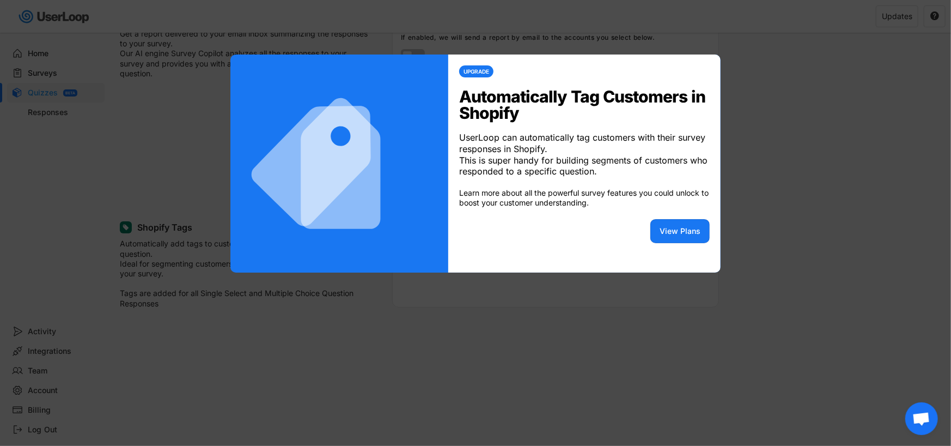
click at [440, 332] on div at bounding box center [475, 223] width 951 height 446
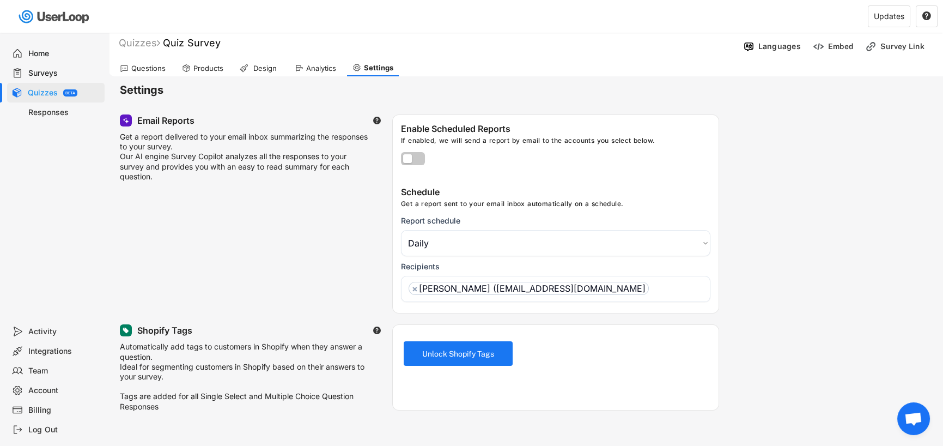
scroll to position [0, 0]
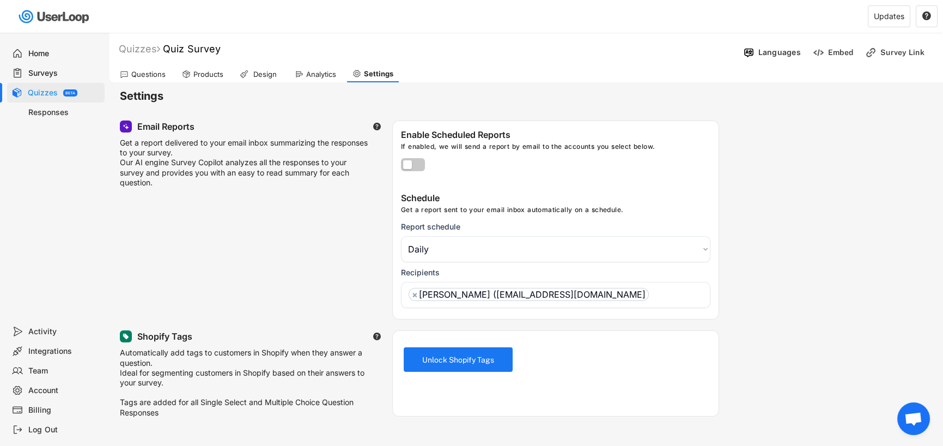
click at [327, 73] on div "Analytics" at bounding box center [321, 74] width 30 height 9
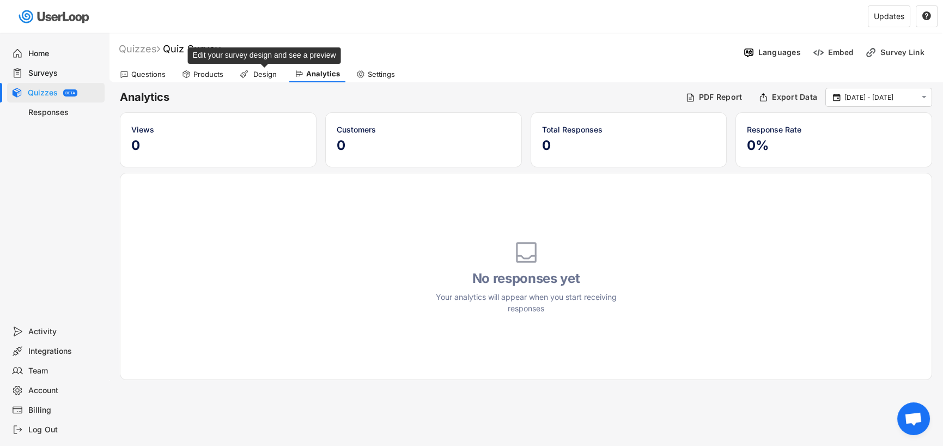
click at [261, 74] on div "Design" at bounding box center [264, 74] width 27 height 9
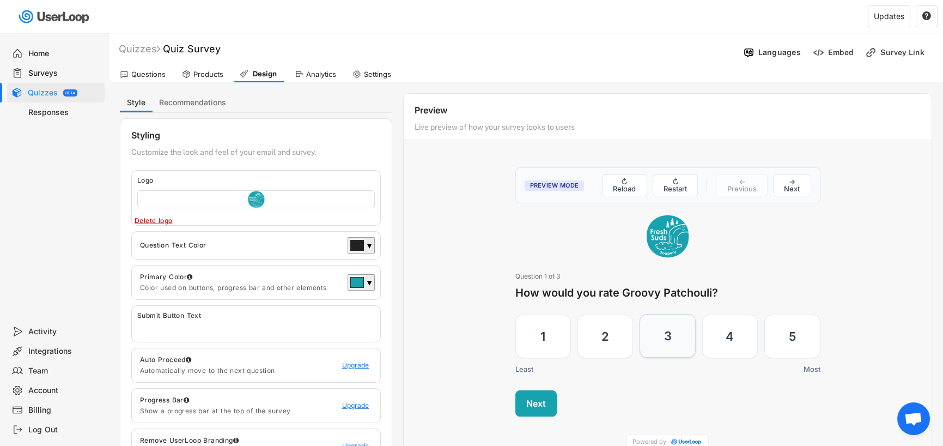
click at [678, 343] on label "3" at bounding box center [668, 336] width 56 height 44
click at [640, 314] on input "3" at bounding box center [639, 314] width 1 height 1
radio input "true"
click at [540, 397] on button "Next" at bounding box center [535, 403] width 41 height 26
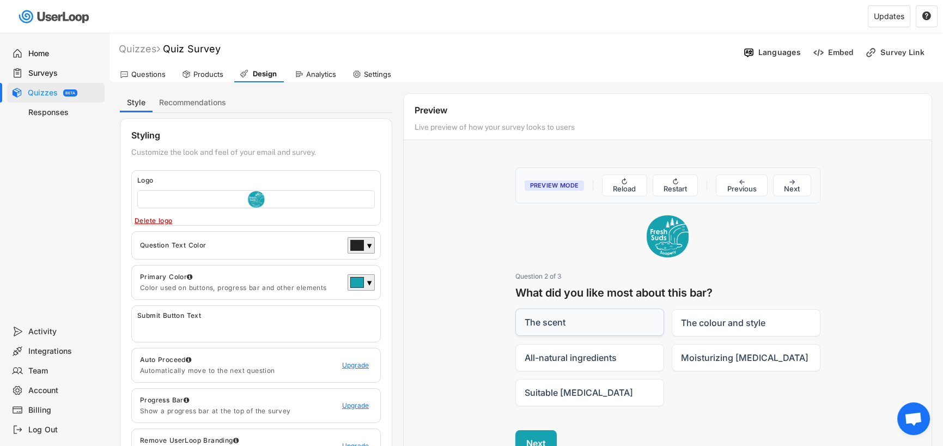
click at [576, 319] on label "The scent" at bounding box center [589, 321] width 149 height 27
click at [515, 309] on input "The scent" at bounding box center [515, 308] width 1 height 1
checkbox input "true"
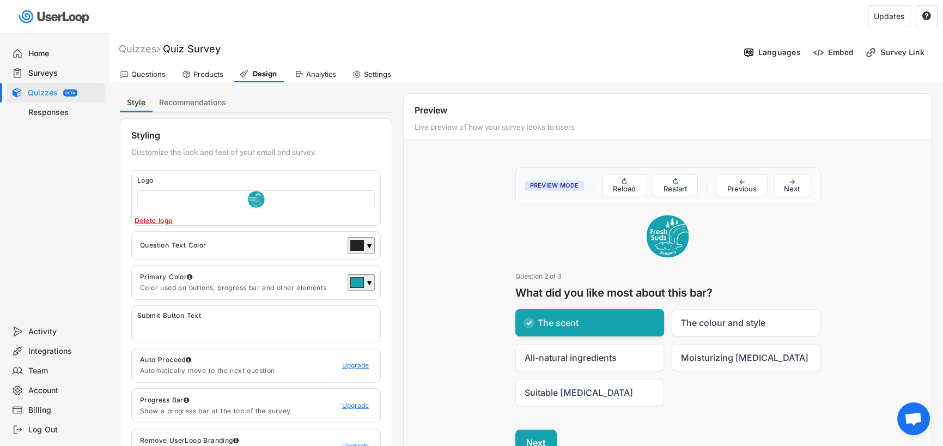
click at [548, 432] on button "Next" at bounding box center [535, 442] width 41 height 26
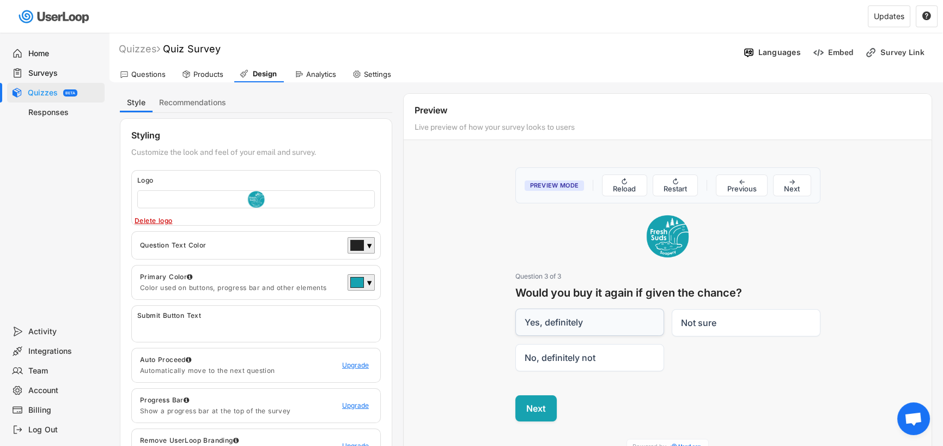
click at [550, 320] on label "Yes, definitely" at bounding box center [589, 321] width 149 height 27
click at [515, 309] on input "Yes, definitely" at bounding box center [515, 308] width 1 height 1
checkbox input "true"
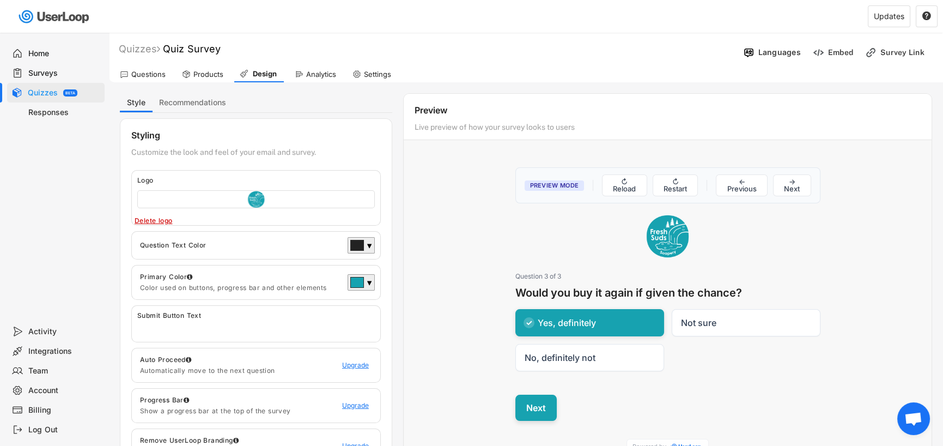
click at [534, 407] on button "Next" at bounding box center [535, 407] width 41 height 26
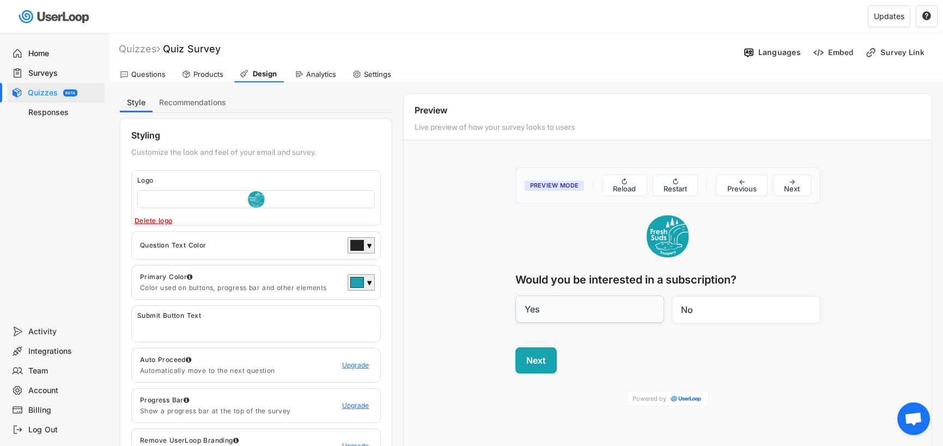
click at [562, 295] on label "Yes" at bounding box center [589, 308] width 149 height 27
click at [515, 295] on input "Yes" at bounding box center [515, 295] width 1 height 1
radio input "true"
click at [547, 361] on button "Next" at bounding box center [535, 360] width 41 height 26
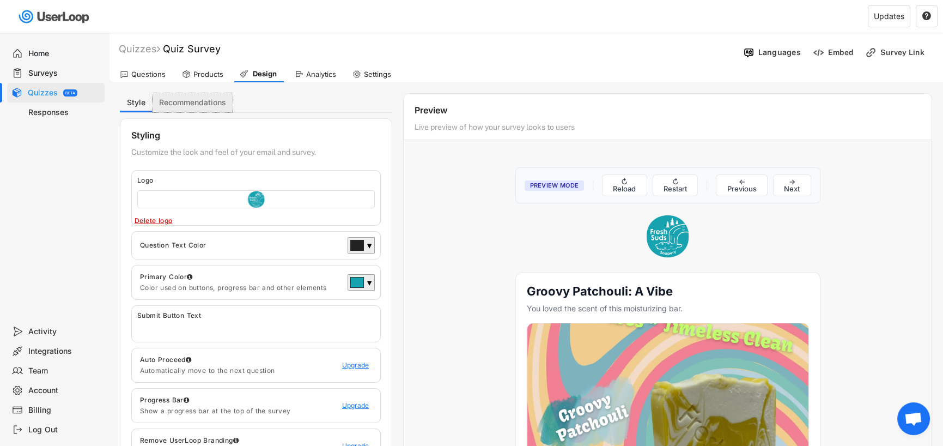
click at [187, 103] on button "Recommendations" at bounding box center [193, 102] width 80 height 19
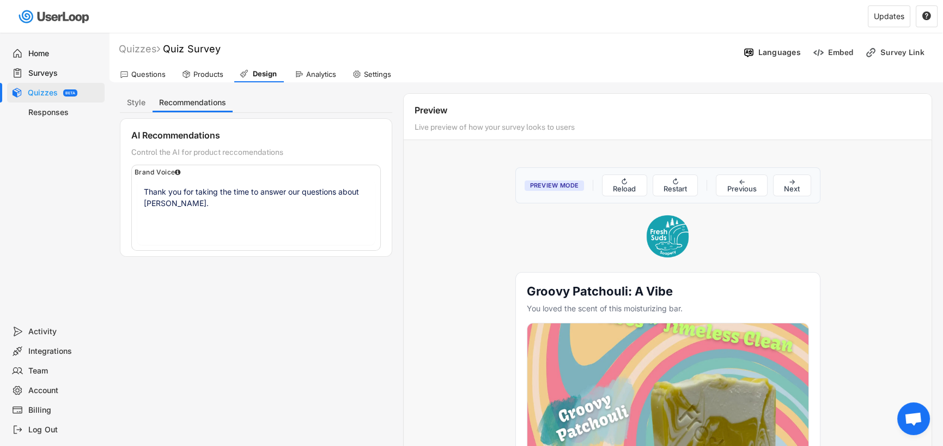
click at [202, 70] on div "Products" at bounding box center [208, 74] width 30 height 9
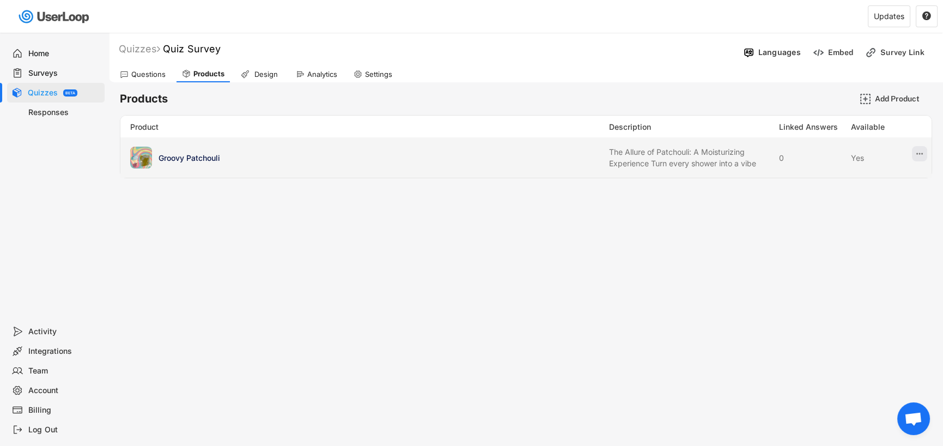
click at [926, 154] on button at bounding box center [919, 153] width 15 height 15
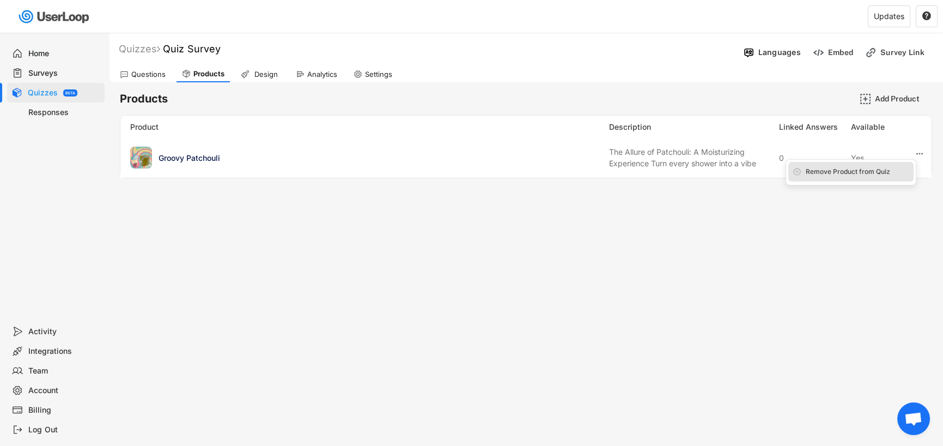
click at [908, 168] on div "Remove Product from Quiz" at bounding box center [858, 172] width 104 height 10
click at [834, 168] on div "Are you sure? Click to confirm." at bounding box center [858, 172] width 104 height 10
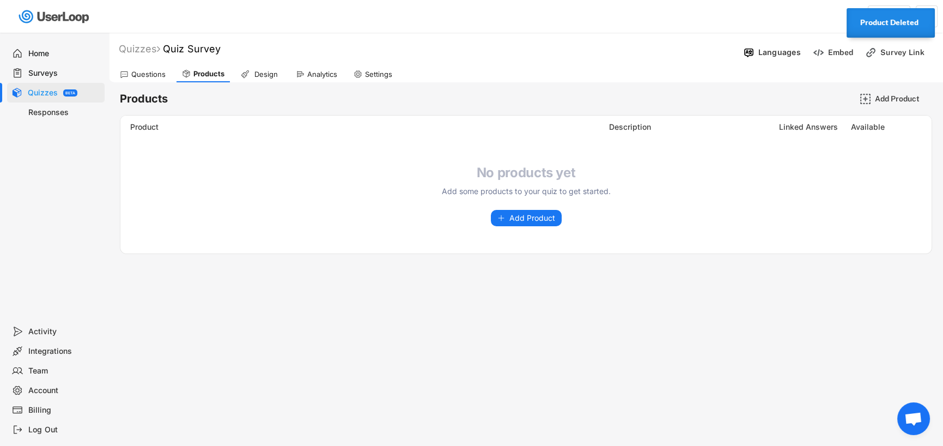
click at [168, 208] on div "No products yet Add some products to your quiz to get started. Add Product" at bounding box center [525, 196] width 811 height 62
click at [66, 86] on div "Quizzes BETA" at bounding box center [56, 93] width 98 height 20
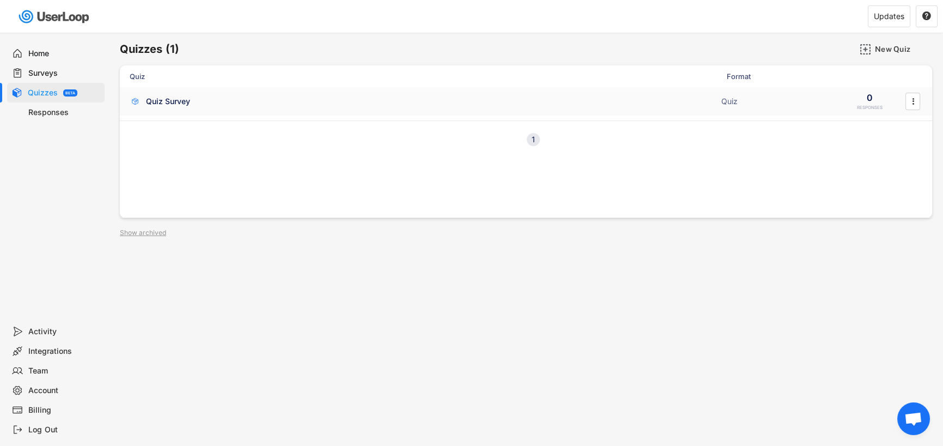
click at [169, 99] on div "Quiz Survey" at bounding box center [168, 101] width 44 height 11
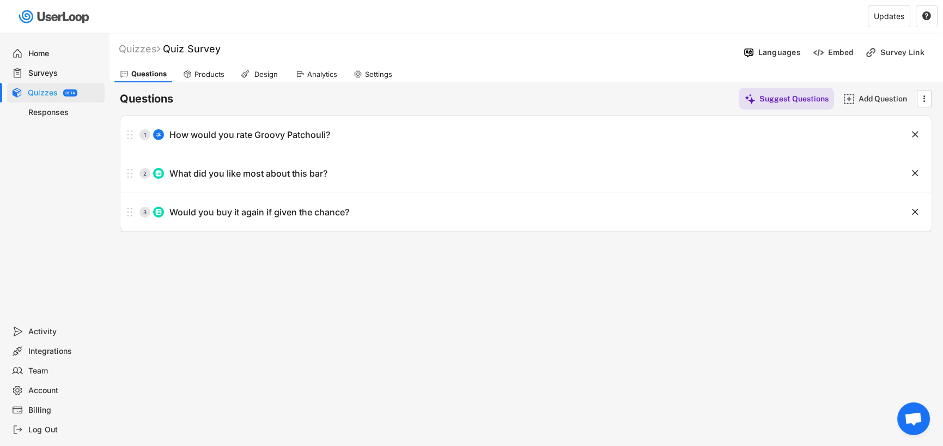
click at [252, 70] on div "Design" at bounding box center [265, 74] width 27 height 9
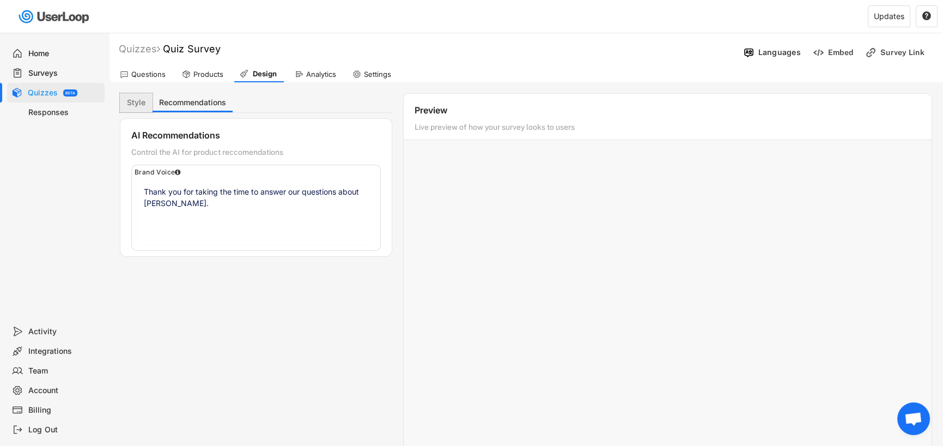
click at [136, 103] on button "Style" at bounding box center [136, 102] width 33 height 19
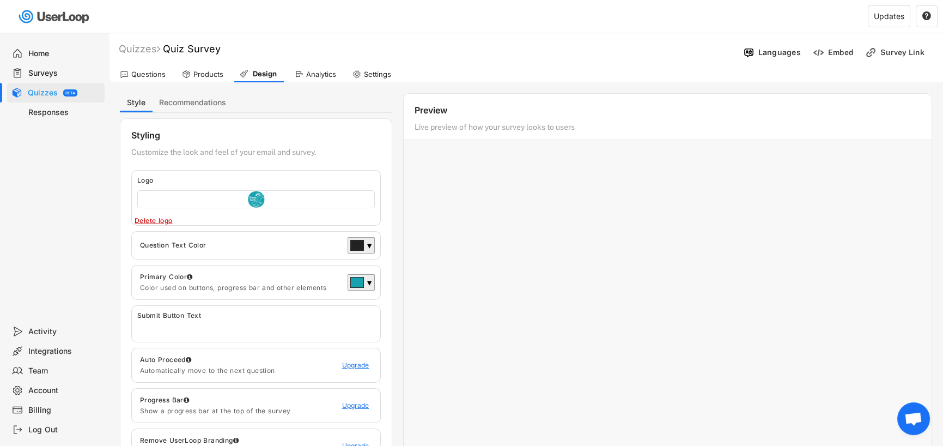
click at [444, 233] on div at bounding box center [668, 319] width 528 height 327
click at [707, 280] on div at bounding box center [668, 319] width 528 height 327
click at [613, 190] on div at bounding box center [668, 319] width 528 height 327
click at [148, 71] on div "Questions" at bounding box center [148, 74] width 34 height 9
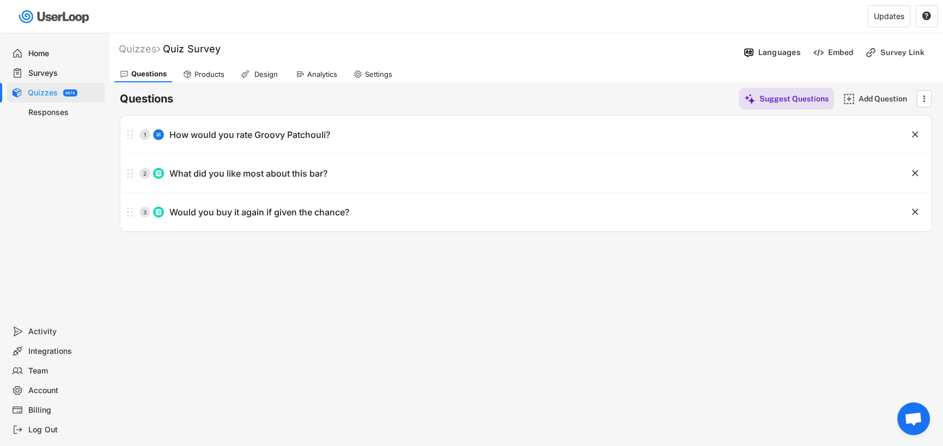
click at [202, 71] on div "Products" at bounding box center [210, 74] width 30 height 9
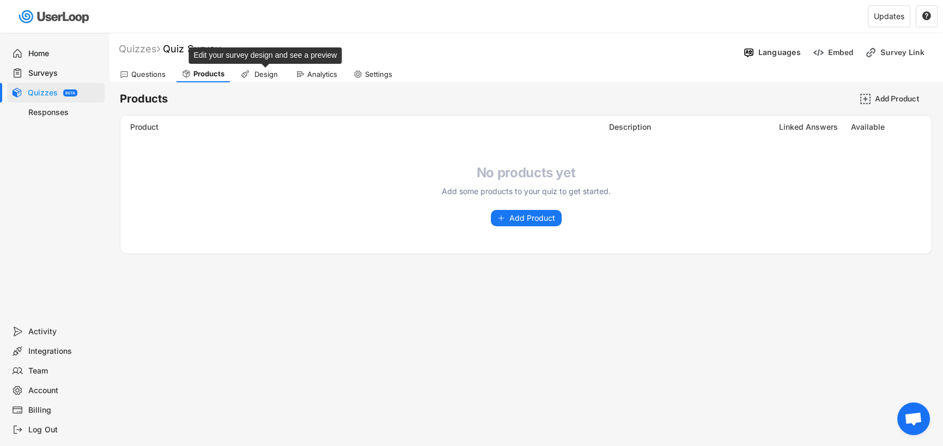
click at [266, 73] on div "Design" at bounding box center [265, 74] width 27 height 9
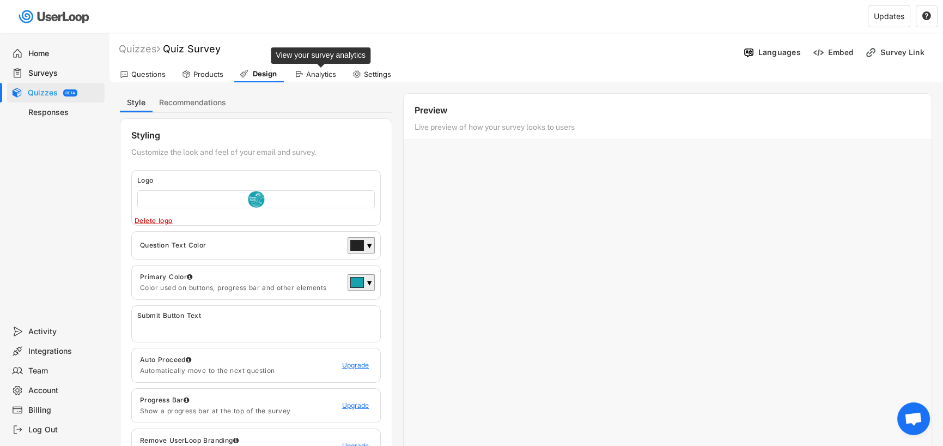
click at [306, 71] on div "Analytics" at bounding box center [321, 74] width 30 height 9
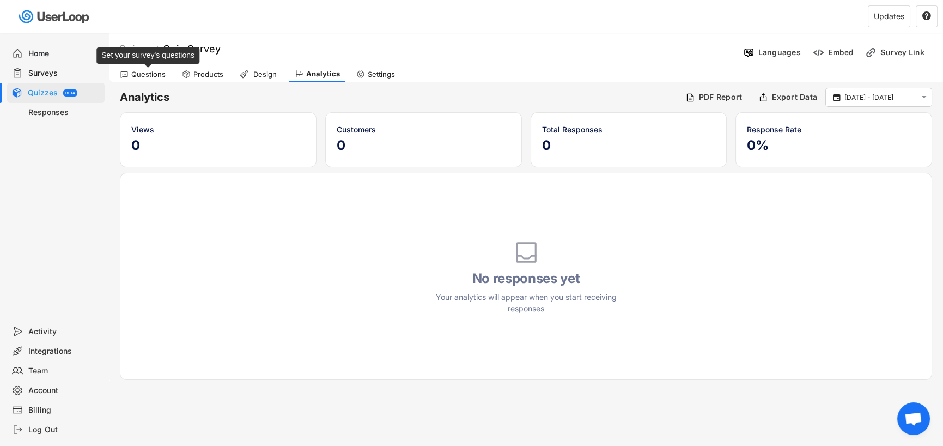
click at [150, 70] on div "Questions" at bounding box center [148, 74] width 34 height 9
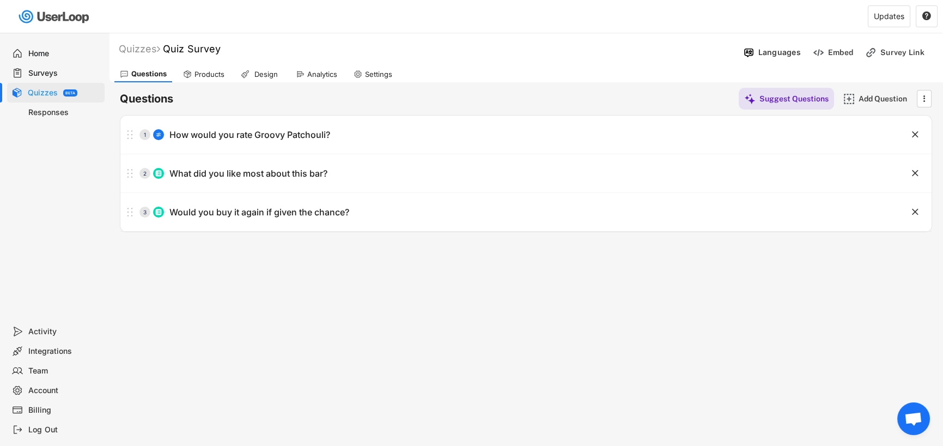
click at [212, 67] on div "Products" at bounding box center [204, 74] width 52 height 16
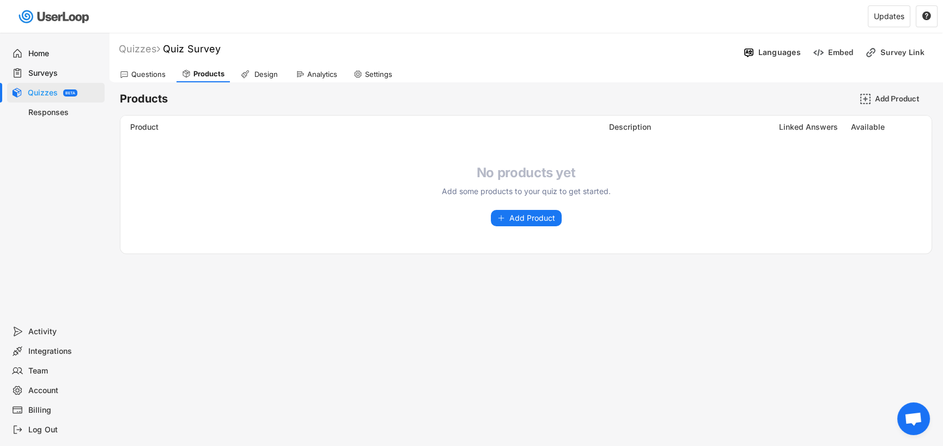
click at [264, 70] on div "Design" at bounding box center [265, 74] width 27 height 9
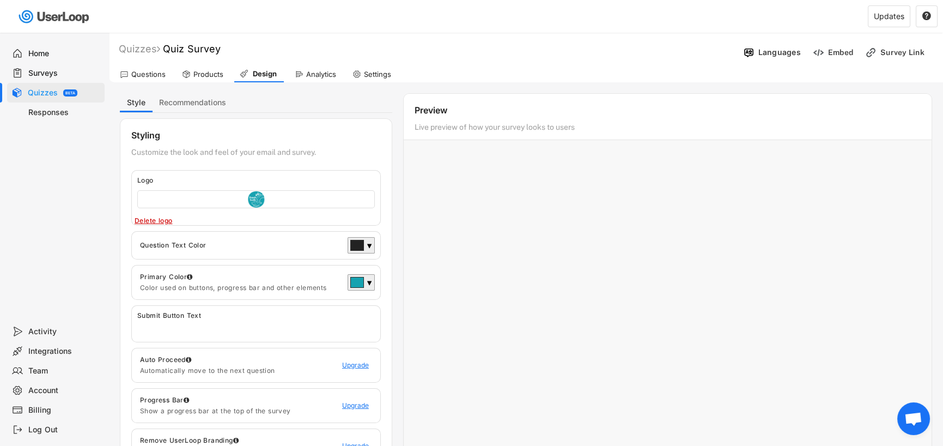
click at [214, 141] on div "Styling Customize the look and feel of your email and survey. Logo Click to upl…" at bounding box center [256, 296] width 272 height 356
click at [195, 92] on div "Quizzes Quiz Survey Languages Embed Survey Link Questions Products Design Analy…" at bounding box center [526, 305] width 834 height 545
click at [195, 96] on button "Recommendations" at bounding box center [193, 102] width 80 height 19
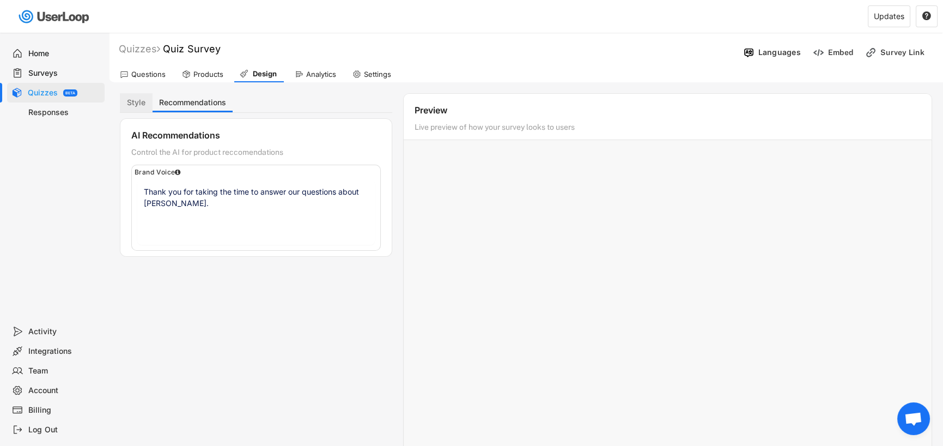
click at [137, 100] on button "Style" at bounding box center [136, 102] width 33 height 19
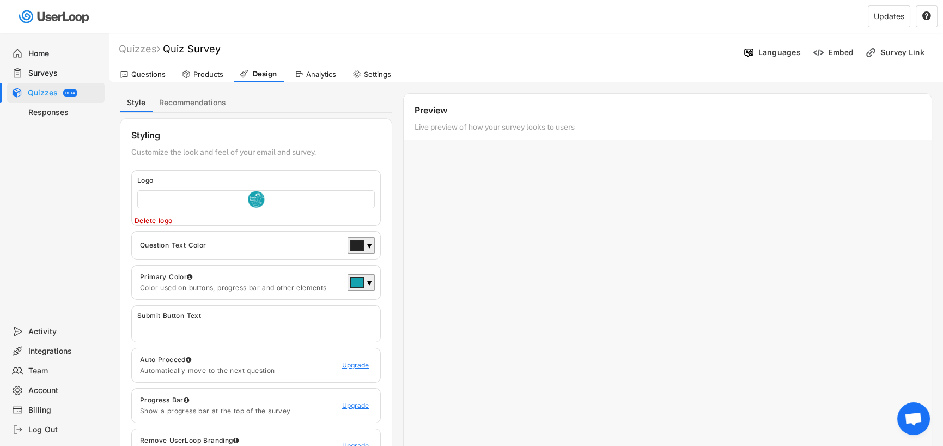
click at [585, 244] on div at bounding box center [668, 319] width 528 height 327
click at [212, 77] on div "Products" at bounding box center [208, 74] width 30 height 9
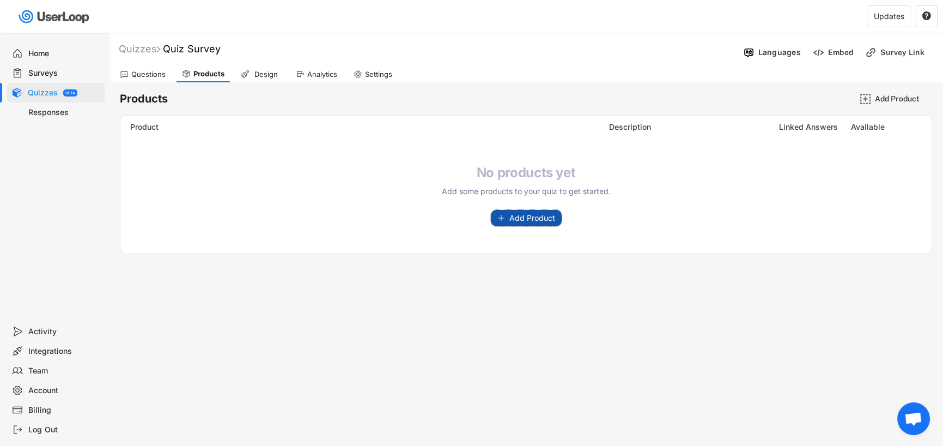
click at [512, 216] on span "Add Product" at bounding box center [532, 218] width 46 height 8
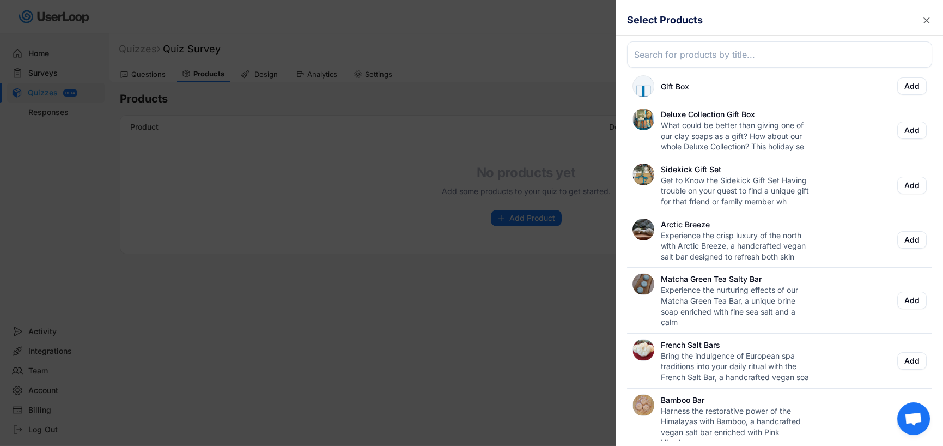
click at [709, 51] on input "input" at bounding box center [779, 54] width 305 height 26
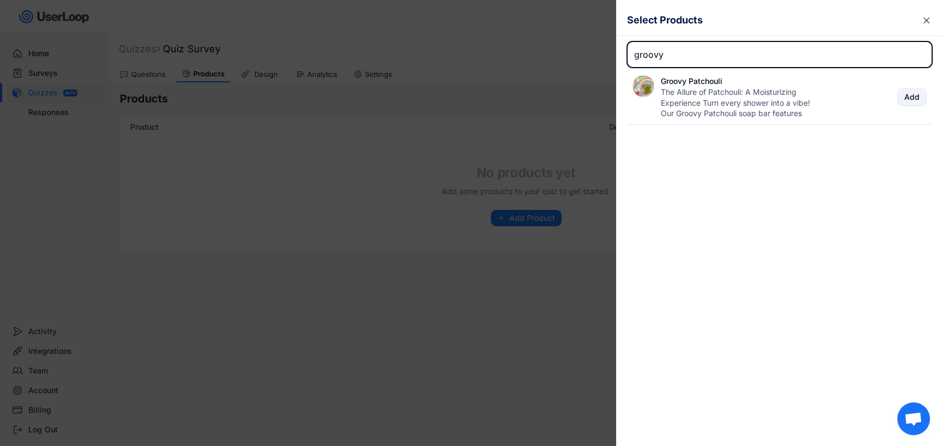
type input "groovy"
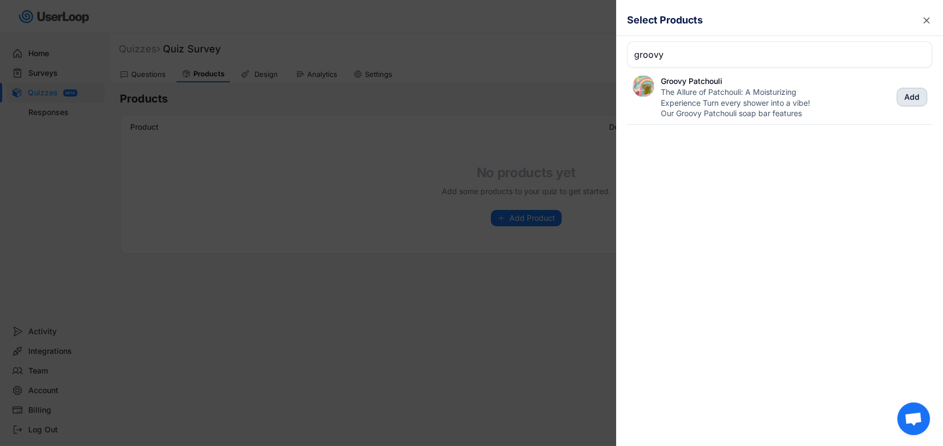
click at [908, 98] on button "Add" at bounding box center [911, 96] width 29 height 17
click at [931, 20] on icon "" at bounding box center [926, 20] width 11 height 11
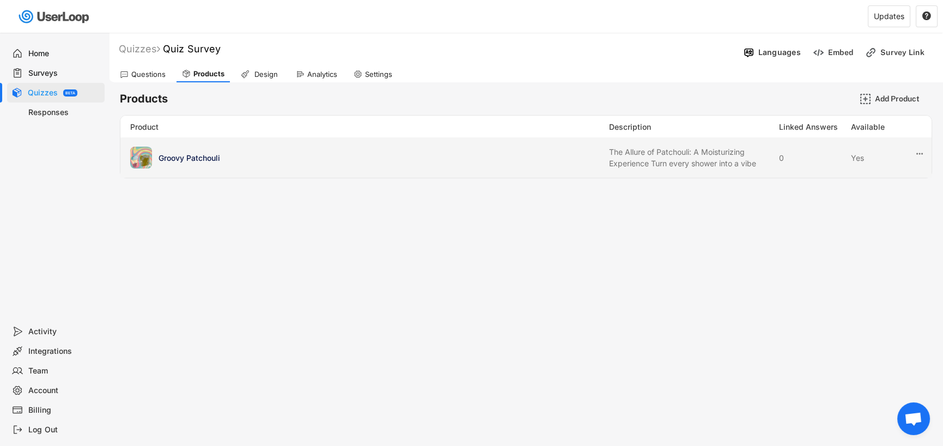
click at [653, 159] on div "The Allure of Patchouli: A Moisturizing Experience Turn every shower into a vibe" at bounding box center [690, 157] width 163 height 23
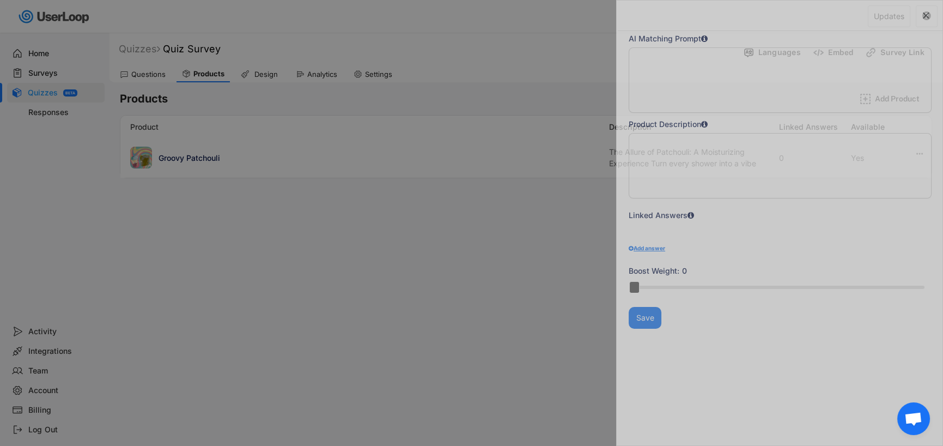
type textarea "The Allure of Patchouli: A Moisturizing Experience Turn every shower into a vib…"
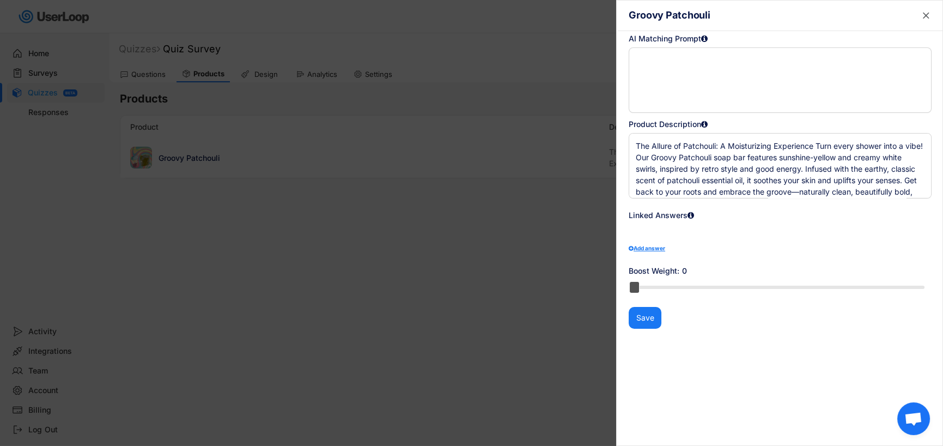
click at [703, 37] on div at bounding box center [704, 39] width 7 height 8
click at [925, 14] on text "" at bounding box center [926, 15] width 7 height 11
click at [543, 386] on div at bounding box center [471, 223] width 943 height 446
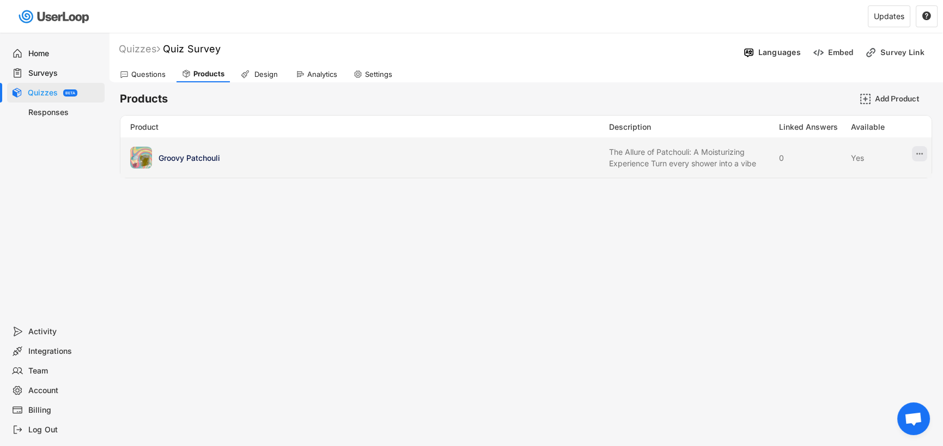
click at [916, 149] on icon at bounding box center [920, 154] width 10 height 10
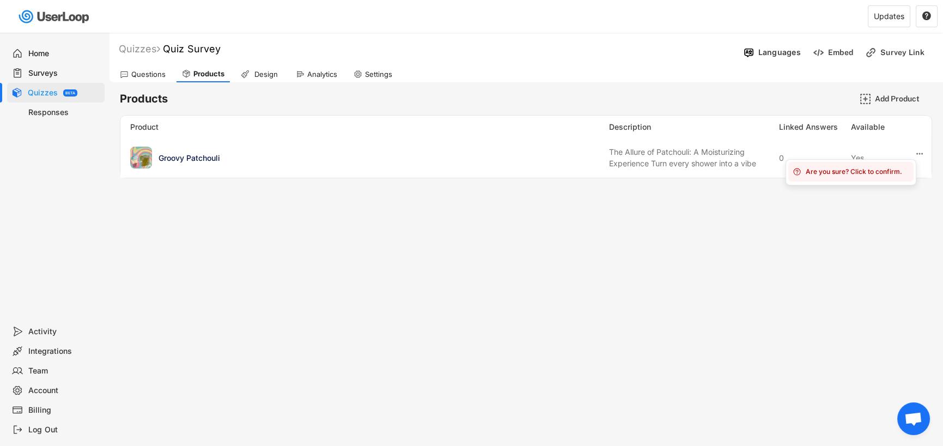
click at [650, 239] on div "Welcome, Natalie  Last 30 days SURVEYS 2 RESPONSES 0 Your surveys Link Survey …" at bounding box center [471, 223] width 943 height 446
click at [145, 69] on div "Questions" at bounding box center [142, 74] width 57 height 16
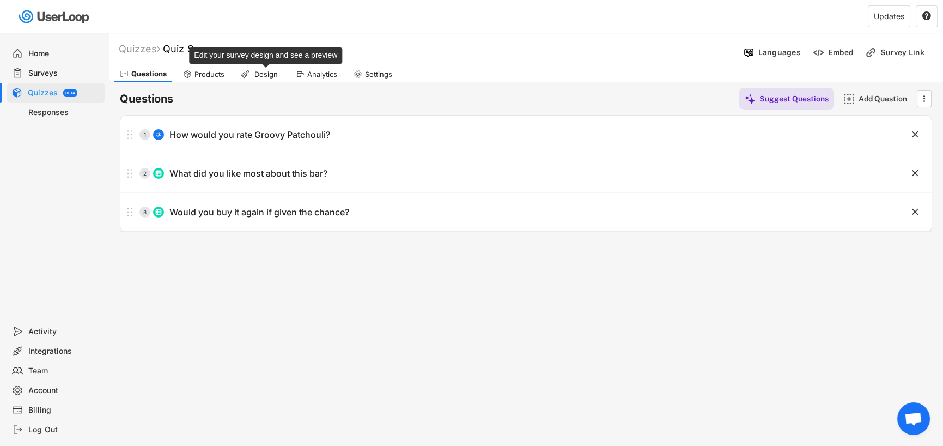
click at [254, 71] on div "Design" at bounding box center [265, 74] width 27 height 9
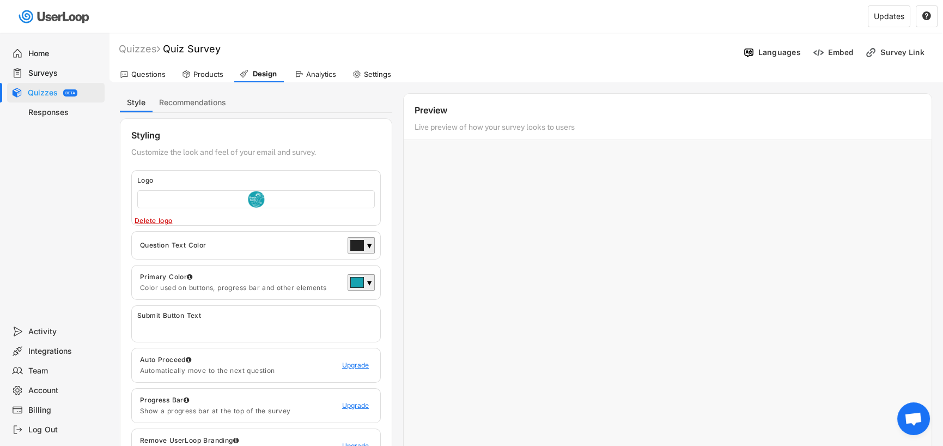
click at [494, 125] on div "Live preview of how your survey looks to users" at bounding box center [626, 129] width 422 height 15
click at [561, 239] on div at bounding box center [668, 319] width 528 height 327
click at [277, 195] on input "file" at bounding box center [256, 199] width 236 height 17
click at [371, 76] on div "Settings" at bounding box center [377, 74] width 27 height 9
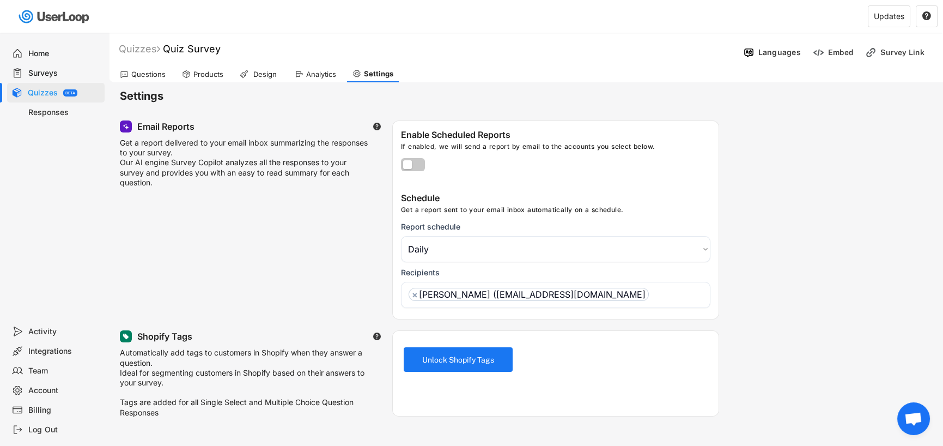
click at [306, 70] on div "Analytics" at bounding box center [321, 74] width 30 height 9
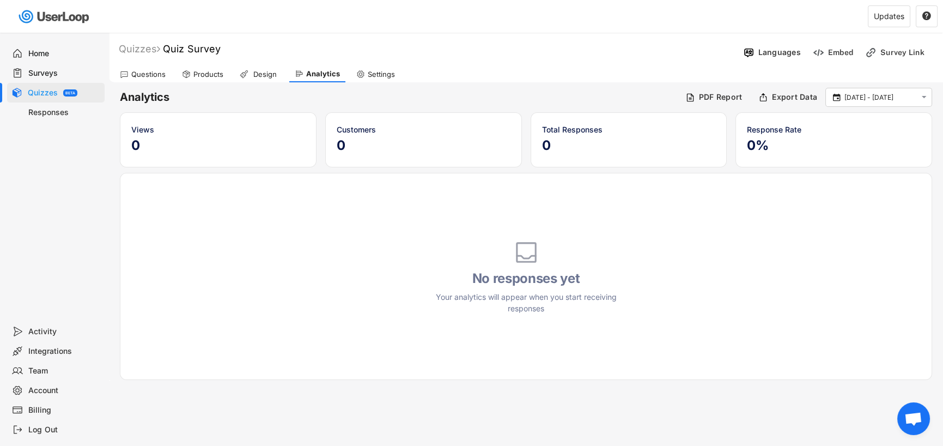
click at [259, 72] on div "Design" at bounding box center [264, 74] width 27 height 9
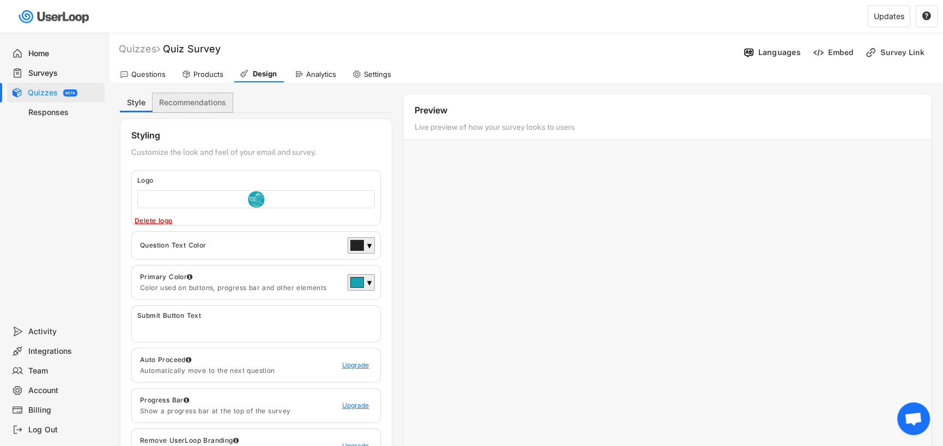
click at [202, 98] on button "Recommendations" at bounding box center [193, 102] width 80 height 19
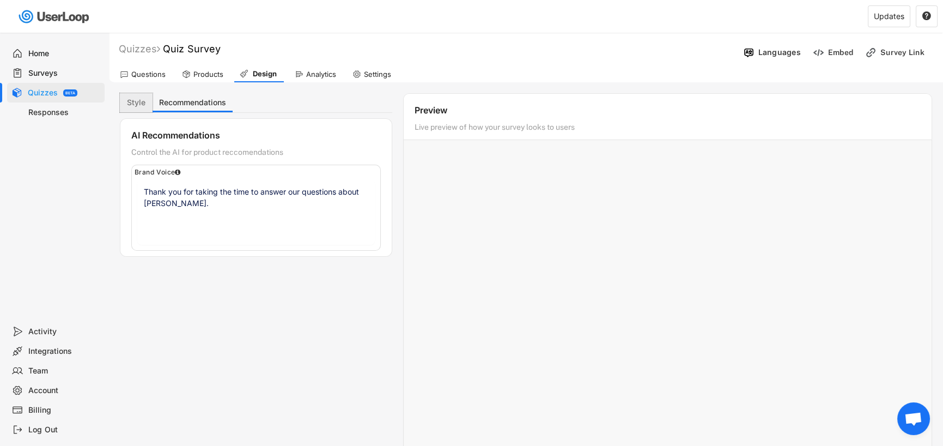
click at [136, 99] on button "Style" at bounding box center [136, 102] width 33 height 19
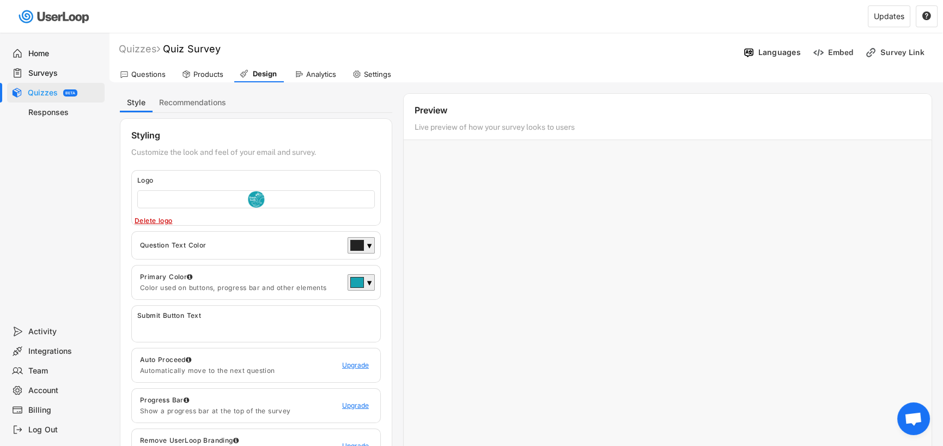
click at [195, 66] on div "Products" at bounding box center [203, 74] width 52 height 16
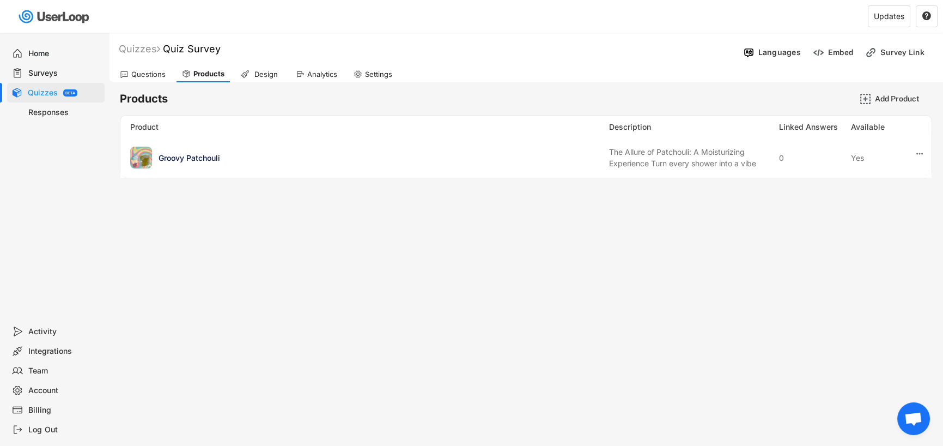
click at [151, 75] on div "Questions" at bounding box center [148, 74] width 34 height 9
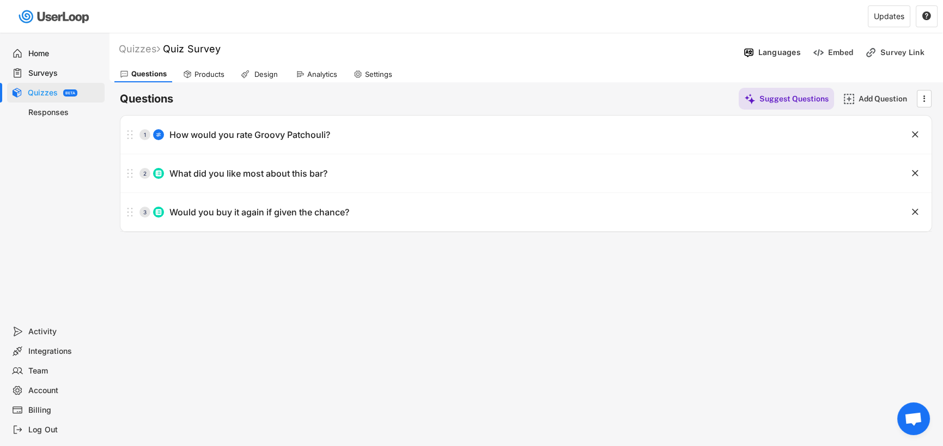
click at [32, 108] on div "Responses" at bounding box center [64, 112] width 72 height 10
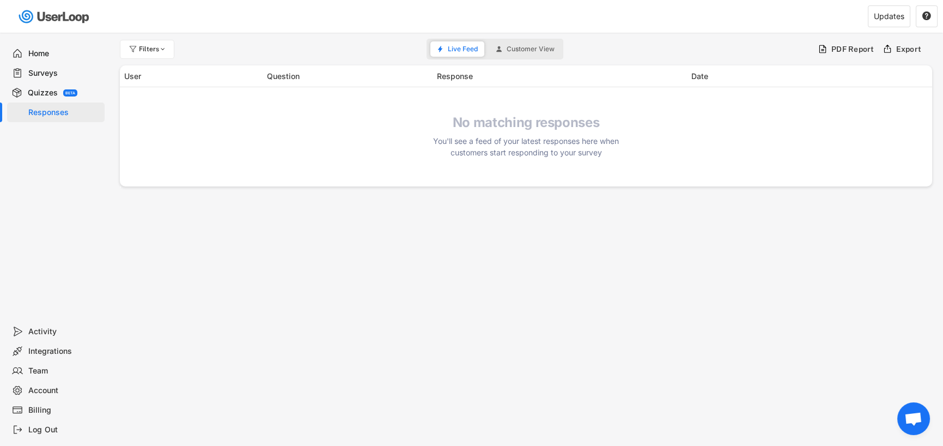
click at [40, 74] on div "Surveys" at bounding box center [64, 73] width 72 height 10
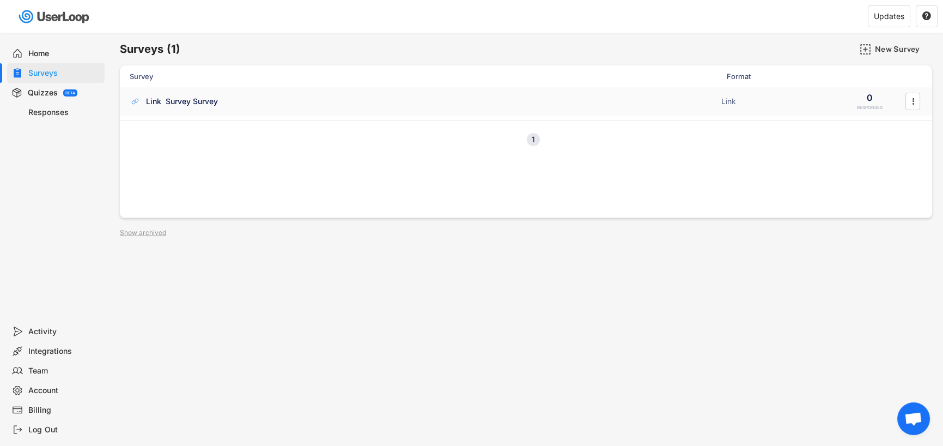
click at [186, 96] on div "Link Survey Survey" at bounding box center [182, 101] width 72 height 11
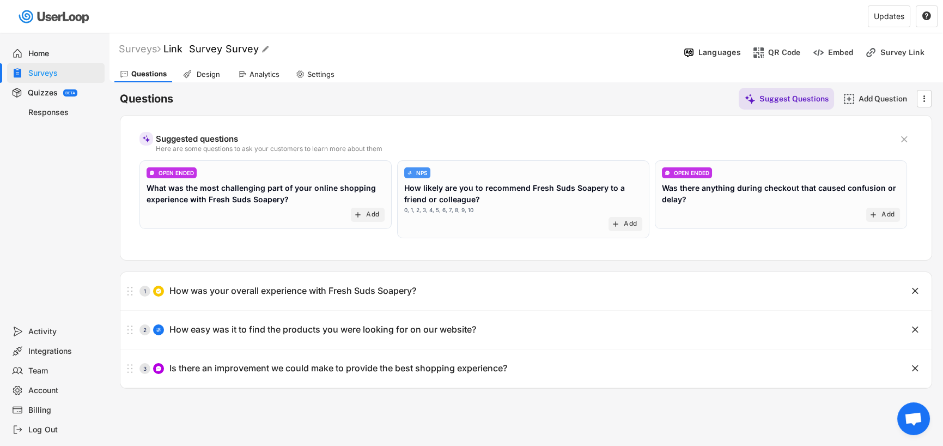
click at [259, 51] on font "Link Survey Survey" at bounding box center [210, 48] width 95 height 11
click at [260, 51] on input "input" at bounding box center [302, 49] width 272 height 19
click at [175, 51] on input "input" at bounding box center [302, 49] width 272 height 19
type input "Checkout Survey"
click at [192, 69] on div "Design" at bounding box center [203, 74] width 50 height 16
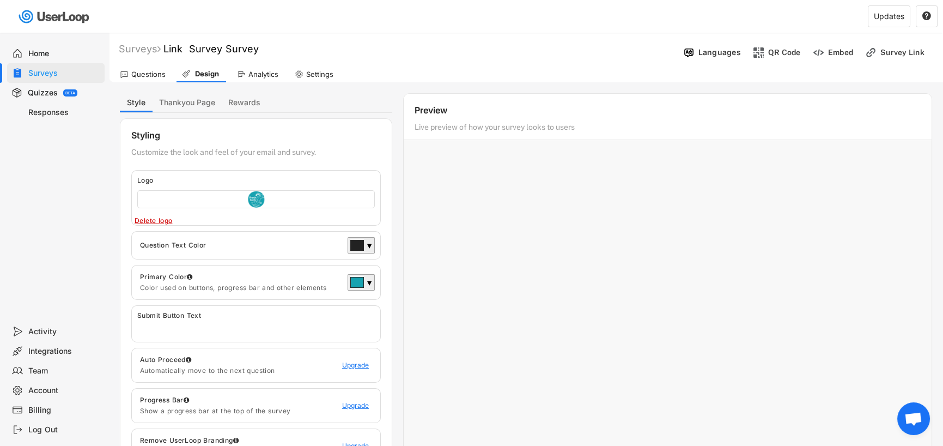
click at [127, 66] on div "Questions" at bounding box center [142, 74] width 57 height 16
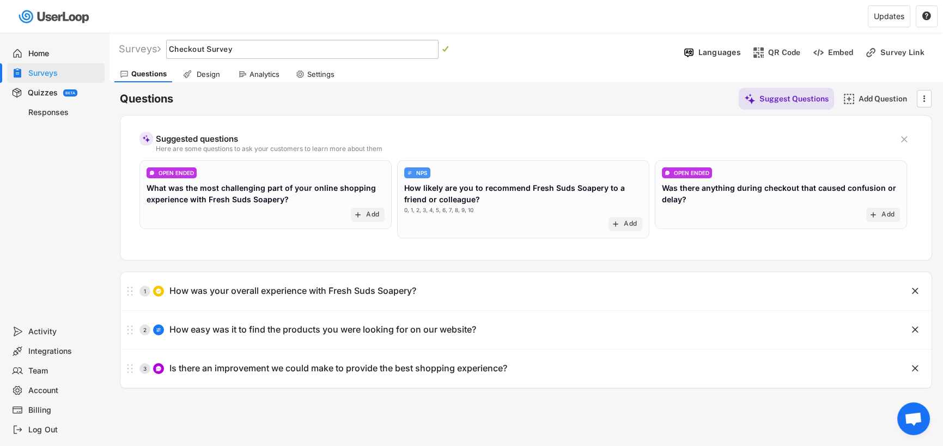
click at [352, 422] on div "Surveys Link Survey Survey   Languages Add to Shopify Checkout QR Code Embed …" at bounding box center [526, 295] width 834 height 525
click at [192, 76] on div "Design" at bounding box center [203, 74] width 50 height 16
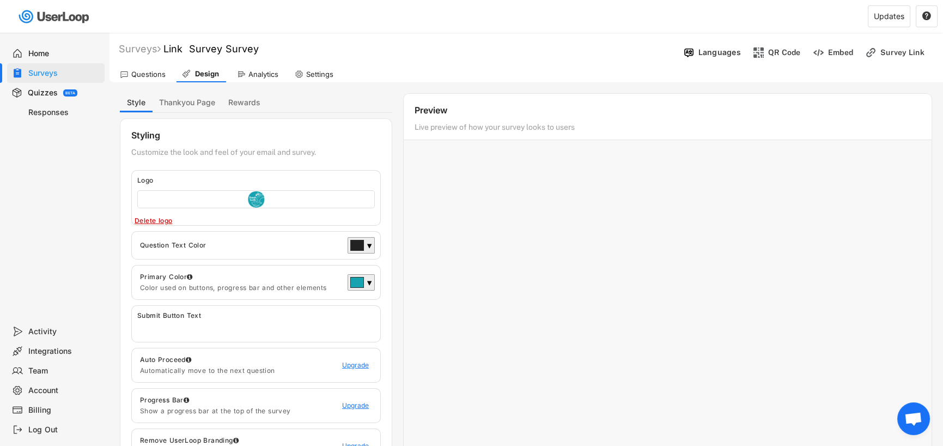
click at [212, 139] on div "Styling Customize the look and feel of your email and survey. Logo Click to upl…" at bounding box center [256, 296] width 272 height 356
click at [545, 108] on div "Preview" at bounding box center [668, 112] width 506 height 15
click at [422, 112] on div "Preview" at bounding box center [668, 112] width 506 height 15
click at [437, 165] on div at bounding box center [668, 319] width 528 height 327
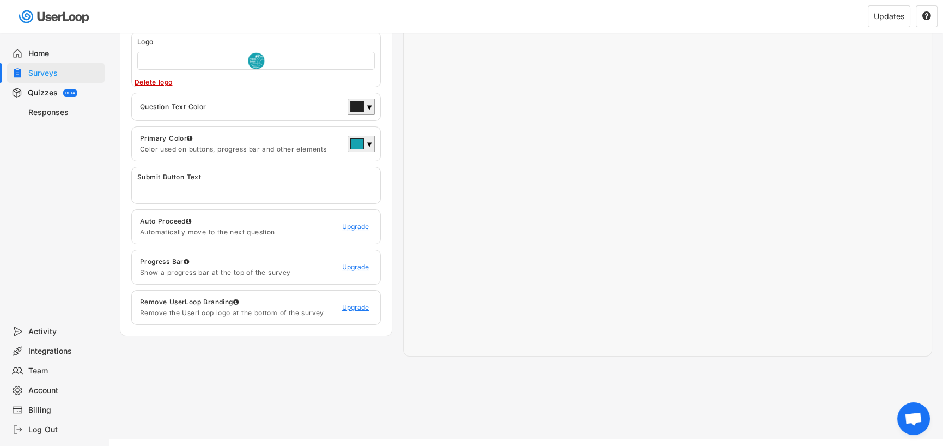
scroll to position [164, 0]
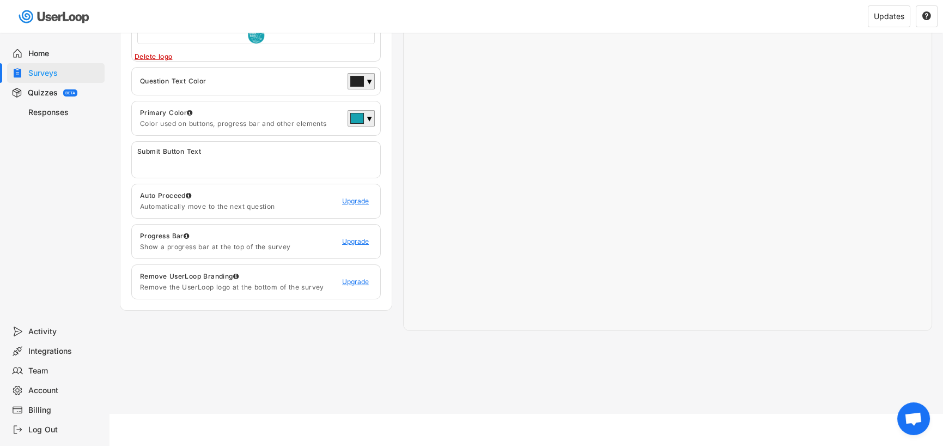
click at [290, 325] on div "Style Thankyou Page Rewards Recommendations Styling Customize the look and feel…" at bounding box center [526, 130] width 812 height 402
click at [246, 167] on input "input" at bounding box center [258, 164] width 243 height 16
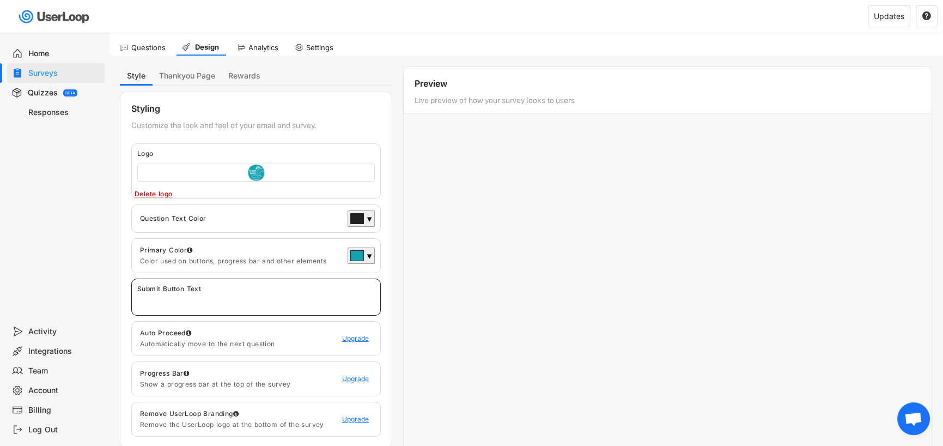
scroll to position [1, 0]
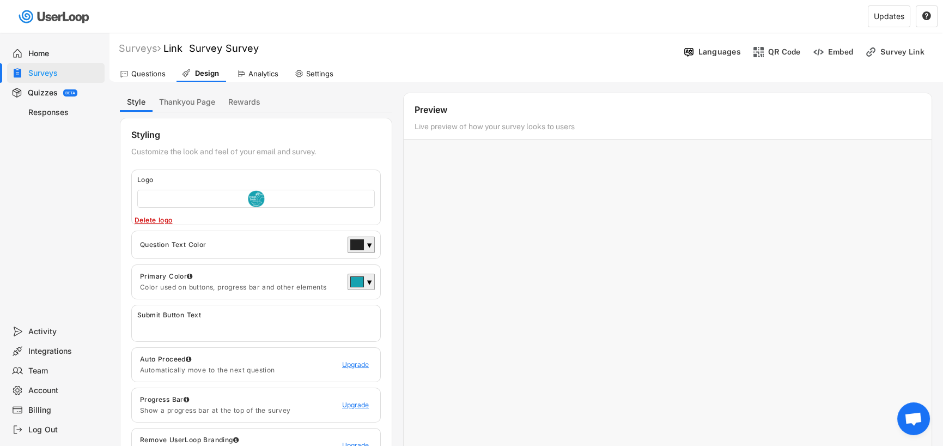
click at [254, 270] on div "Primary Color Color used on buttons, progress bar and other elements ▼" at bounding box center [256, 281] width 250 height 35
click at [252, 243] on div "Question Text Color" at bounding box center [241, 244] width 202 height 9
click at [302, 137] on div "Styling Customize the look and feel of your email and survey. Logo Click to upl…" at bounding box center [256, 296] width 272 height 356
click at [180, 98] on button "Thankyou Page" at bounding box center [187, 102] width 69 height 19
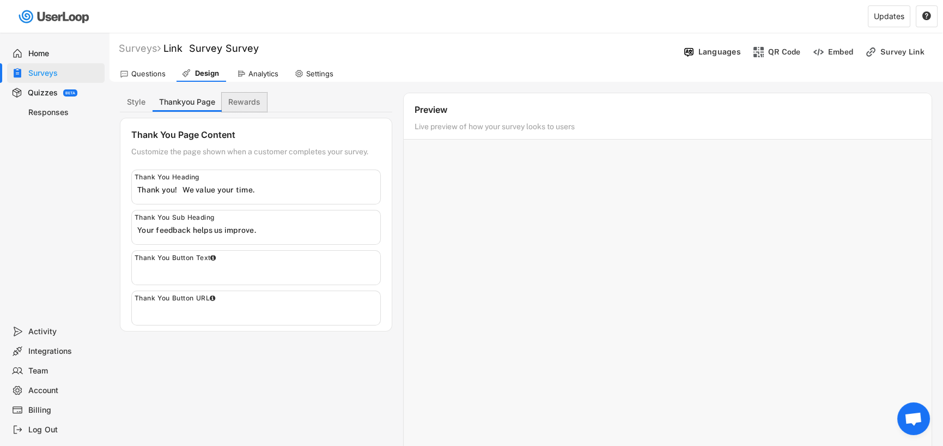
click at [248, 102] on button "Rewards" at bounding box center [244, 102] width 45 height 19
select select ""expire_in_6_months""
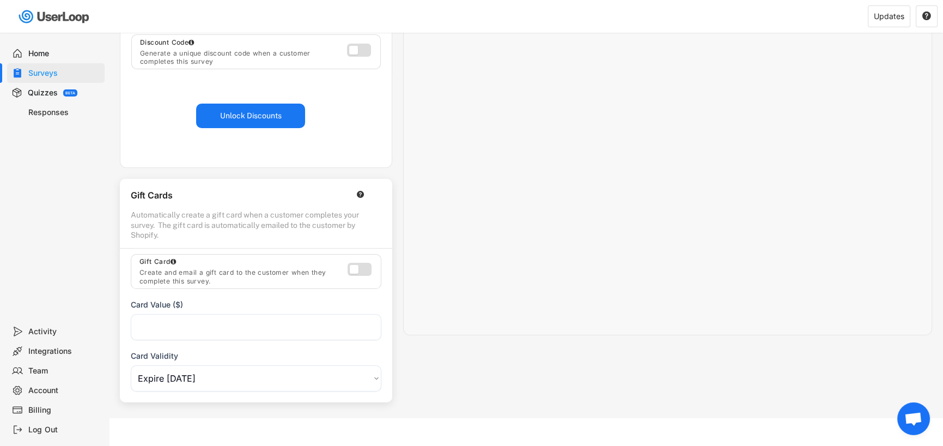
scroll to position [164, 0]
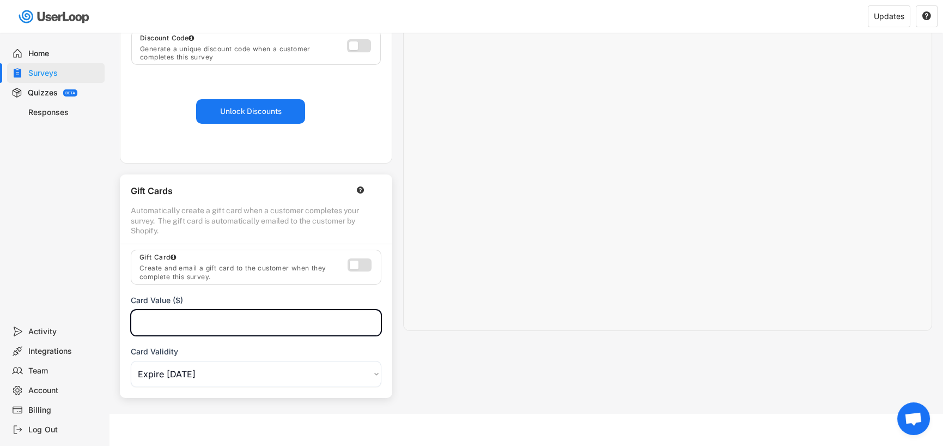
click at [256, 322] on input "input" at bounding box center [256, 322] width 251 height 26
type input "10.00"
click at [360, 264] on label at bounding box center [357, 262] width 24 height 13
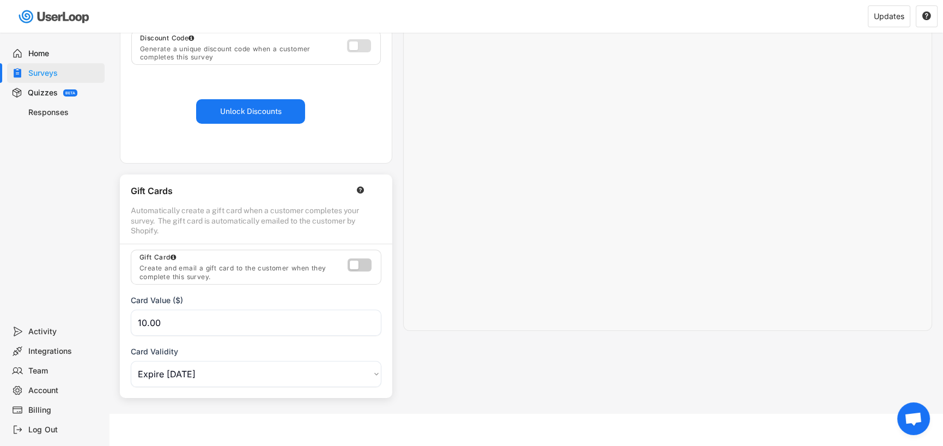
click at [367, 262] on label at bounding box center [357, 262] width 24 height 13
click at [365, 264] on label at bounding box center [357, 262] width 24 height 13
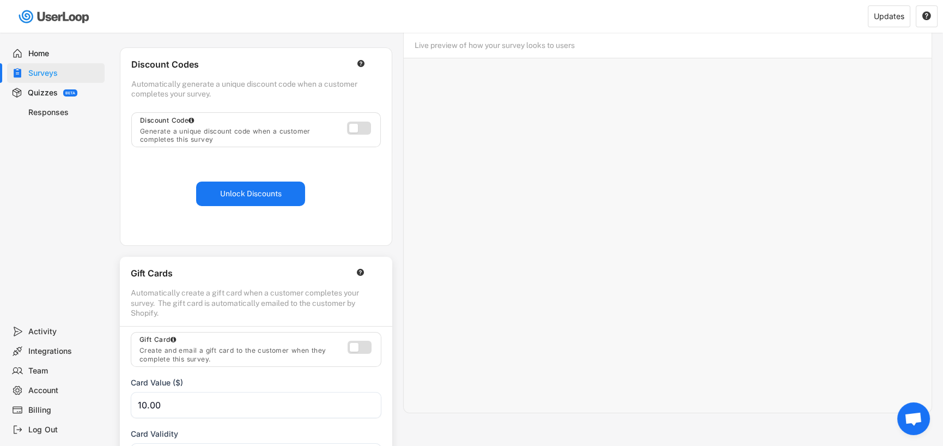
scroll to position [1, 0]
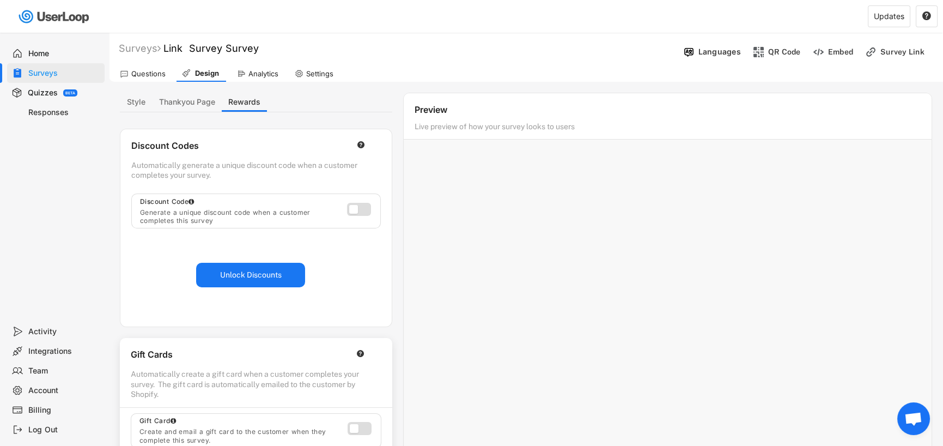
click at [452, 131] on div "Live preview of how your survey looks to users" at bounding box center [626, 129] width 422 height 15
click at [555, 375] on div at bounding box center [668, 319] width 528 height 327
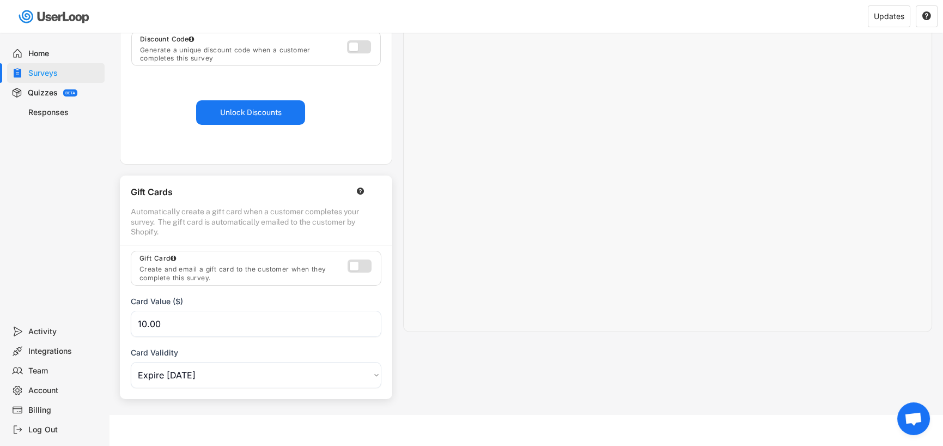
scroll to position [164, 0]
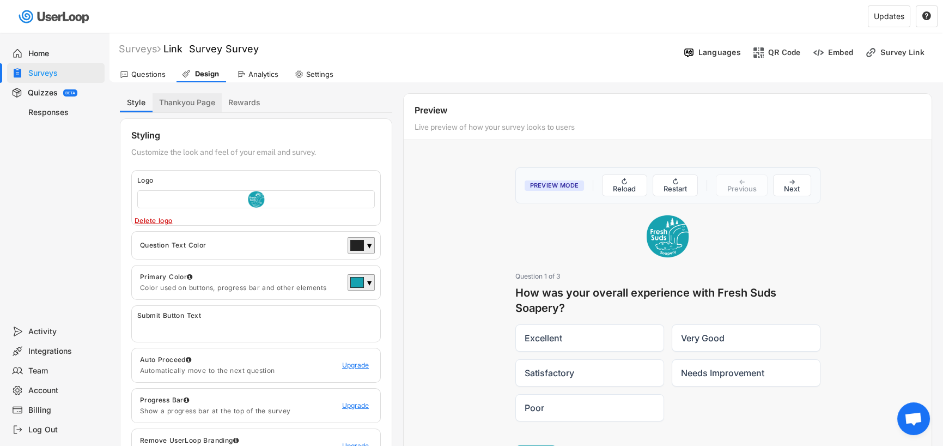
click at [196, 102] on button "Thankyou Page" at bounding box center [187, 102] width 69 height 19
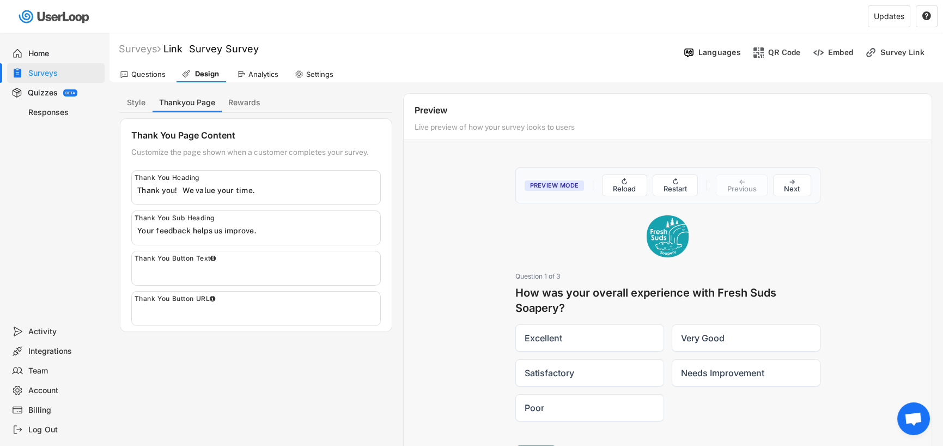
click at [269, 188] on input "input" at bounding box center [258, 190] width 243 height 16
type input "Thank you! Here's a $10 gift card for you to enjoy!"
click at [702, 328] on label "Very Good" at bounding box center [746, 337] width 149 height 27
click at [672, 324] on input "Very Good" at bounding box center [671, 324] width 1 height 1
radio input "true"
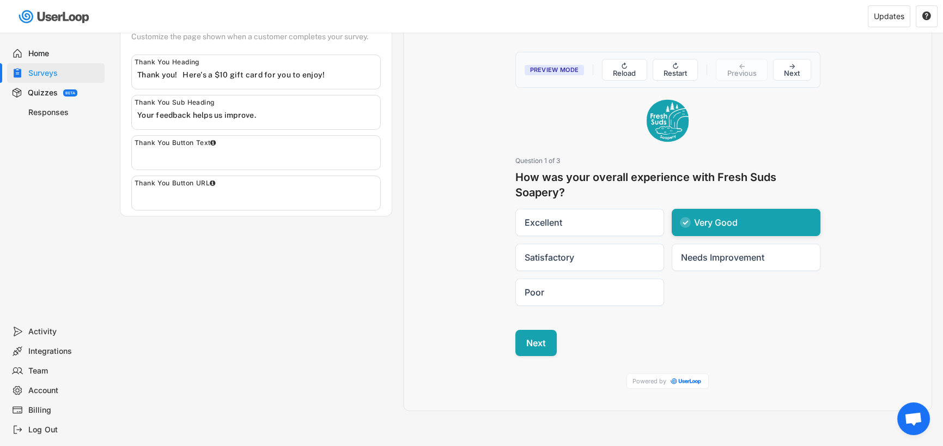
scroll to position [163, 0]
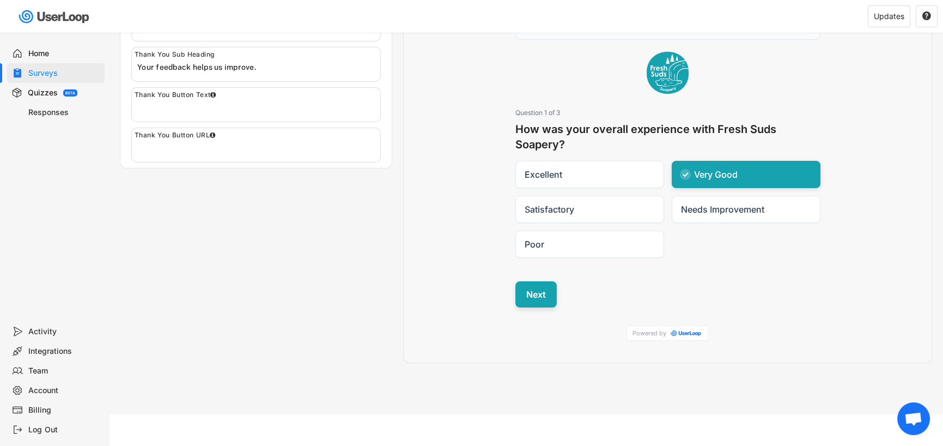
click at [529, 296] on button "Next" at bounding box center [535, 294] width 41 height 26
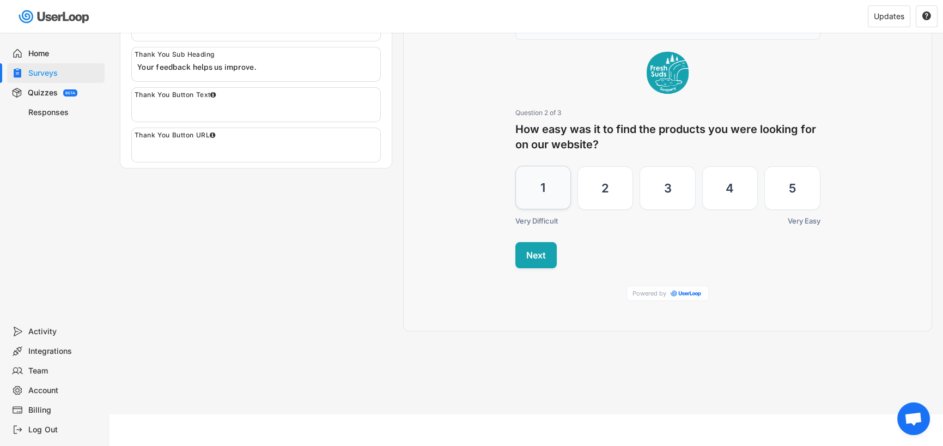
click at [530, 188] on label "1 Very Difficult" at bounding box center [543, 188] width 56 height 44
click at [515, 166] on input "1 Very Difficult" at bounding box center [515, 166] width 1 height 1
radio input "true"
click at [539, 258] on button "Next" at bounding box center [535, 254] width 41 height 26
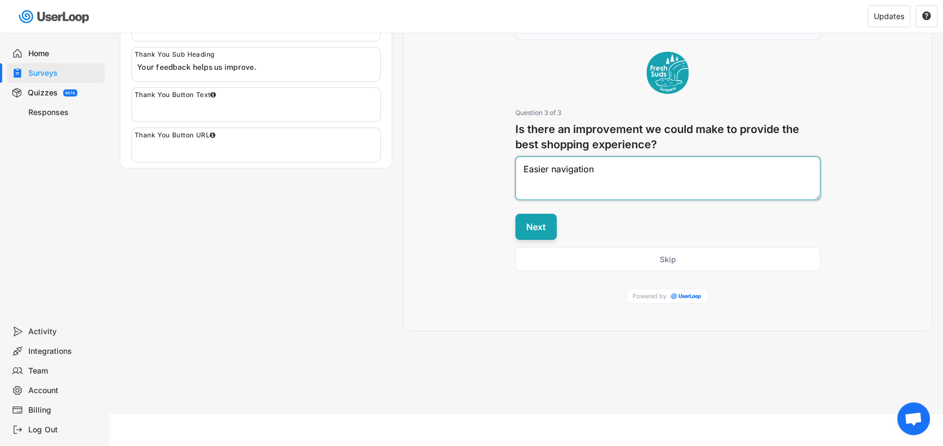
type textarea "Easier navigation"
click at [537, 222] on button "Next" at bounding box center [535, 227] width 41 height 26
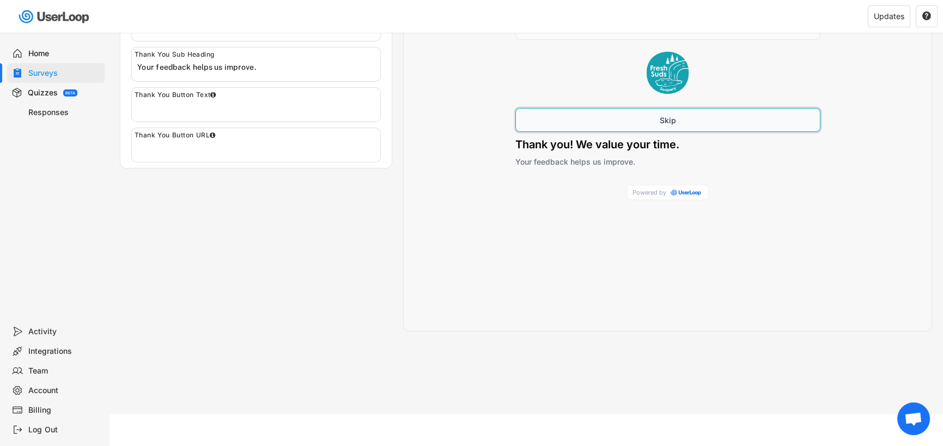
click at [610, 123] on button "Skip" at bounding box center [667, 120] width 305 height 24
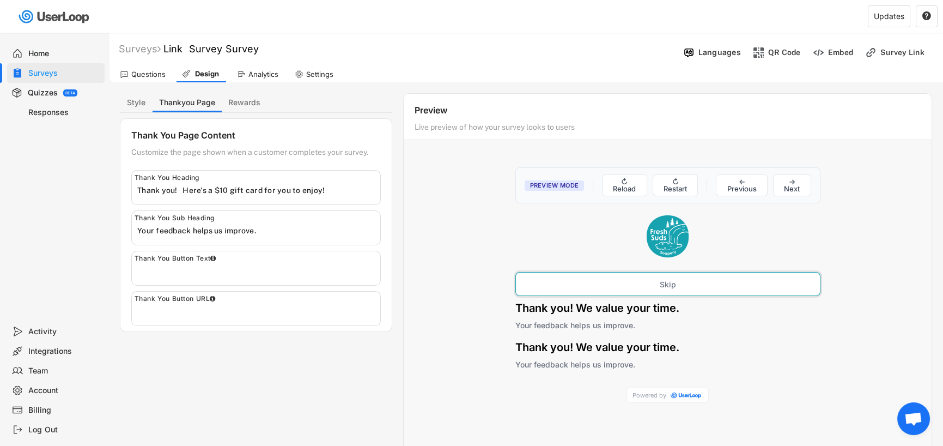
scroll to position [0, 0]
click at [794, 184] on button "→ Next" at bounding box center [792, 185] width 38 height 22
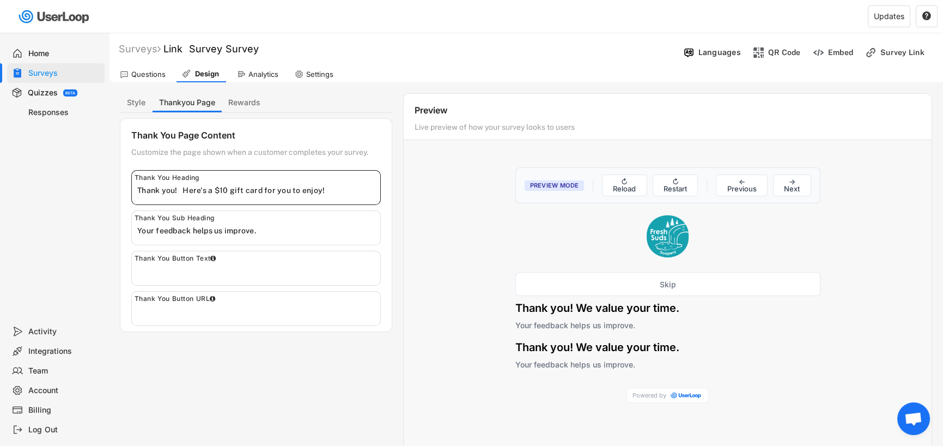
click at [357, 195] on input "input" at bounding box center [258, 190] width 243 height 16
click at [250, 99] on button "Rewards" at bounding box center [244, 102] width 45 height 19
select select ""expire_in_6_months""
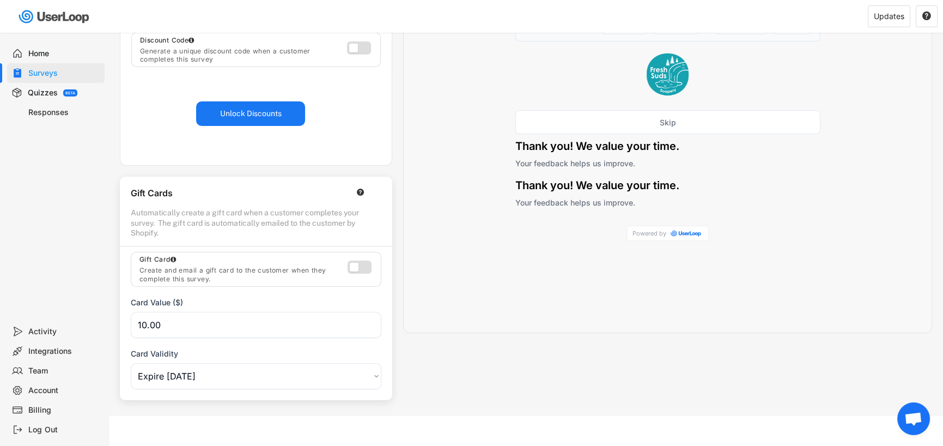
scroll to position [163, 0]
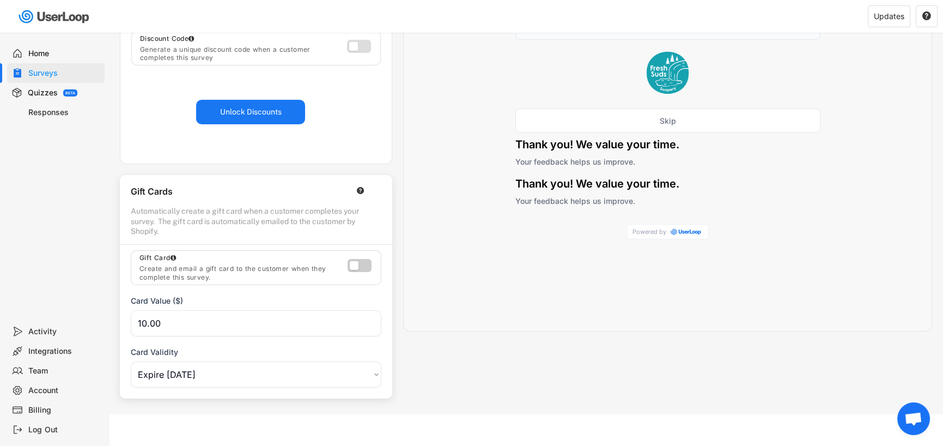
click at [368, 266] on label at bounding box center [357, 262] width 24 height 13
click at [365, 263] on label at bounding box center [357, 262] width 24 height 13
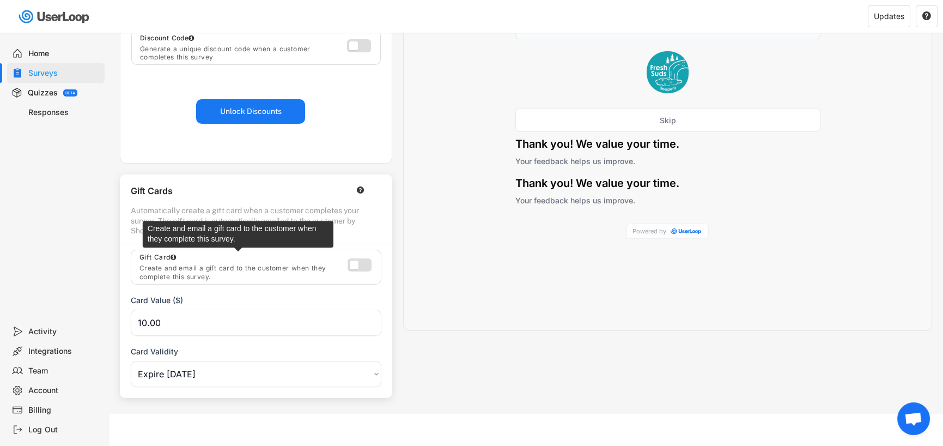
click at [175, 256] on div at bounding box center [173, 257] width 5 height 7
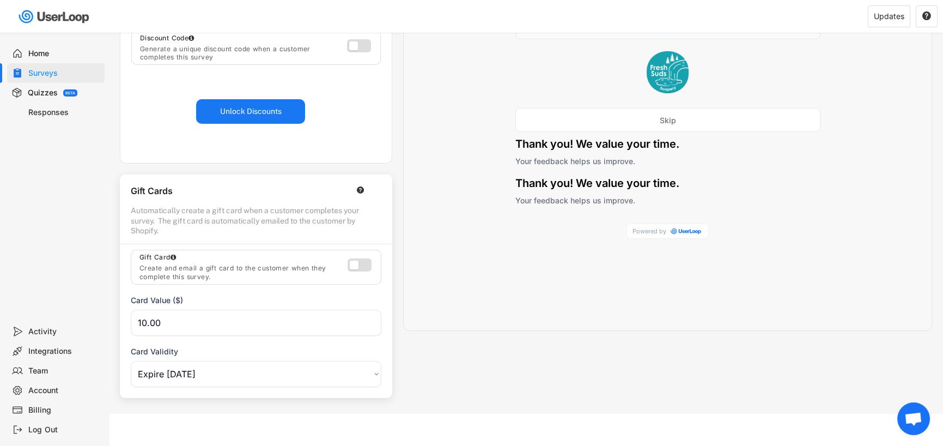
click at [175, 256] on div at bounding box center [173, 257] width 5 height 7
click at [357, 264] on label at bounding box center [357, 262] width 24 height 13
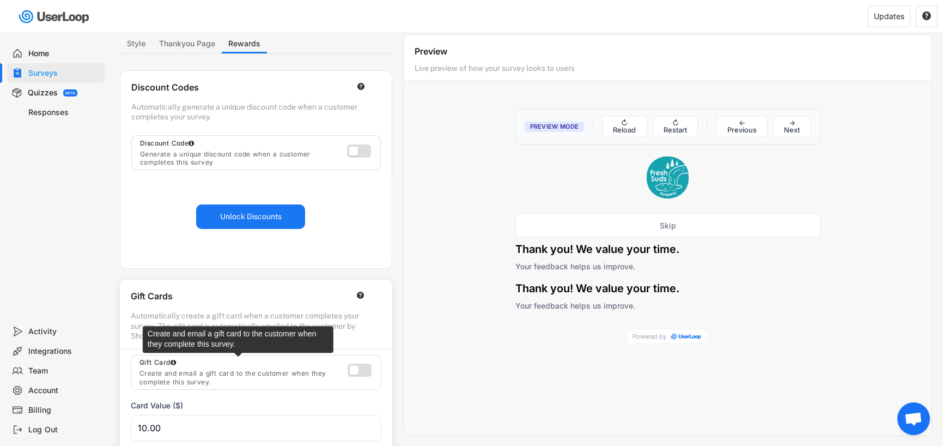
scroll to position [0, 0]
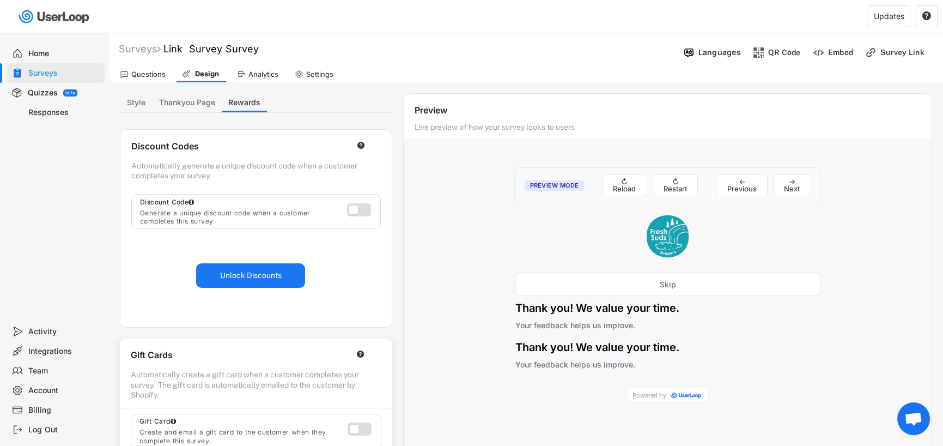
click at [277, 237] on div "Unlock Discounts" at bounding box center [255, 275] width 271 height 82
click at [361, 207] on label at bounding box center [356, 207] width 24 height 13
click at [192, 99] on button "Thankyou Page" at bounding box center [187, 102] width 69 height 19
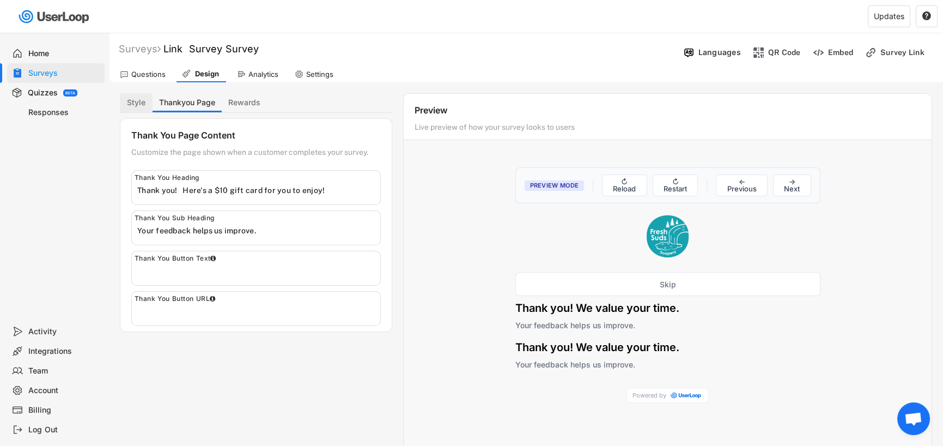
click at [134, 99] on button "Style" at bounding box center [136, 102] width 33 height 19
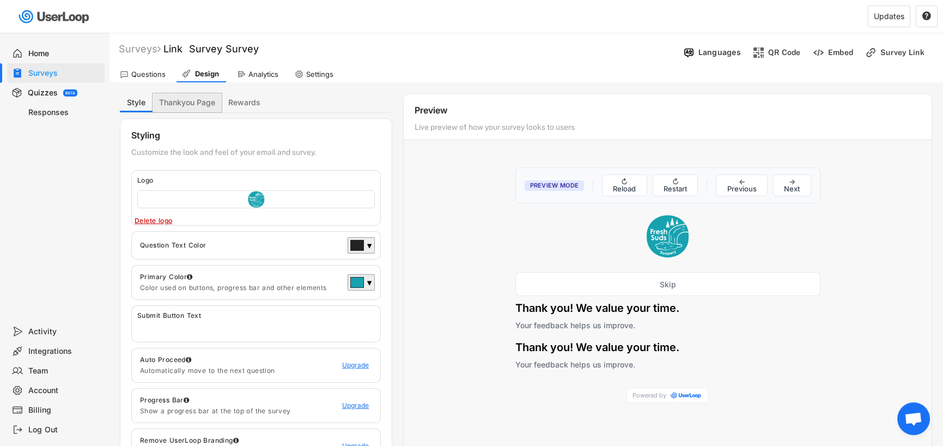
click at [179, 104] on button "Thankyou Page" at bounding box center [187, 102] width 69 height 19
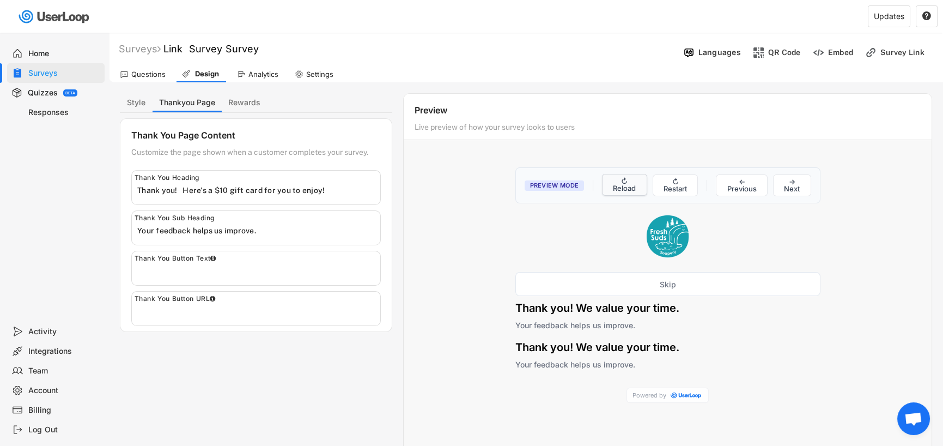
click at [622, 184] on button "↻ Reload" at bounding box center [624, 185] width 45 height 22
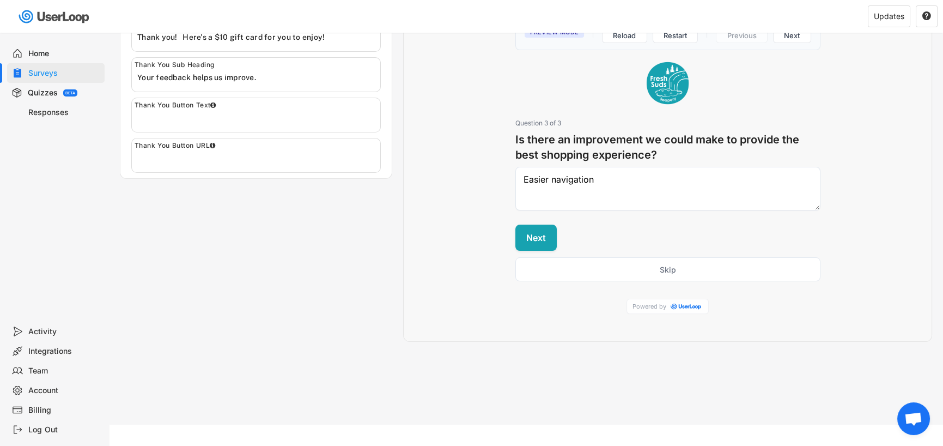
scroll to position [163, 0]
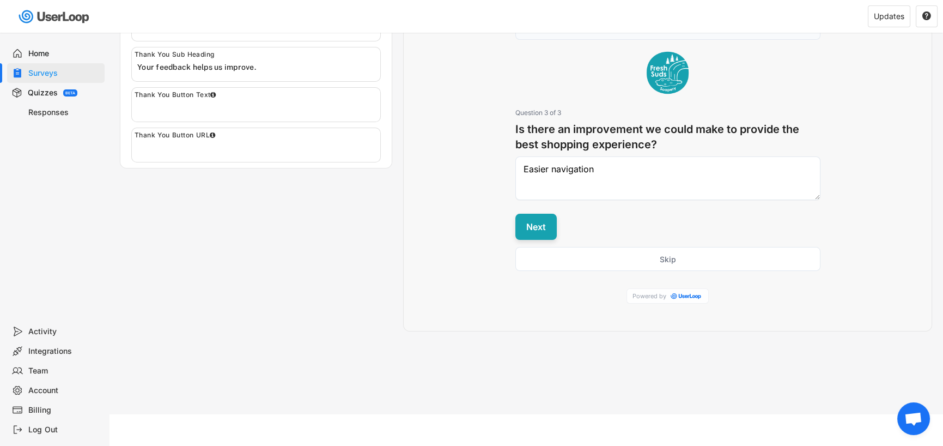
click at [542, 226] on button "Next" at bounding box center [535, 227] width 41 height 26
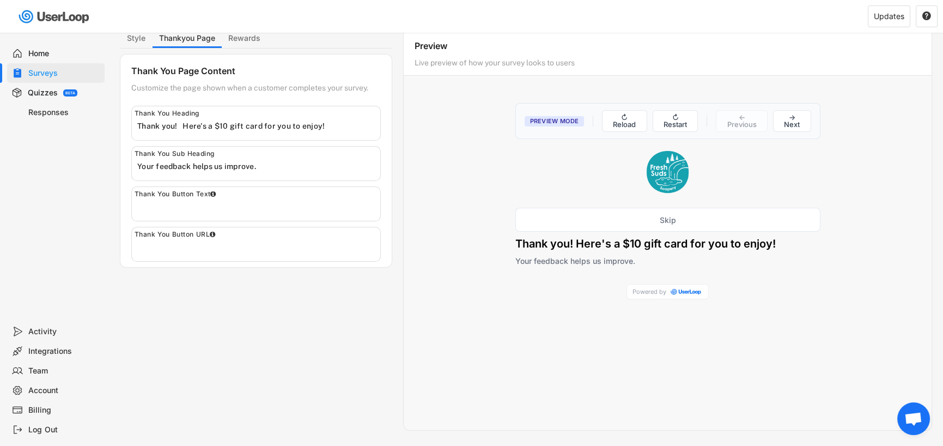
scroll to position [0, 0]
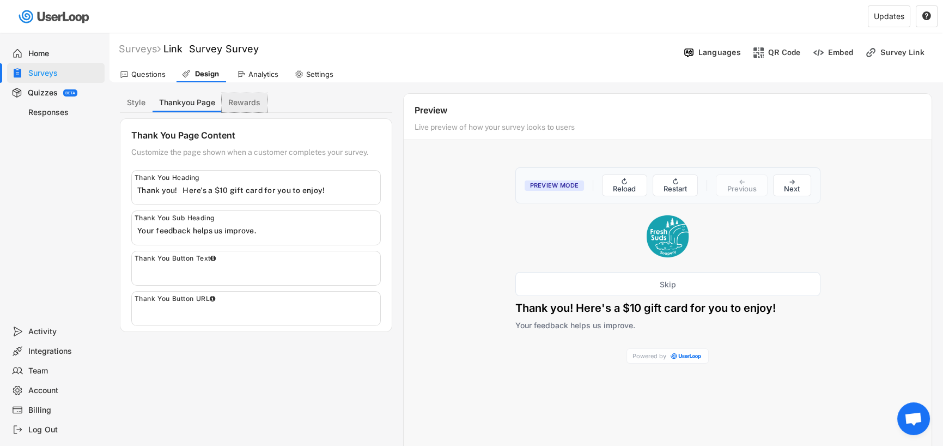
click at [247, 104] on button "Rewards" at bounding box center [244, 102] width 45 height 19
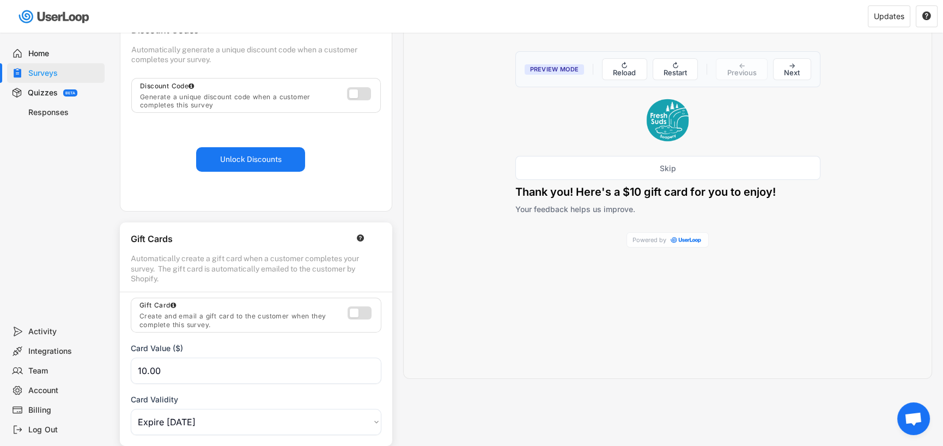
scroll to position [163, 0]
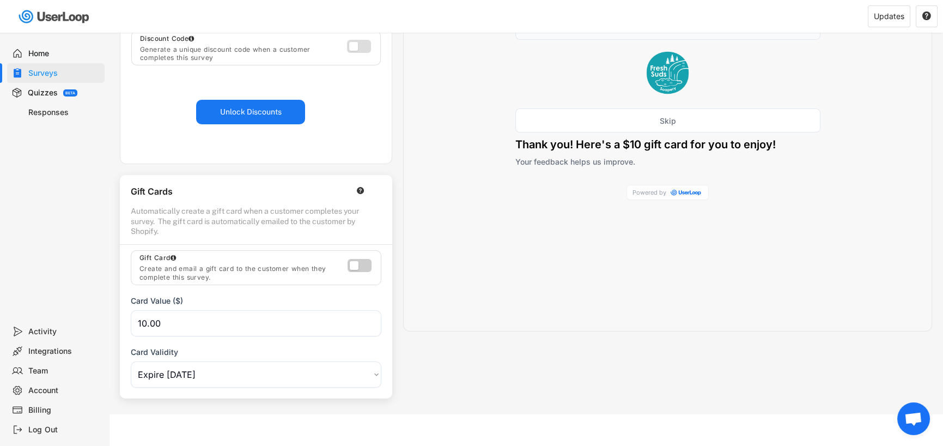
click at [367, 267] on label at bounding box center [357, 262] width 24 height 13
click at [176, 258] on div at bounding box center [173, 257] width 5 height 7
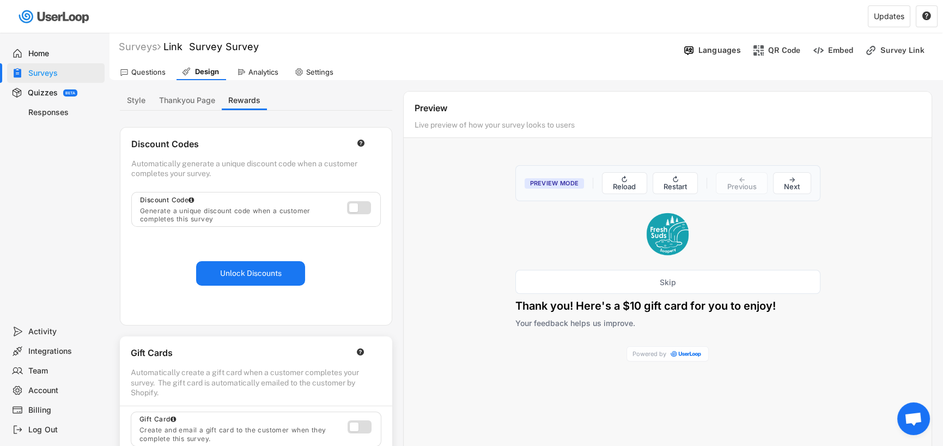
scroll to position [0, 0]
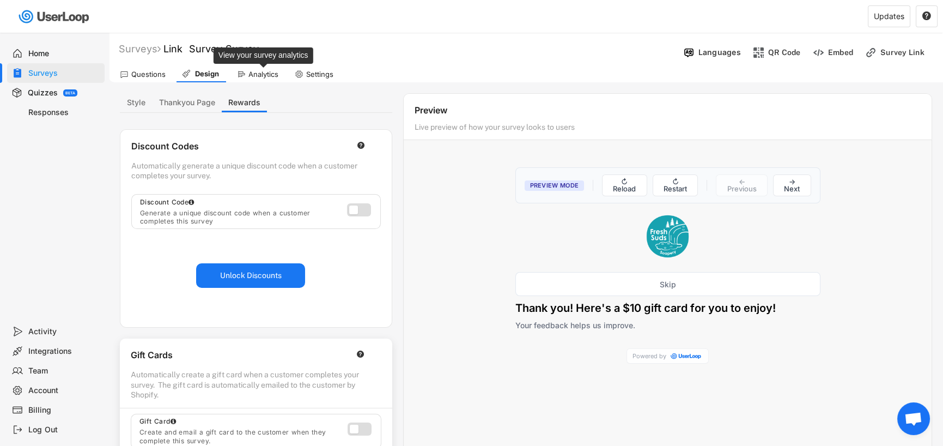
click at [256, 72] on div "Analytics" at bounding box center [263, 74] width 30 height 9
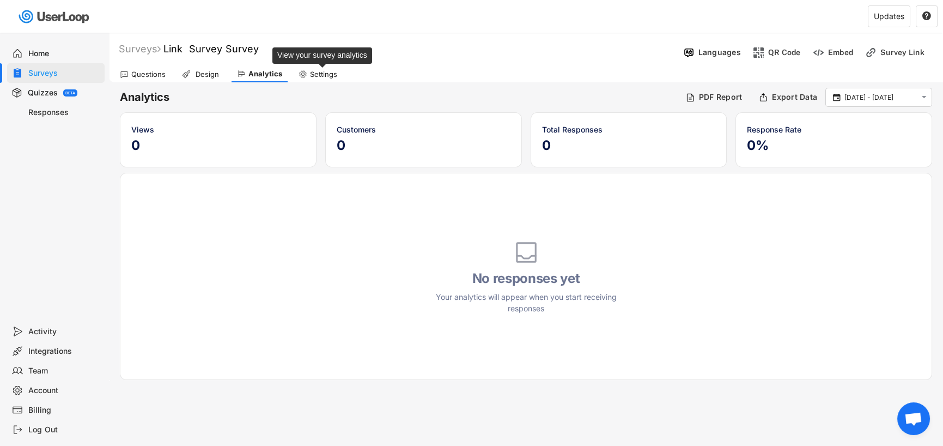
click at [310, 74] on div "Settings" at bounding box center [323, 74] width 27 height 9
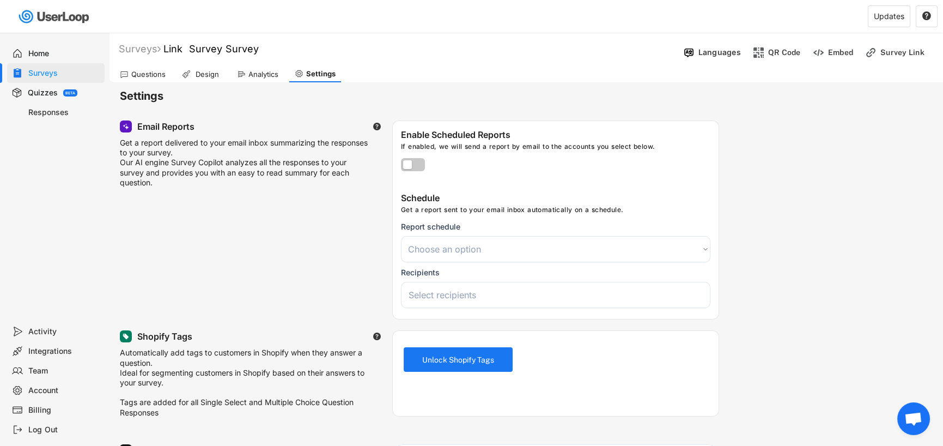
click at [137, 72] on div "Questions" at bounding box center [148, 74] width 34 height 9
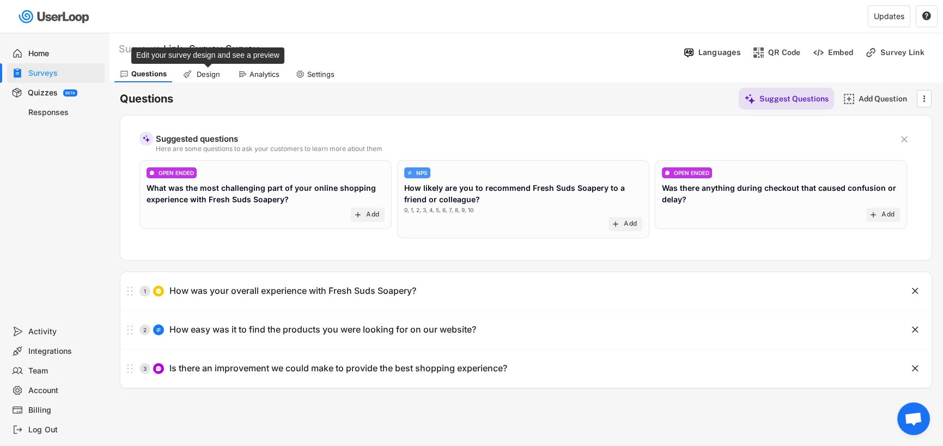
click at [214, 73] on div "Design" at bounding box center [208, 74] width 27 height 9
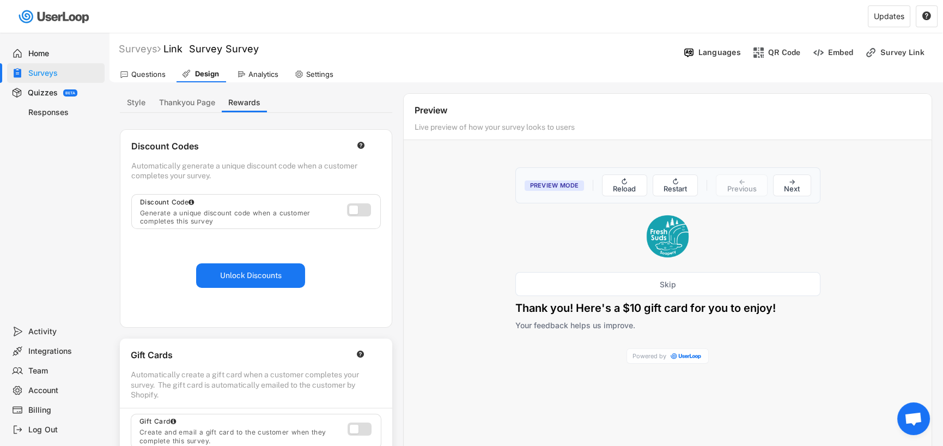
click at [248, 71] on div "Analytics" at bounding box center [263, 74] width 30 height 9
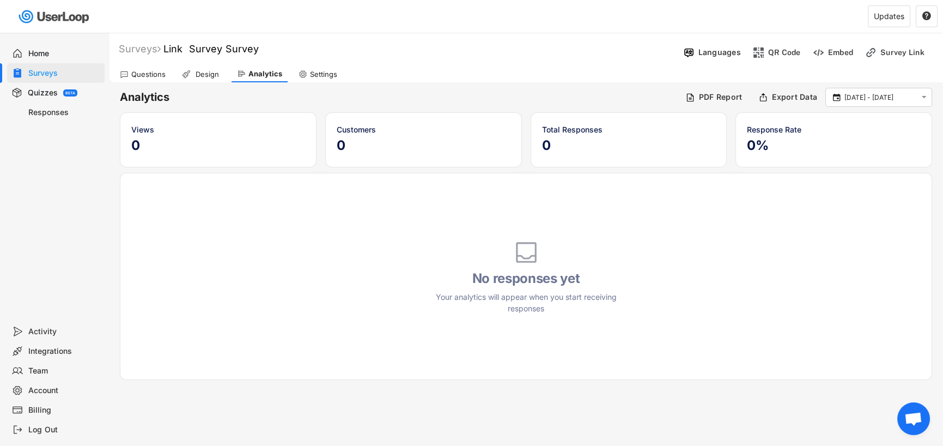
click at [332, 69] on div "Settings" at bounding box center [318, 74] width 50 height 16
select select
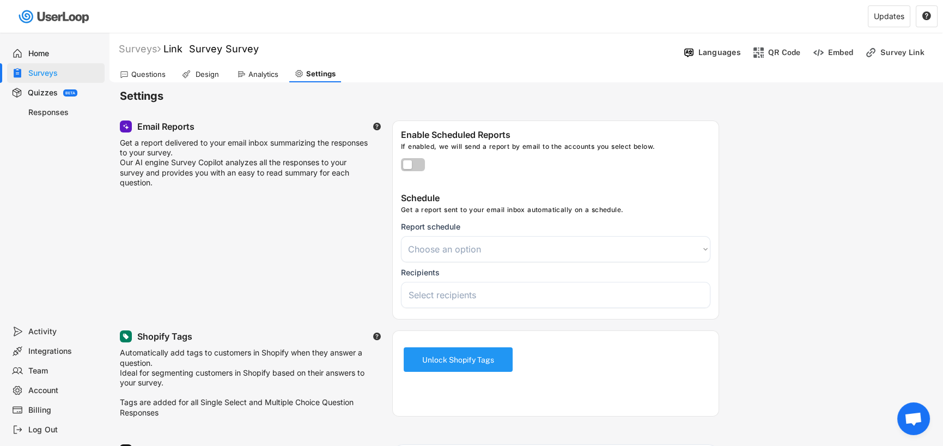
click at [447, 360] on button "Unlock Shopify Tags" at bounding box center [458, 359] width 109 height 25
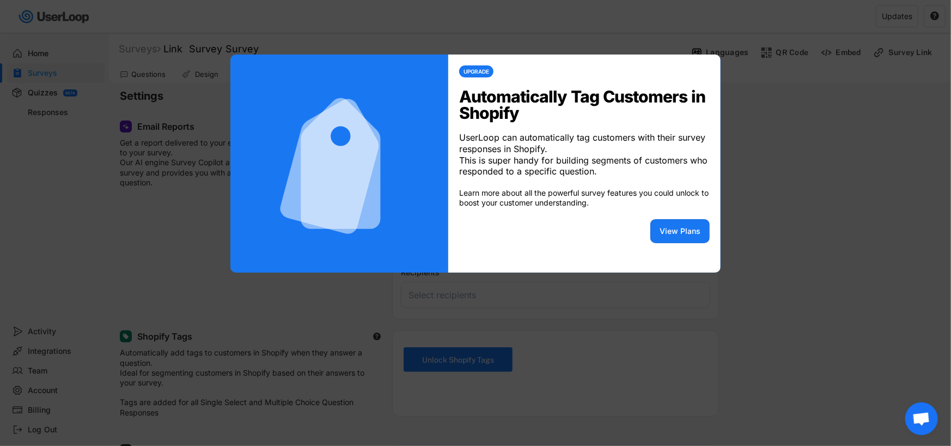
click at [302, 312] on div at bounding box center [475, 223] width 951 height 446
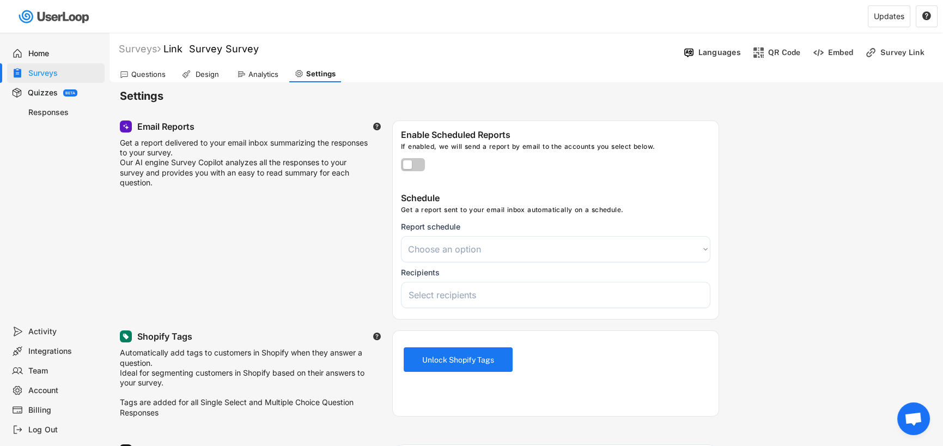
click at [464, 244] on select "Choose an option Daily Weekly Monthly" at bounding box center [555, 249] width 309 height 26
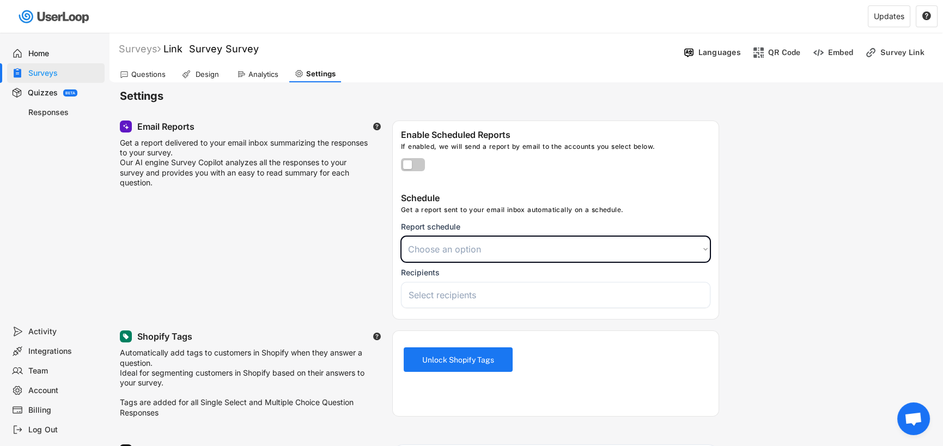
select select ""daily""
click at [401, 236] on select "Choose an option Daily Weekly Monthly" at bounding box center [555, 249] width 309 height 26
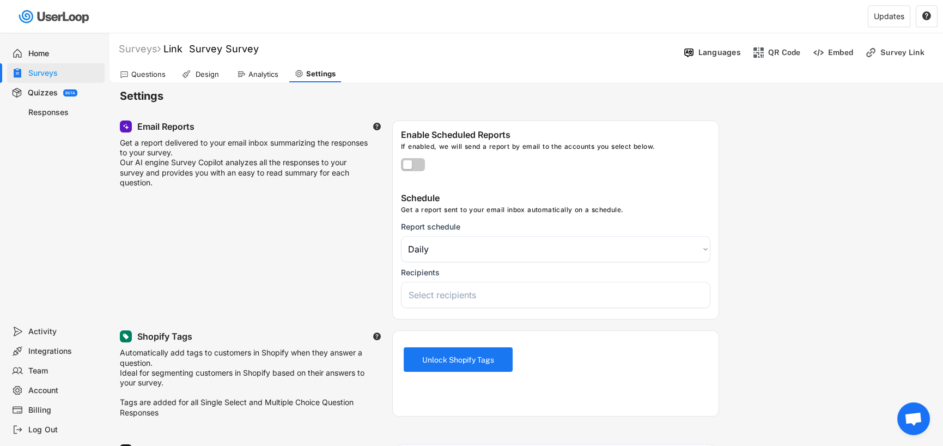
click at [458, 296] on input "search" at bounding box center [559, 294] width 300 height 11
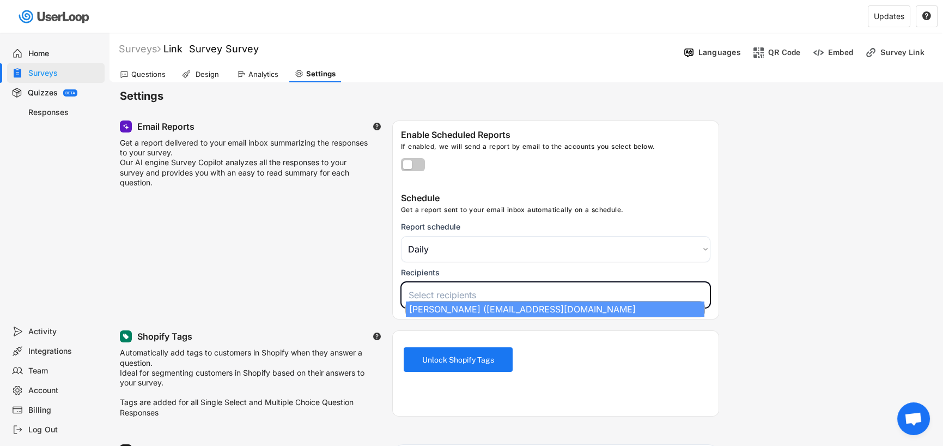
select select "1348695171700984260__LOOKUP__1759195244750x684092752853772400"
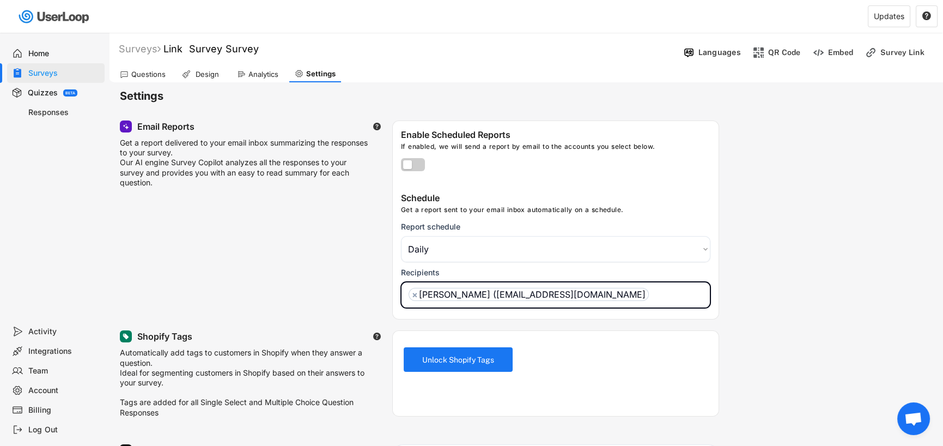
click at [418, 161] on label at bounding box center [410, 161] width 24 height 13
click at [0, 0] on input "checkbox" at bounding box center [0, 0] width 0 height 0
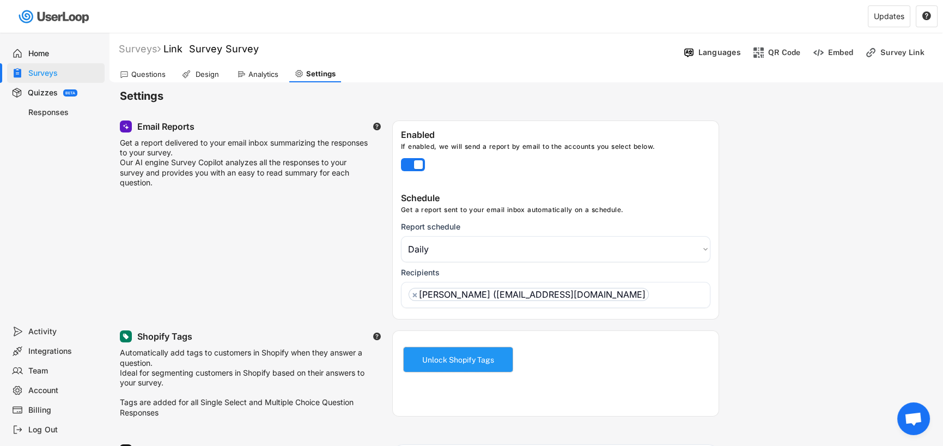
click at [468, 364] on button "Unlock Shopify Tags" at bounding box center [458, 359] width 109 height 25
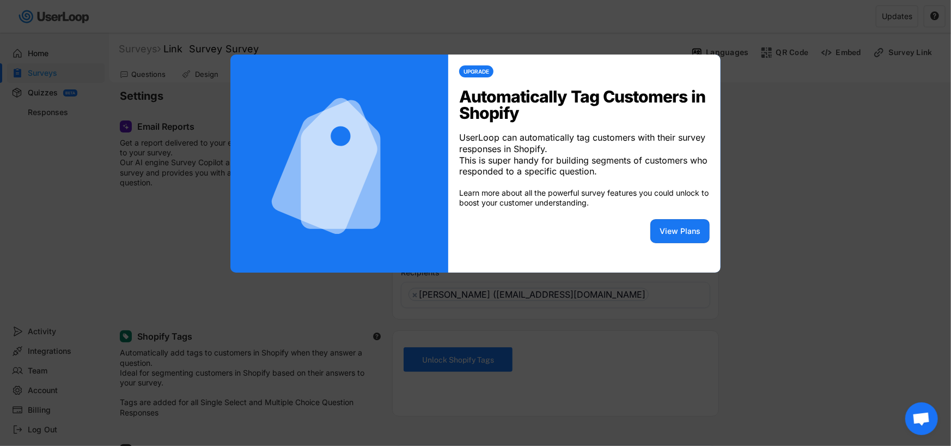
click at [271, 301] on div at bounding box center [475, 223] width 951 height 446
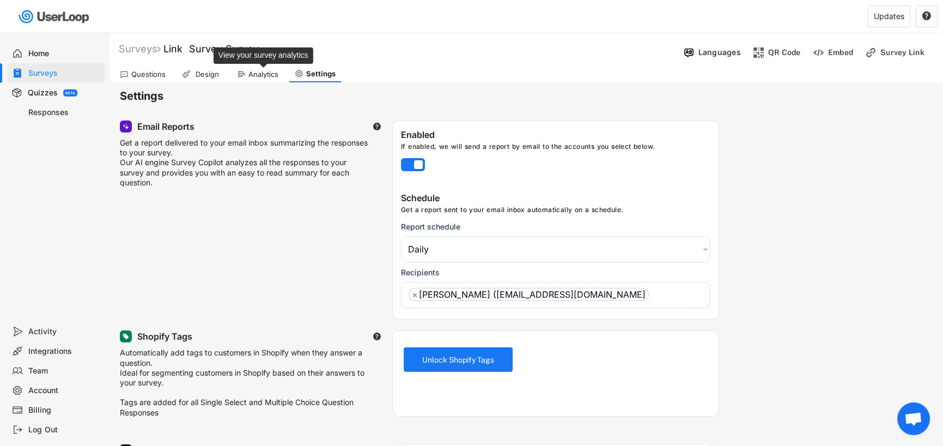
click at [256, 76] on div "Analytics" at bounding box center [263, 74] width 30 height 9
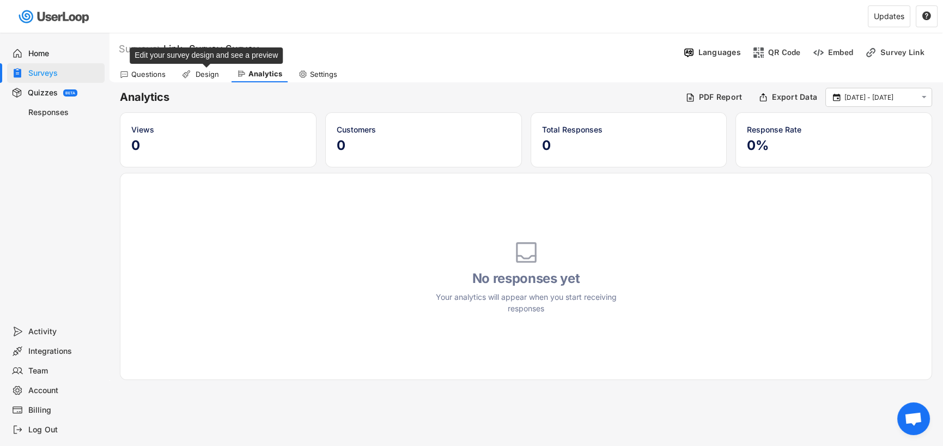
click at [194, 74] on div "Design" at bounding box center [206, 74] width 27 height 9
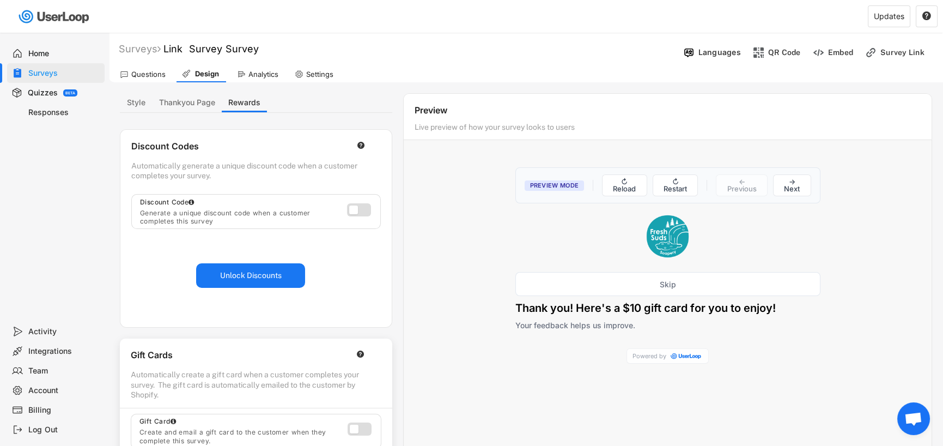
click at [142, 75] on div "Questions" at bounding box center [148, 74] width 34 height 9
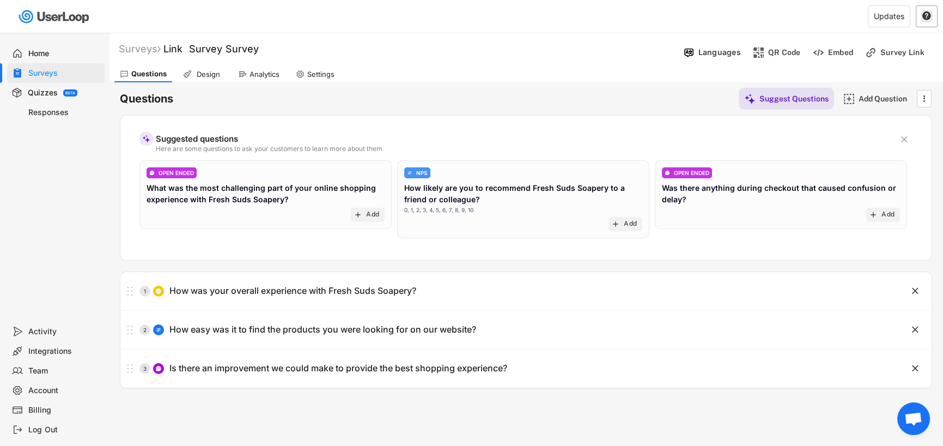
click at [923, 12] on text "" at bounding box center [926, 16] width 9 height 10
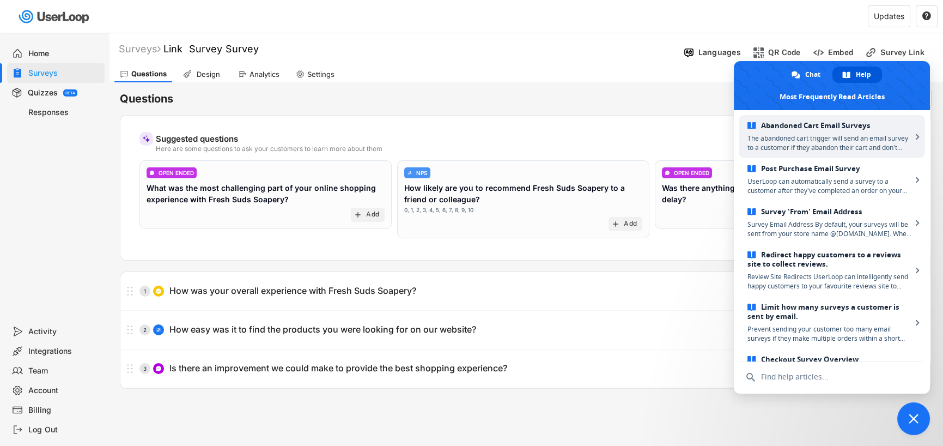
click at [910, 86] on span at bounding box center [832, 85] width 196 height 49
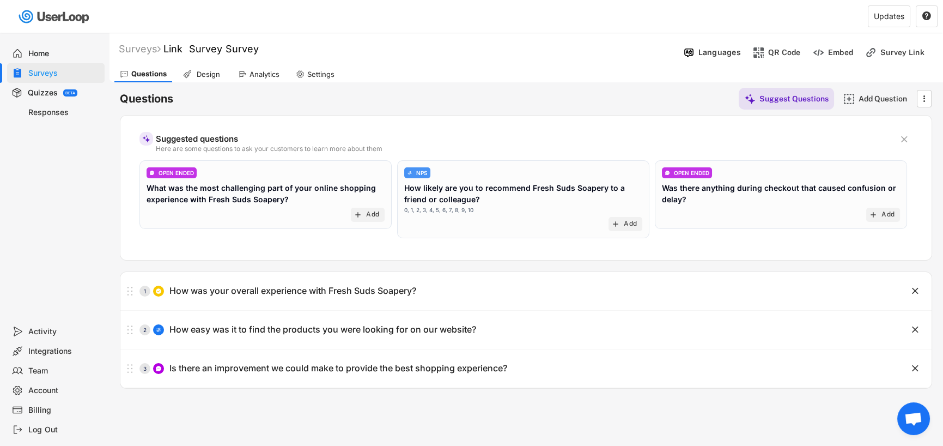
click at [579, 84] on div "Questions Suggest Questions Add Question  Suggested questions Here are some qu…" at bounding box center [526, 235] width 812 height 306
click at [44, 91] on div "Quizzes" at bounding box center [43, 93] width 30 height 10
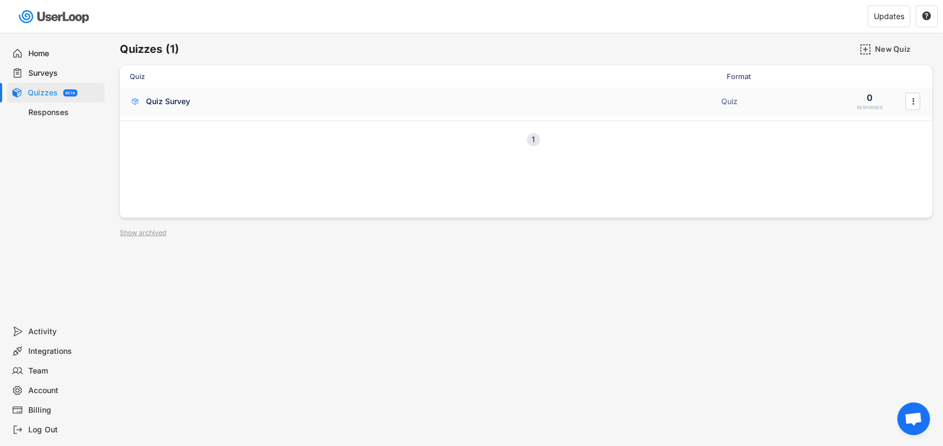
click at [153, 94] on div "Quiz Survey ACTIVE Quiz 0 RESPONSES " at bounding box center [526, 101] width 812 height 28
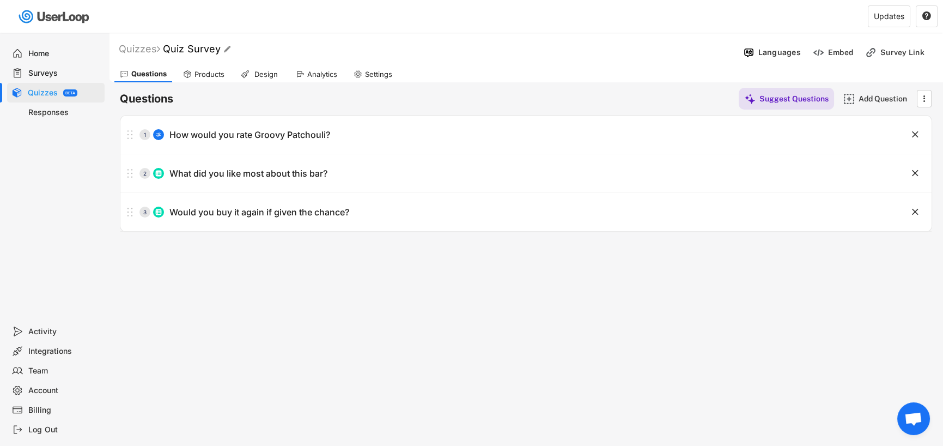
click at [221, 52] on font "Quiz Survey" at bounding box center [192, 48] width 58 height 11
click at [242, 48] on input "input" at bounding box center [302, 49] width 272 height 19
type input "Q"
type input "Groovy Patchouli"
click at [270, 73] on div "Design" at bounding box center [265, 74] width 27 height 9
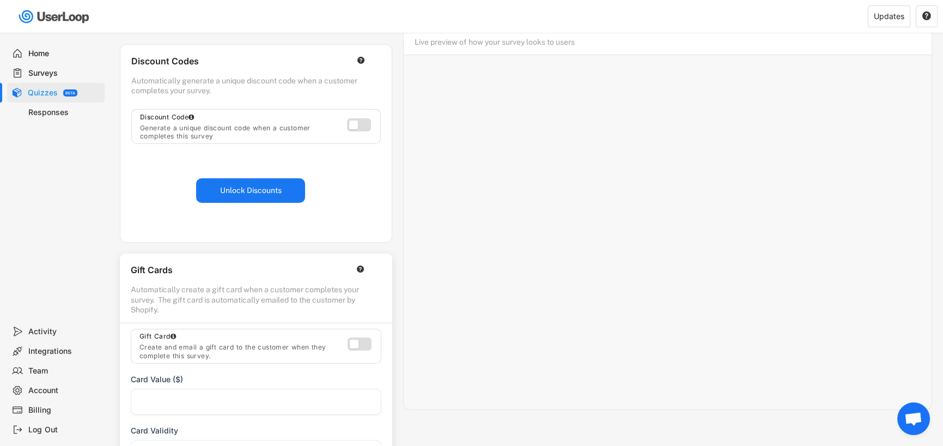
scroll to position [163, 0]
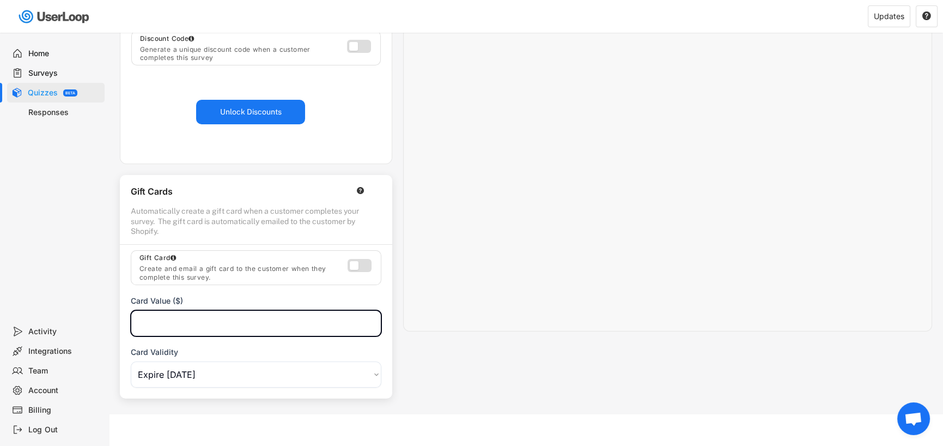
click at [136, 327] on input "input" at bounding box center [256, 323] width 251 height 26
type input "10.00"
click at [296, 380] on select "Choose an option Expire in 1 Week Expire in 2 Weeks Expire in 1 Months Expire i…" at bounding box center [256, 374] width 251 height 26
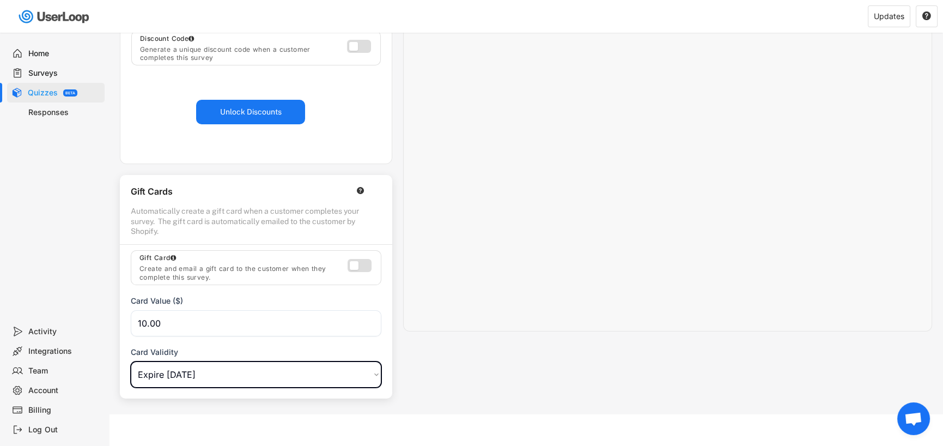
click at [434, 359] on div "Style Thankyou Page Rewards Recommendations Styling Customize the look and feel…" at bounding box center [526, 164] width 812 height 469
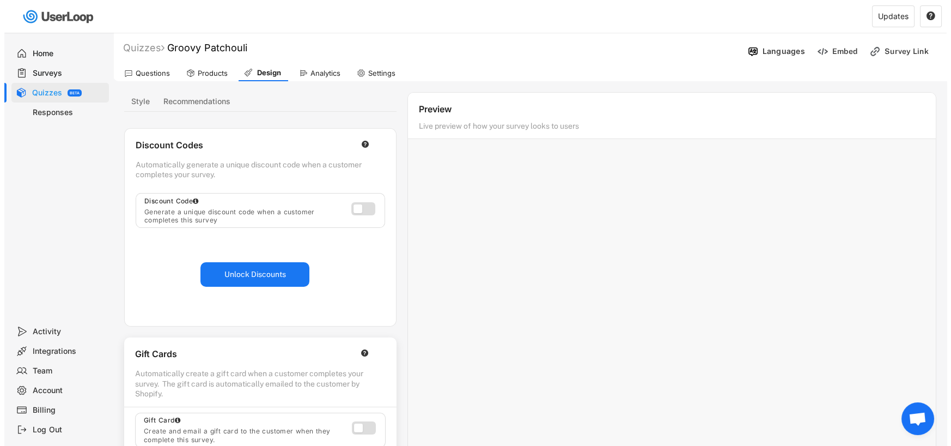
scroll to position [0, 0]
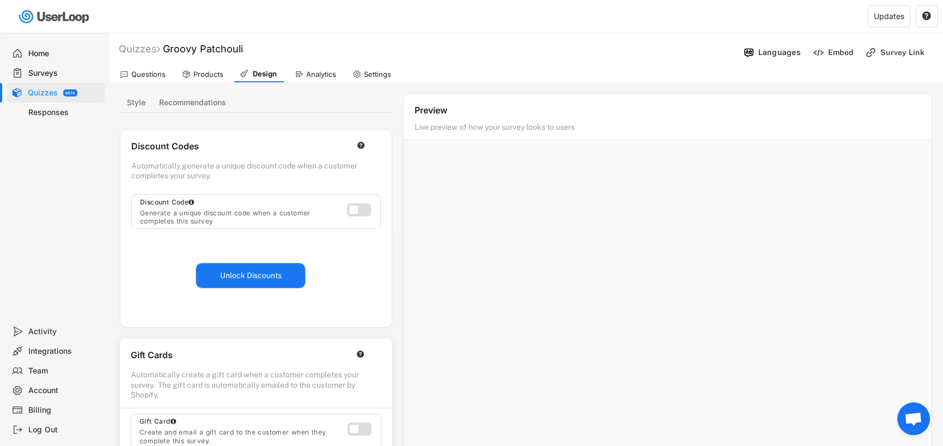
click at [246, 272] on button "Unlock Discounts" at bounding box center [250, 275] width 109 height 25
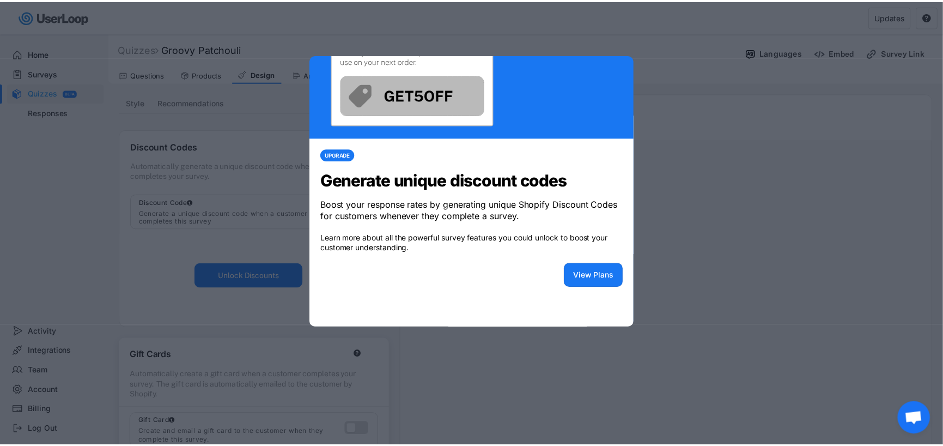
scroll to position [109, 0]
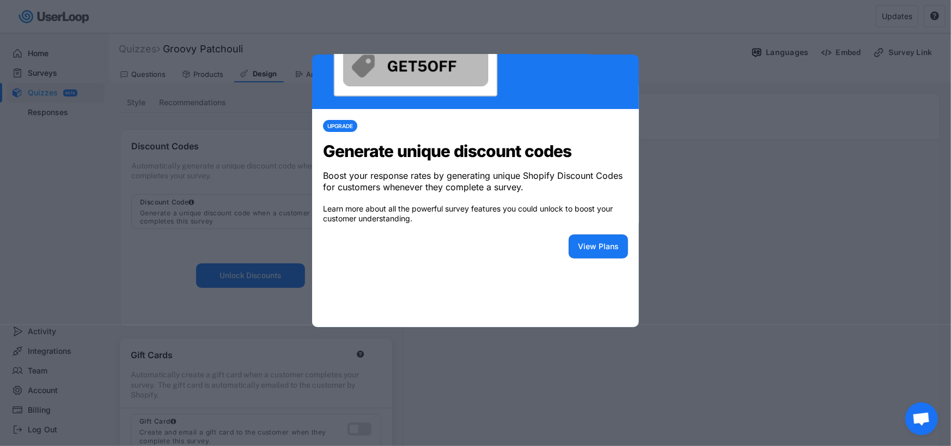
click at [501, 370] on div at bounding box center [475, 223] width 951 height 446
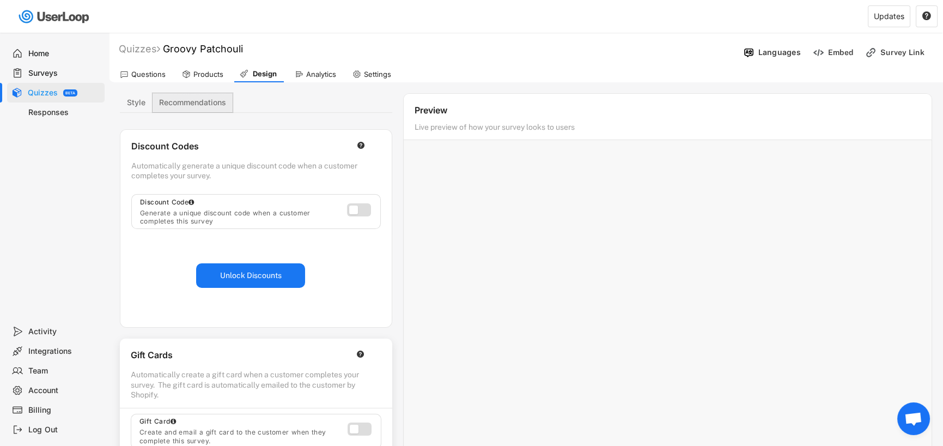
click at [184, 106] on button "Recommendations" at bounding box center [193, 102] width 80 height 19
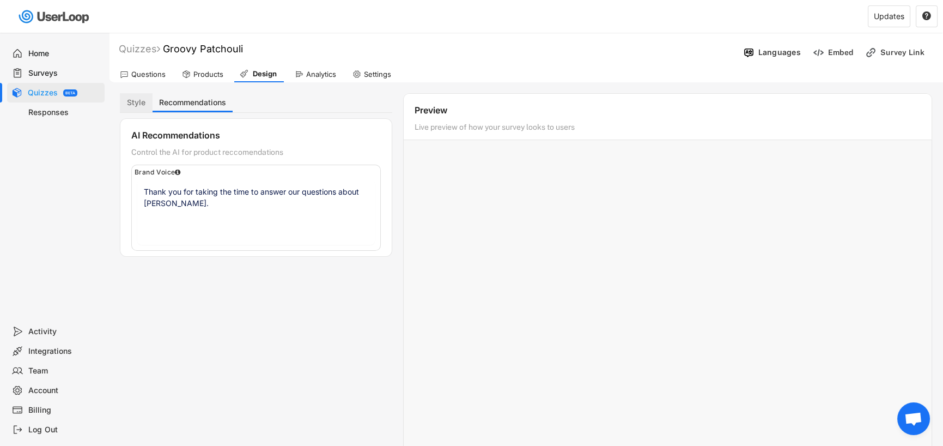
click at [138, 104] on button "Style" at bounding box center [136, 102] width 33 height 19
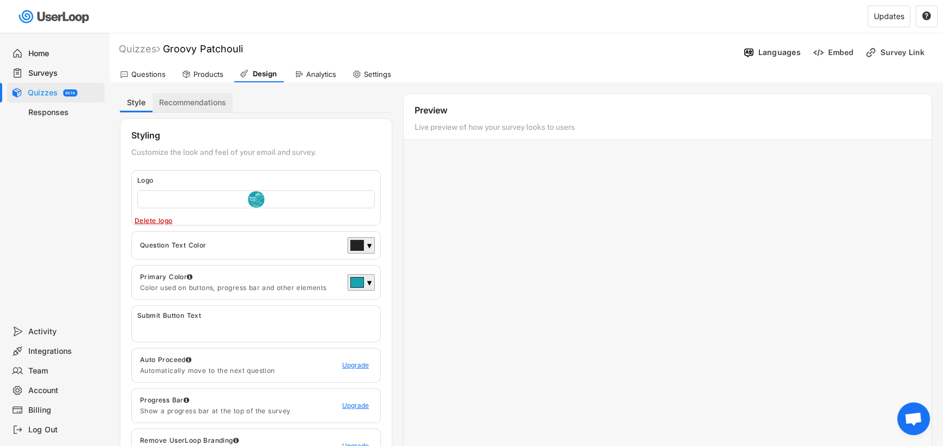
click at [201, 100] on button "Recommendations" at bounding box center [193, 102] width 80 height 19
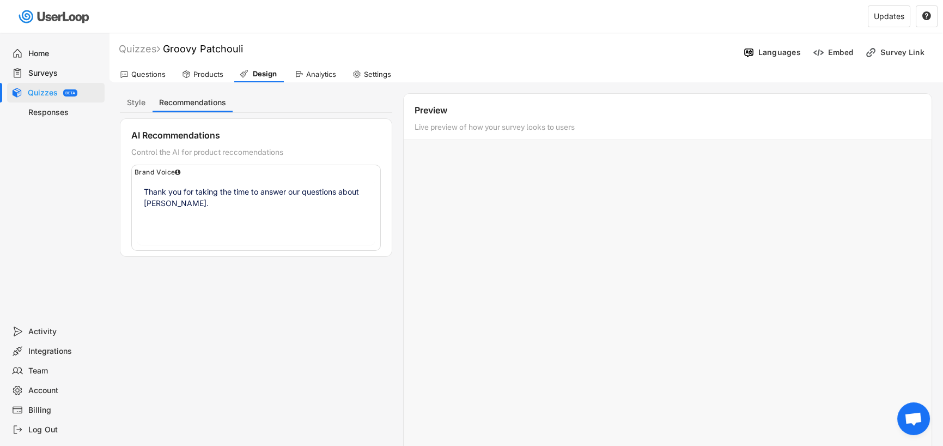
click at [559, 238] on div at bounding box center [668, 319] width 528 height 327
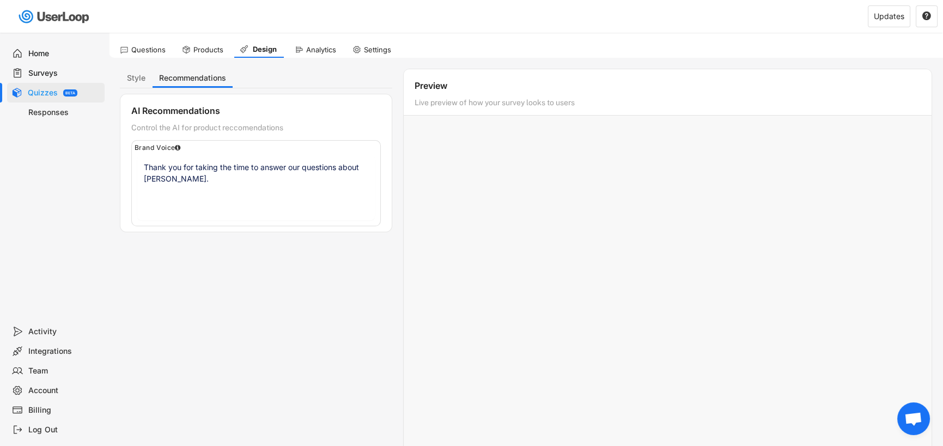
scroll to position [0, 0]
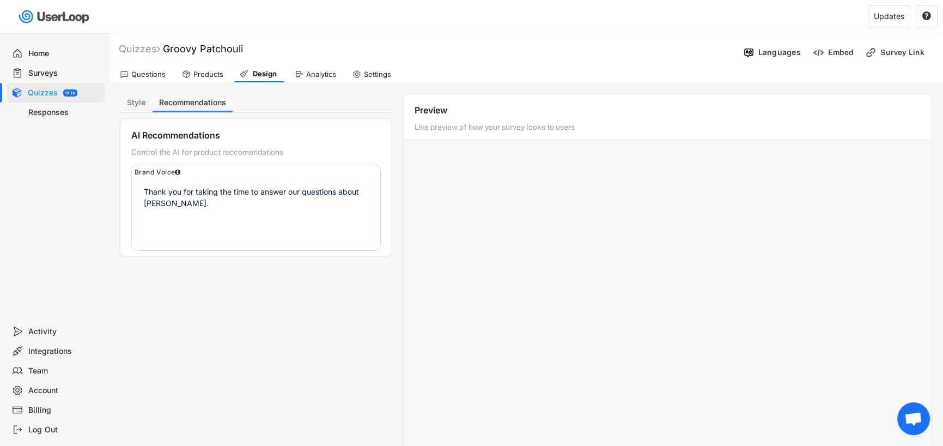
click at [63, 71] on div "Surveys" at bounding box center [64, 73] width 72 height 10
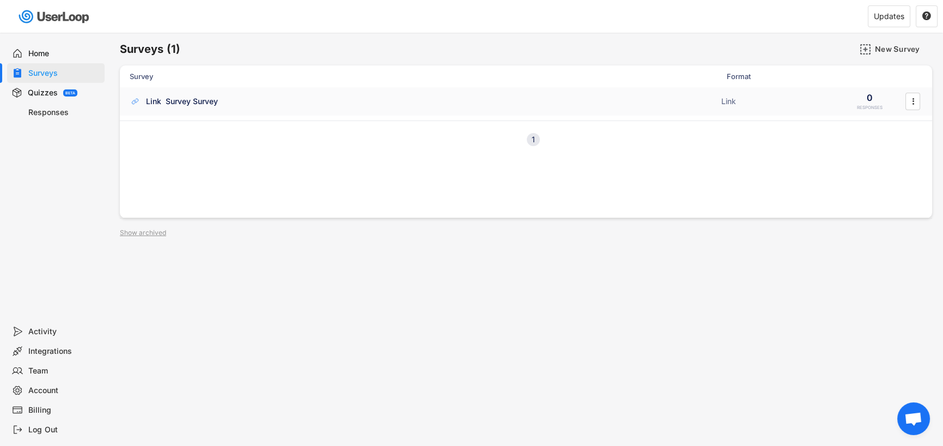
click at [195, 100] on div "Link Survey Survey" at bounding box center [182, 101] width 72 height 11
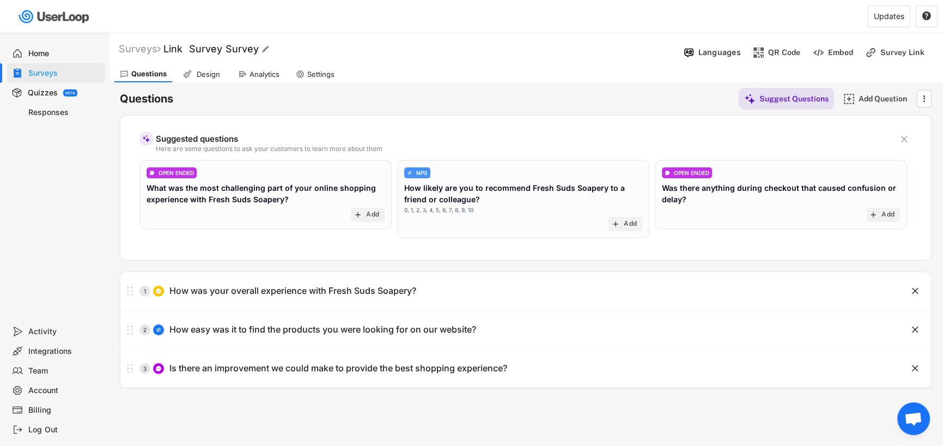
click at [239, 47] on font "Link Survey Survey" at bounding box center [210, 48] width 95 height 11
click at [257, 51] on input "input" at bounding box center [302, 49] width 272 height 19
type input "Link Checkout Survey"
click at [204, 72] on div "Design" at bounding box center [208, 74] width 27 height 9
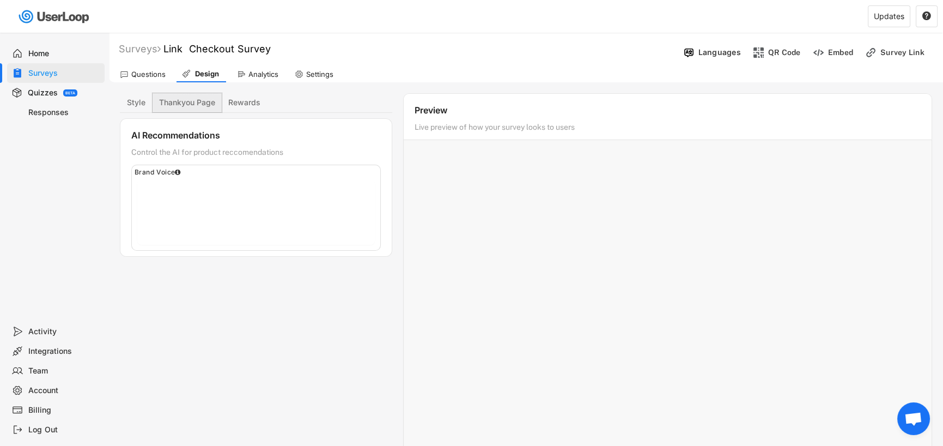
click at [193, 104] on button "Thankyou Page" at bounding box center [187, 102] width 69 height 19
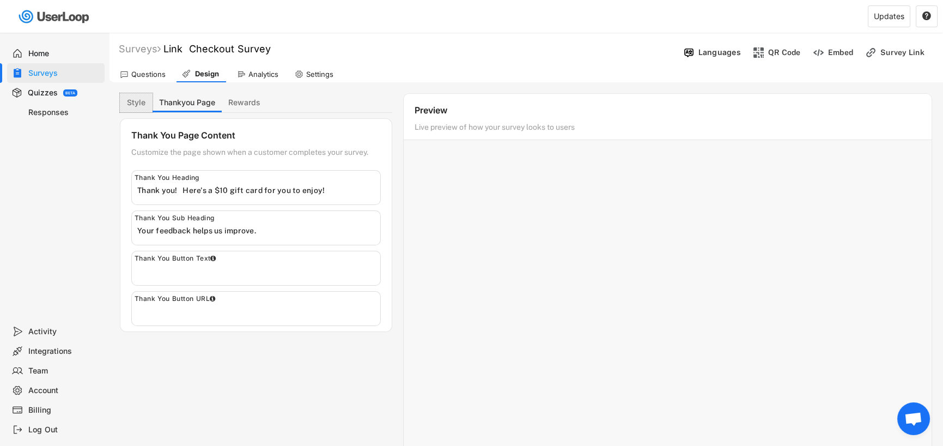
click at [135, 98] on button "Style" at bounding box center [136, 102] width 33 height 19
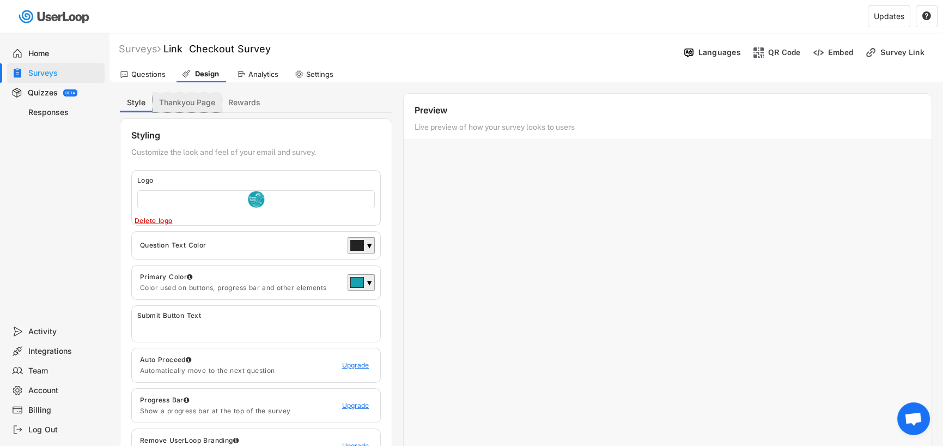
click at [184, 99] on button "Thankyou Page" at bounding box center [187, 102] width 69 height 19
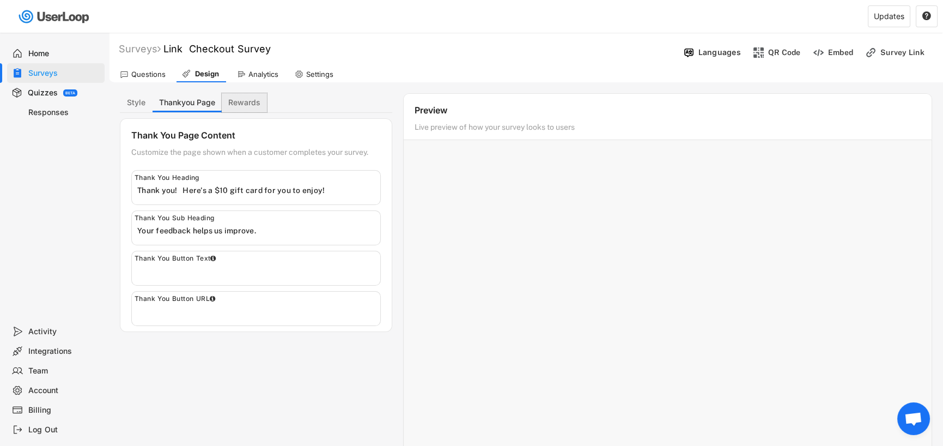
click at [238, 98] on button "Rewards" at bounding box center [244, 102] width 45 height 19
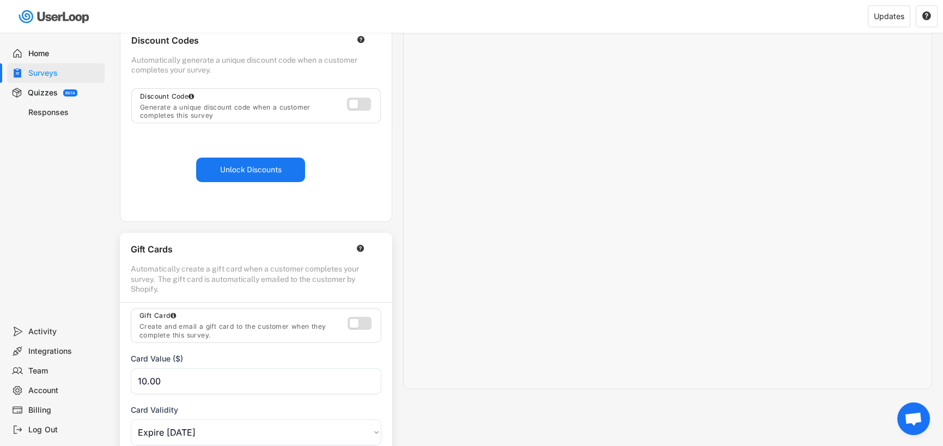
scroll to position [163, 0]
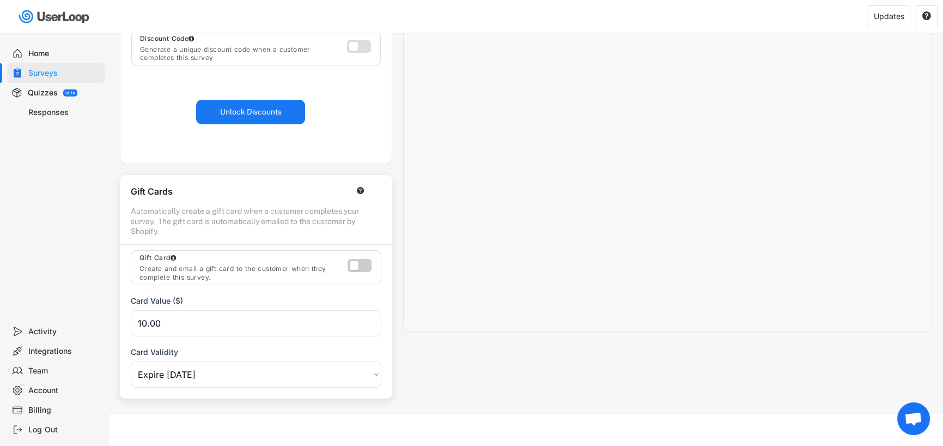
click at [365, 262] on label at bounding box center [357, 262] width 24 height 13
click at [37, 48] on div "Home" at bounding box center [64, 53] width 72 height 10
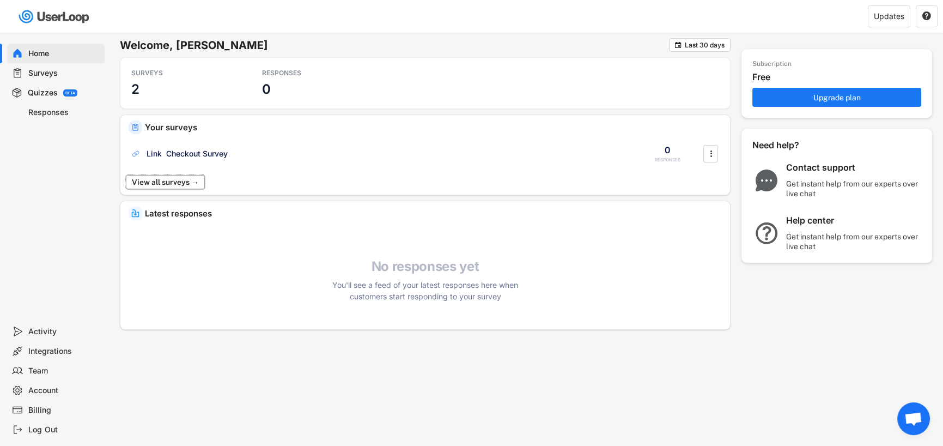
click at [185, 179] on button "View all surveys →" at bounding box center [165, 182] width 79 height 14
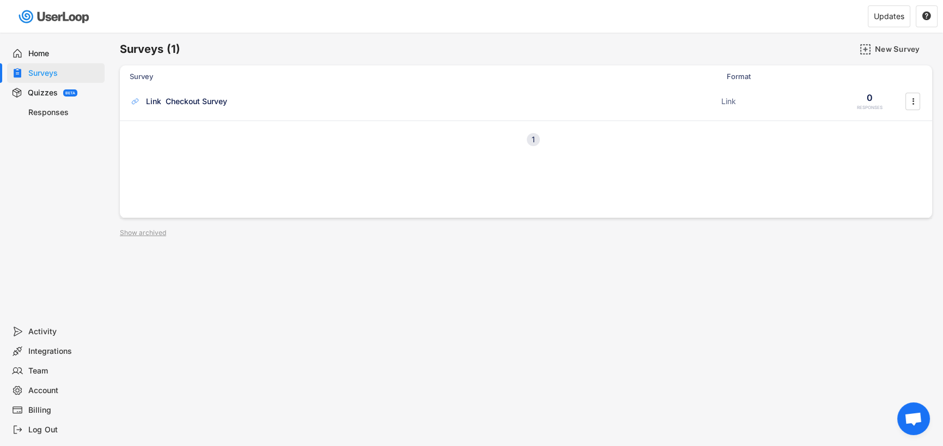
click at [44, 91] on div "Quizzes" at bounding box center [43, 93] width 30 height 10
click at [37, 47] on div "Home" at bounding box center [56, 54] width 98 height 20
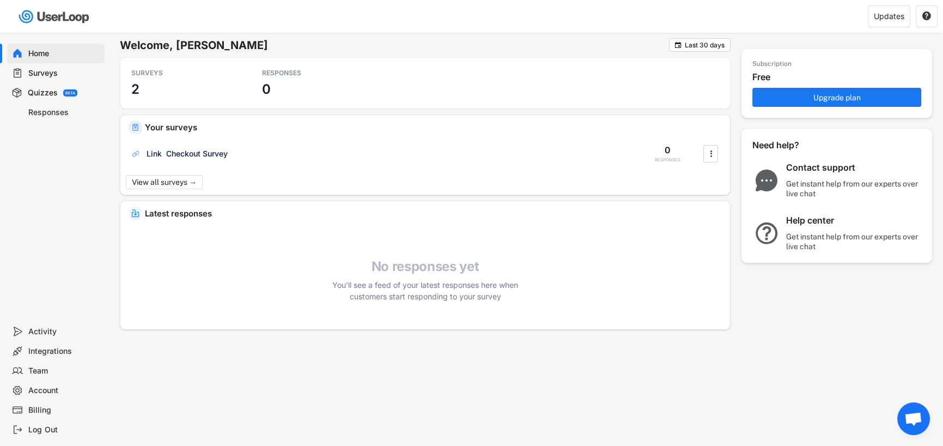
click at [35, 406] on div "Billing" at bounding box center [64, 410] width 72 height 10
